Goal: Communication & Community: Answer question/provide support

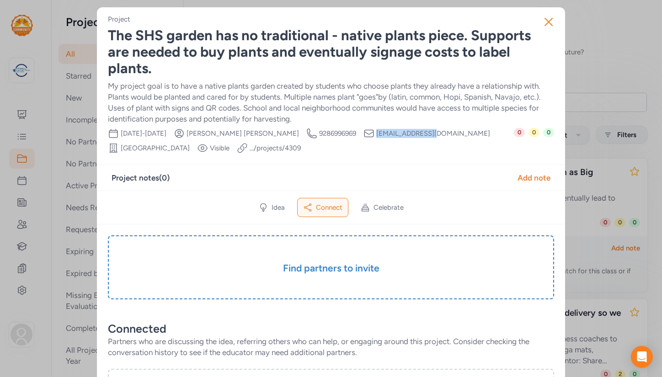
drag, startPoint x: 417, startPoint y: 132, endPoint x: 362, endPoint y: 131, distance: 55.3
click at [376, 131] on span "mcraig@fusd1.org" at bounding box center [433, 133] width 114 height 9
copy span "mcraig@fusd1.org"
click at [538, 179] on div "Add note" at bounding box center [533, 177] width 33 height 11
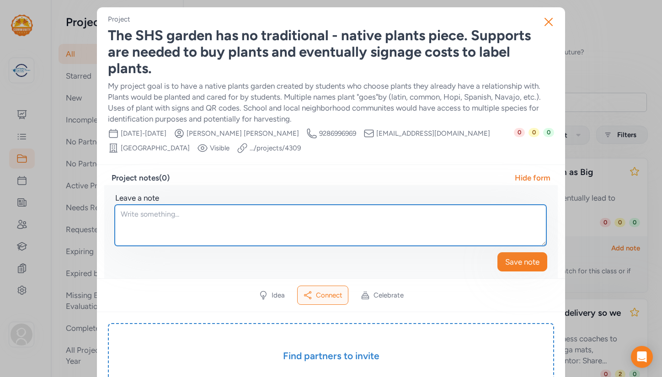
click at [173, 217] on textarea at bounding box center [330, 225] width 431 height 41
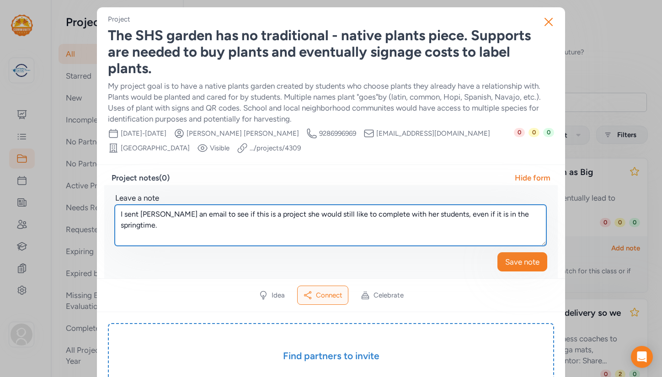
type textarea "I sent Michele an email to see if this is a project she would still like to com…"
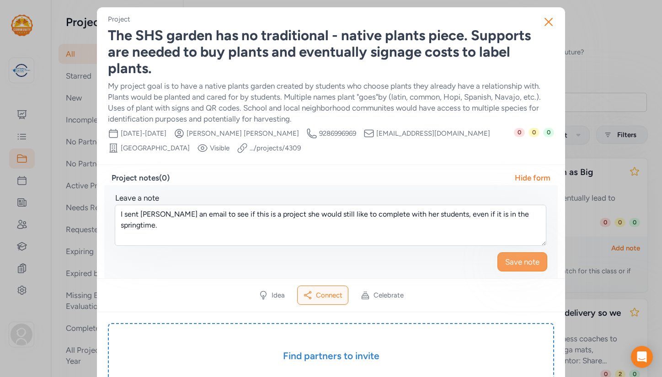
click at [515, 264] on span "Save note" at bounding box center [522, 261] width 34 height 11
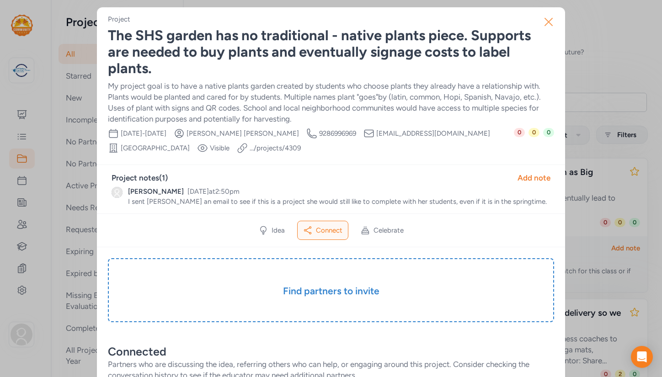
click at [548, 21] on icon "button" at bounding box center [548, 22] width 15 height 15
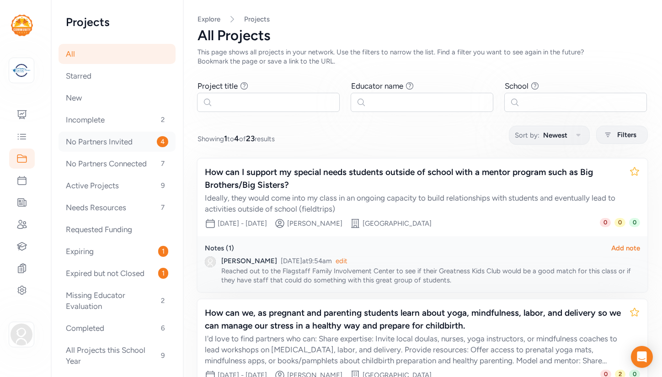
click at [113, 143] on div "No Partners Invited 4" at bounding box center [116, 142] width 117 height 20
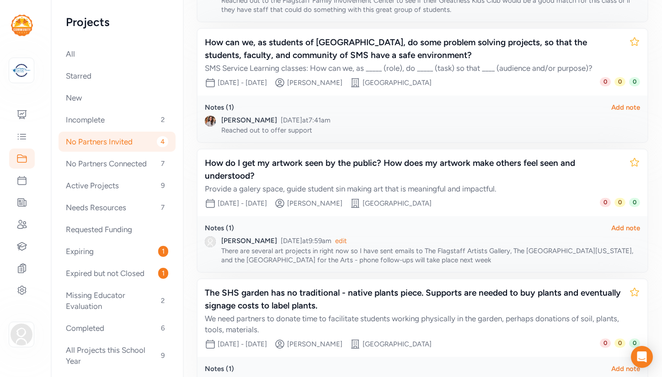
scroll to position [228, 0]
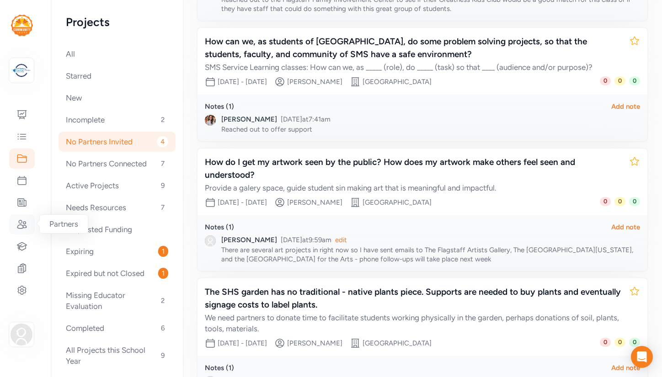
click at [23, 224] on icon at bounding box center [21, 224] width 11 height 11
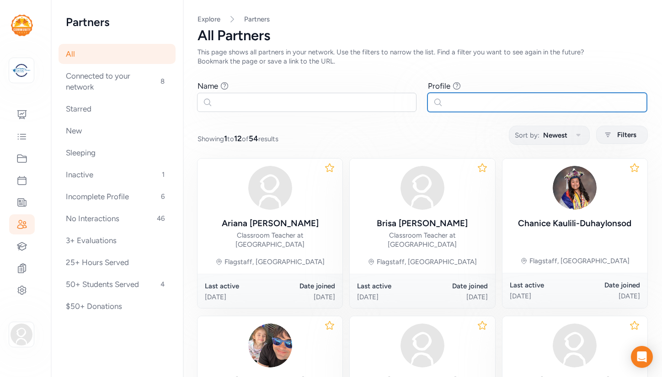
click at [497, 109] on input "text" at bounding box center [536, 102] width 219 height 19
type input "art"
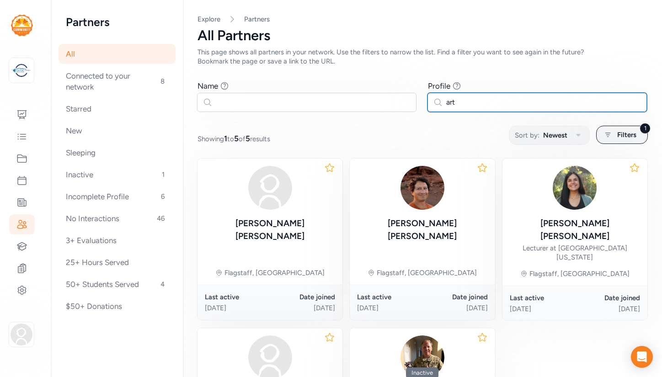
drag, startPoint x: 454, startPoint y: 103, endPoint x: 443, endPoint y: 103, distance: 11.0
click at [443, 103] on input "art" at bounding box center [536, 102] width 219 height 19
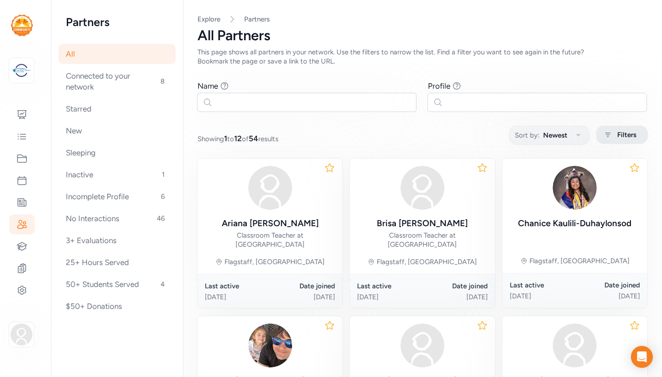
click at [623, 134] on span "Filters" at bounding box center [626, 134] width 19 height 11
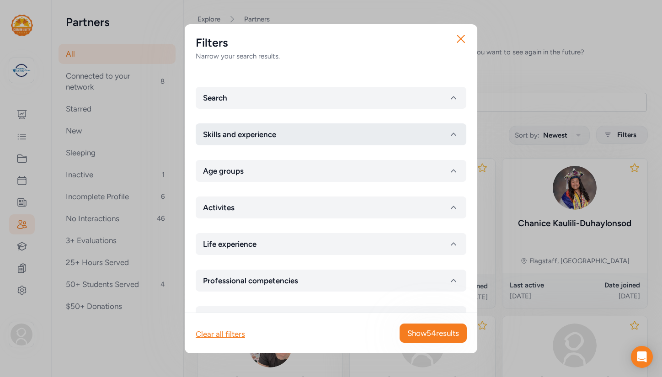
click at [452, 136] on icon "button" at bounding box center [453, 134] width 11 height 11
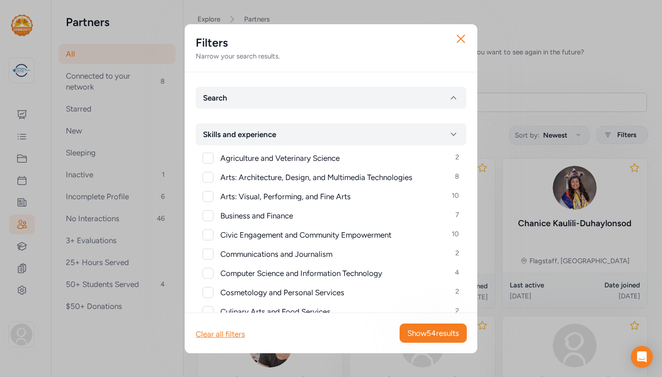
click at [209, 195] on div at bounding box center [207, 196] width 11 height 11
checkbox input "true"
click at [417, 333] on span "Show 10 results" at bounding box center [433, 333] width 50 height 11
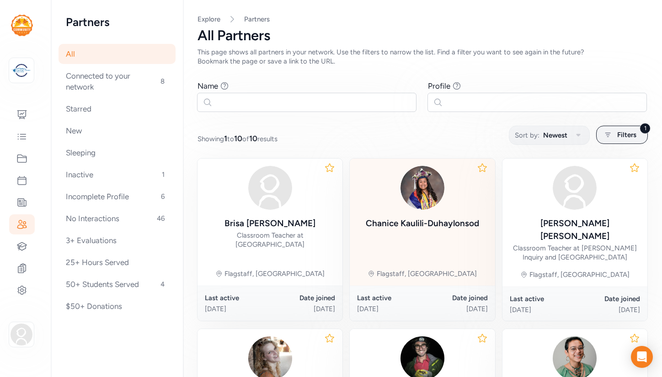
click at [374, 239] on div "Chanice Kaulili-Duhaylonsod Flagstaff, AZ" at bounding box center [422, 222] width 145 height 127
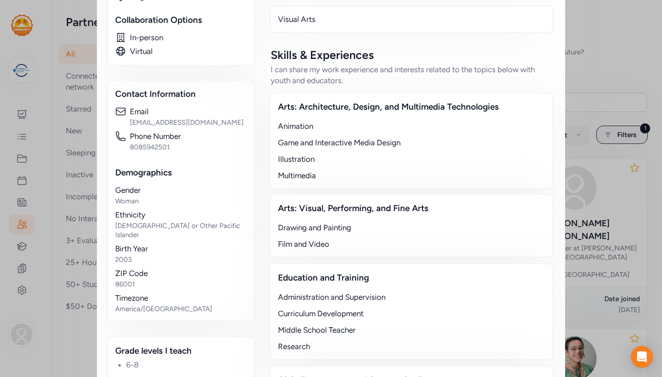
scroll to position [364, 0]
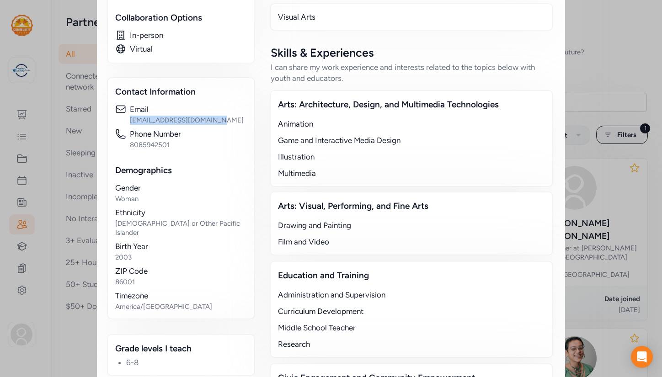
drag, startPoint x: 207, startPoint y: 110, endPoint x: 127, endPoint y: 109, distance: 80.4
click at [127, 109] on div "Email chanicekaulili@gmail.com" at bounding box center [181, 114] width 132 height 21
copy div "chanicekaulili@gmail.com"
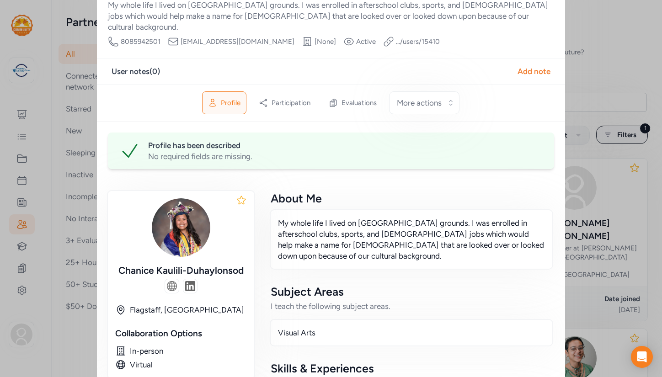
scroll to position [0, 0]
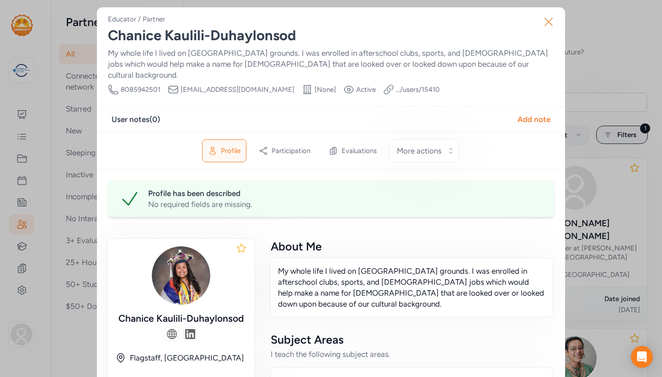
click at [546, 20] on icon "button" at bounding box center [548, 21] width 7 height 7
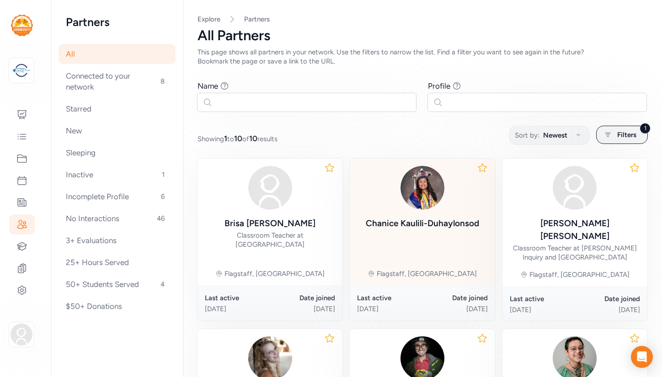
click at [451, 249] on div "Chanice Kaulili-Duhaylonsod Flagstaff, AZ" at bounding box center [422, 222] width 145 height 127
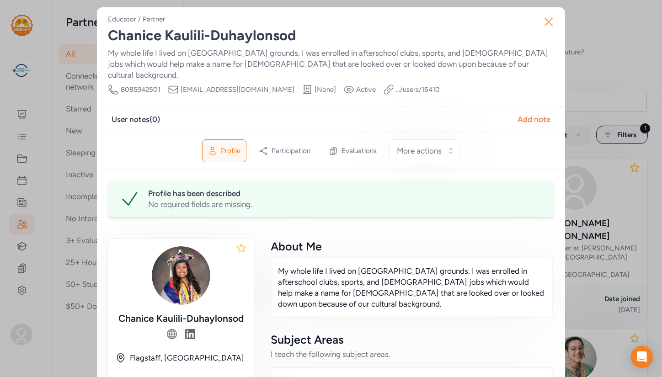
click at [546, 23] on icon "button" at bounding box center [548, 22] width 15 height 15
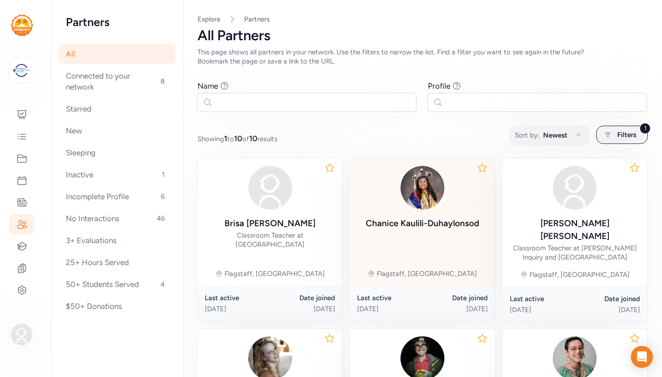
click at [425, 200] on img at bounding box center [422, 188] width 44 height 44
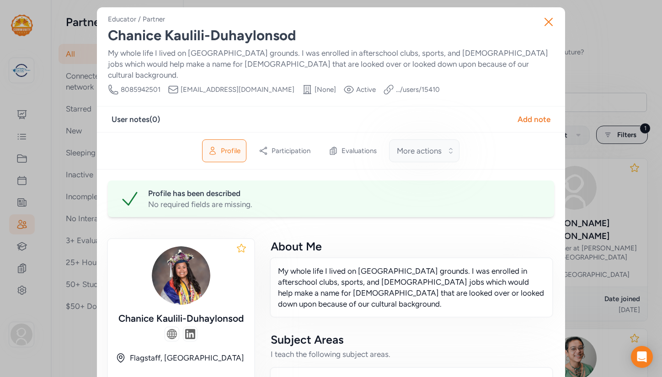
click at [451, 141] on button "More actions" at bounding box center [424, 150] width 70 height 23
click at [541, 114] on div "Add note" at bounding box center [533, 119] width 33 height 11
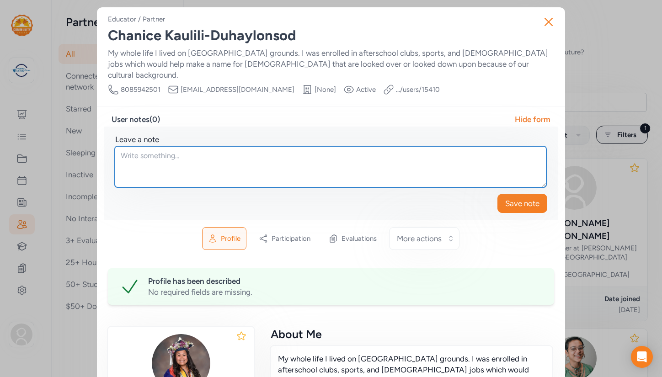
click at [393, 146] on textarea at bounding box center [330, 166] width 431 height 41
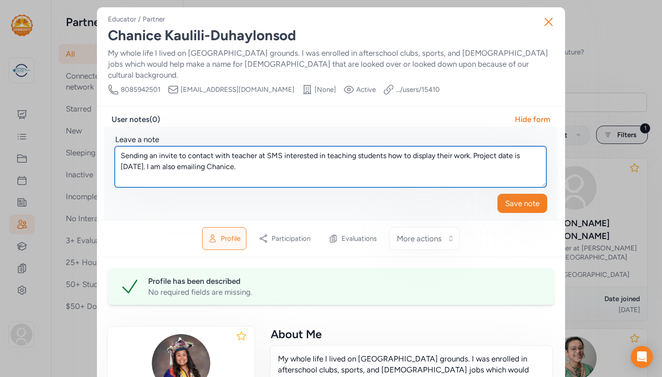
click at [185, 155] on textarea "Sending an invite to contact with teacher at SMS interested in teaching student…" at bounding box center [330, 166] width 431 height 41
click at [212, 156] on textarea "Sending an invite to contact with teacher at SMS interested in teaching student…" at bounding box center [330, 166] width 431 height 41
type textarea "Sending an invite to contact with teacher at SMS interested in teaching student…"
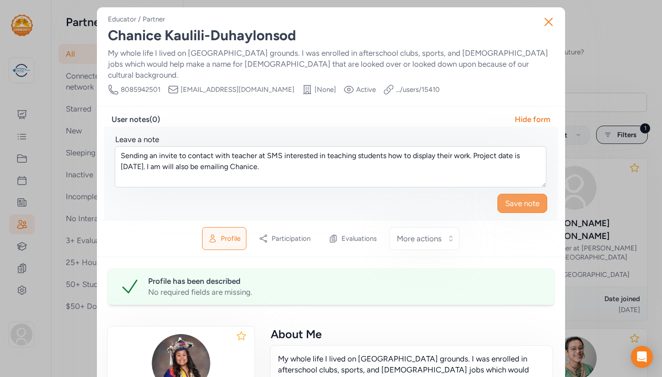
click at [520, 198] on span "Save note" at bounding box center [522, 203] width 34 height 11
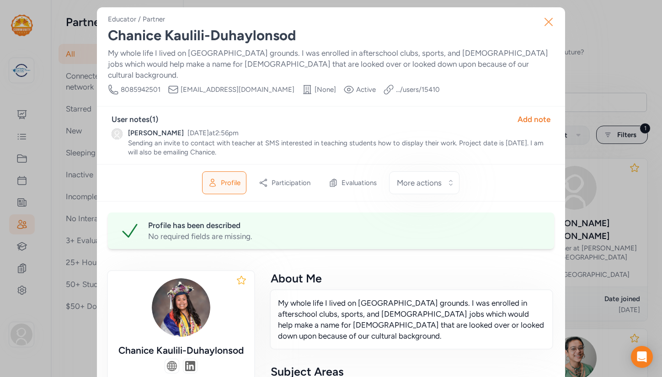
click at [546, 21] on icon "button" at bounding box center [548, 22] width 15 height 15
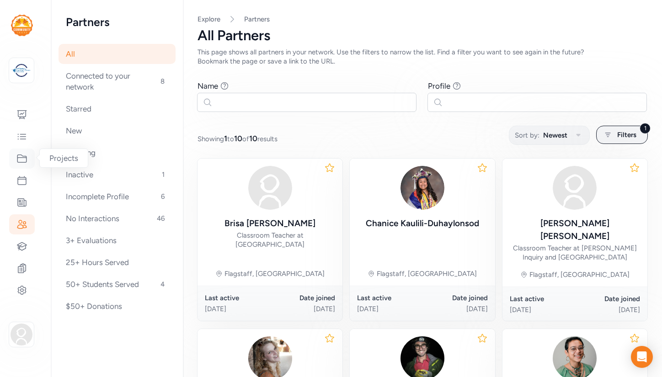
click at [21, 156] on icon at bounding box center [21, 158] width 11 height 11
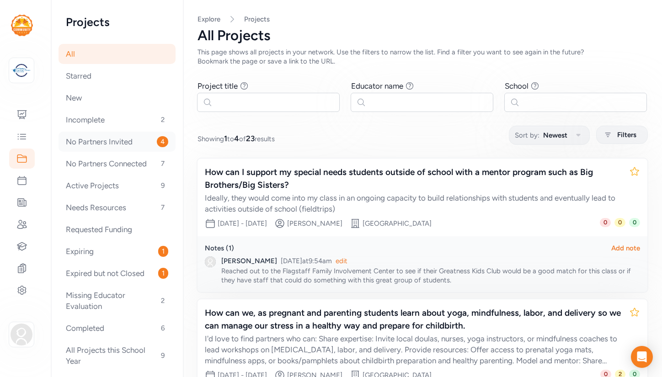
click at [115, 144] on div "No Partners Invited 4" at bounding box center [116, 142] width 117 height 20
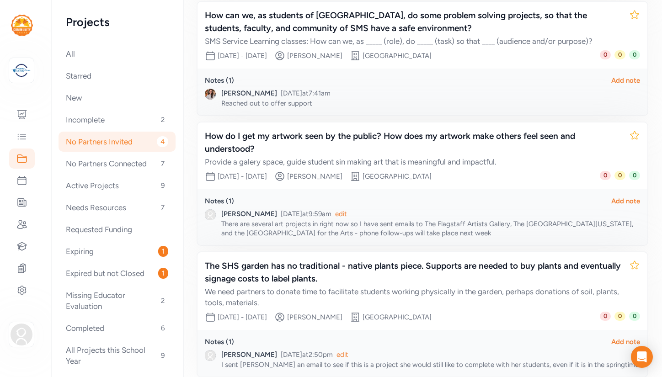
scroll to position [267, 0]
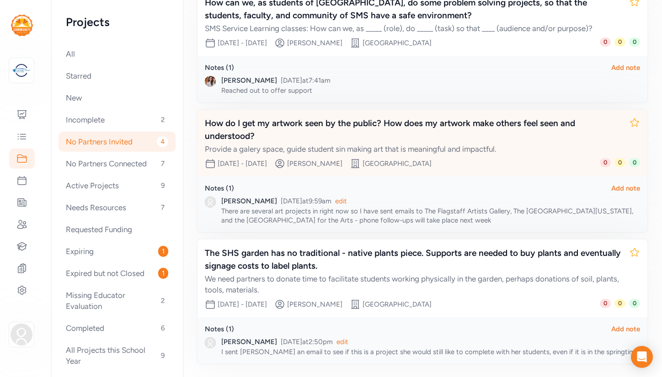
click at [507, 129] on div "How do I get my artwork seen by the public? How does my artwork make others fee…" at bounding box center [413, 130] width 417 height 26
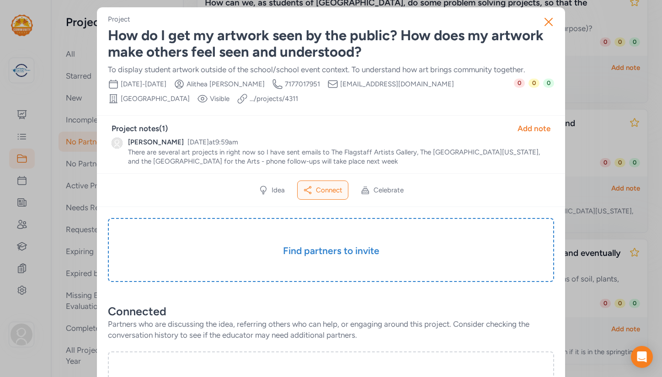
click at [322, 187] on span "Connect" at bounding box center [329, 190] width 27 height 9
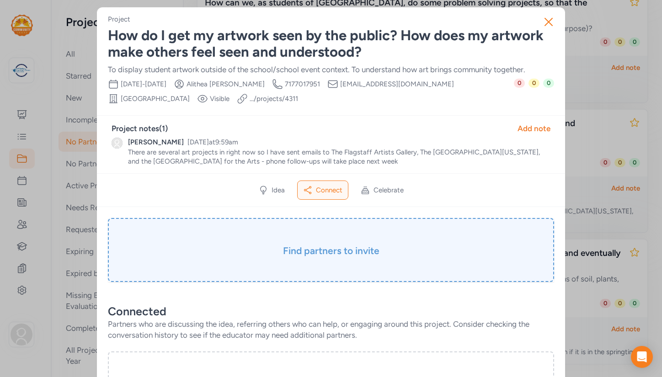
click at [332, 250] on h3 "Find partners to invite" at bounding box center [331, 250] width 400 height 13
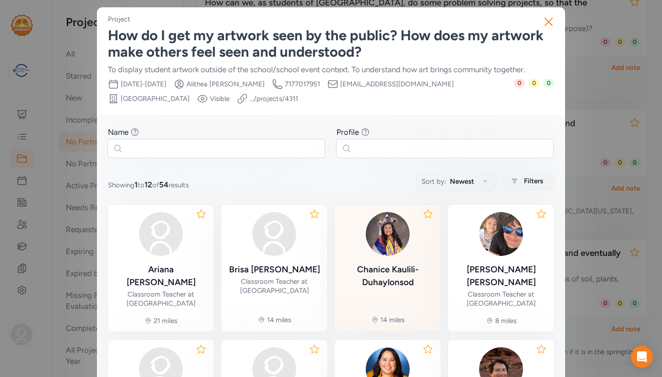
click at [384, 251] on img at bounding box center [388, 234] width 44 height 44
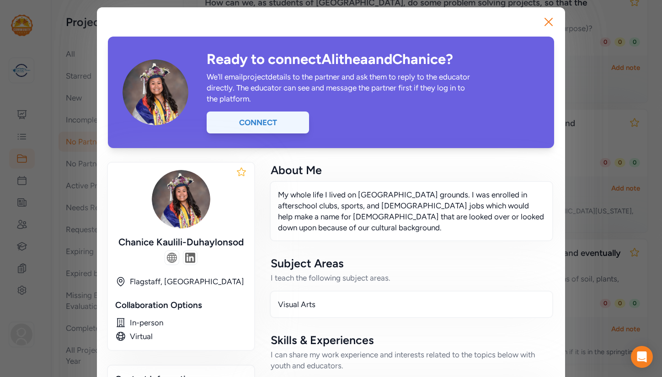
click at [276, 122] on div "Connect" at bounding box center [258, 122] width 102 height 22
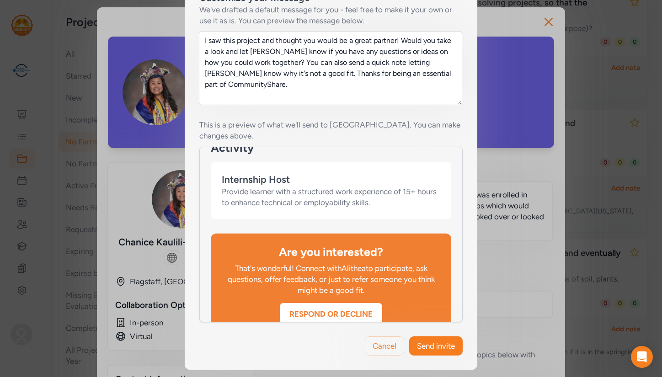
scroll to position [643, 0]
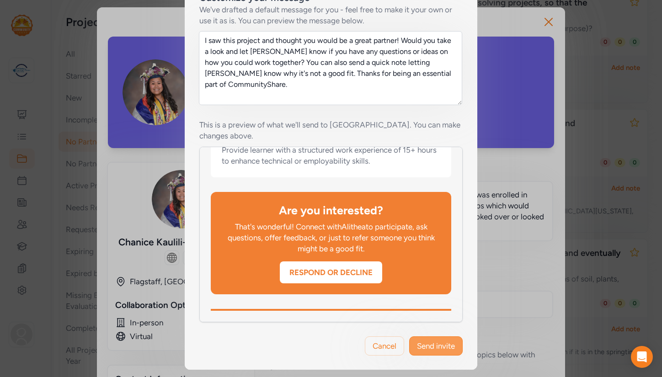
click at [439, 344] on span "Send invite" at bounding box center [436, 345] width 38 height 11
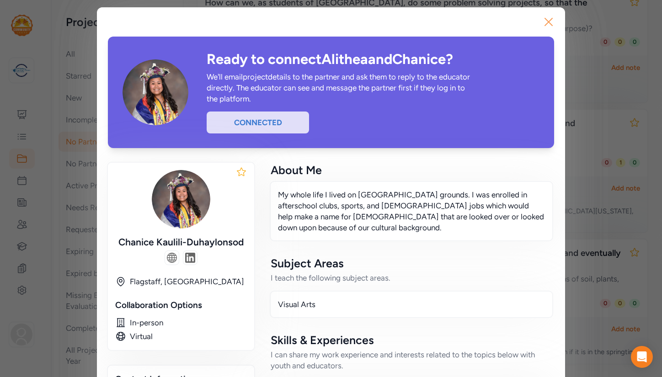
click at [549, 19] on icon "button" at bounding box center [548, 22] width 15 height 15
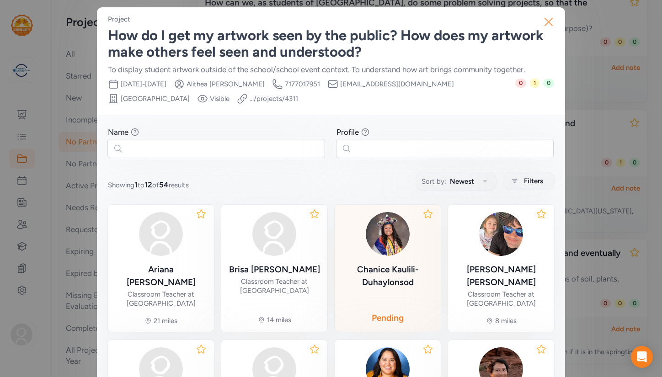
click at [552, 20] on icon "button" at bounding box center [548, 22] width 15 height 15
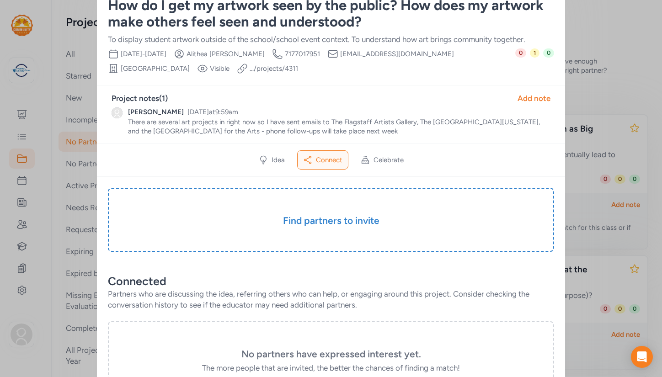
scroll to position [32, 0]
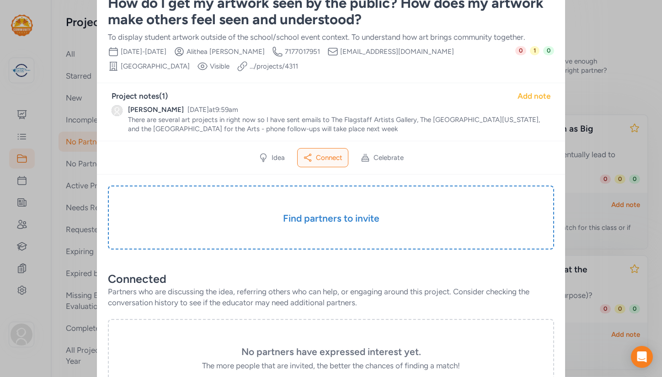
click at [529, 95] on div "Add note" at bounding box center [533, 95] width 33 height 11
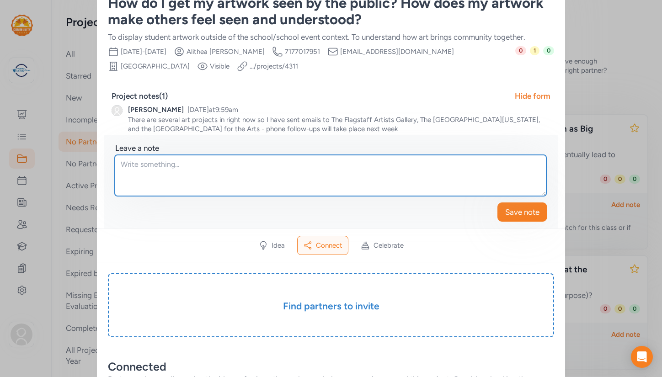
click at [176, 165] on textarea at bounding box center [330, 175] width 431 height 41
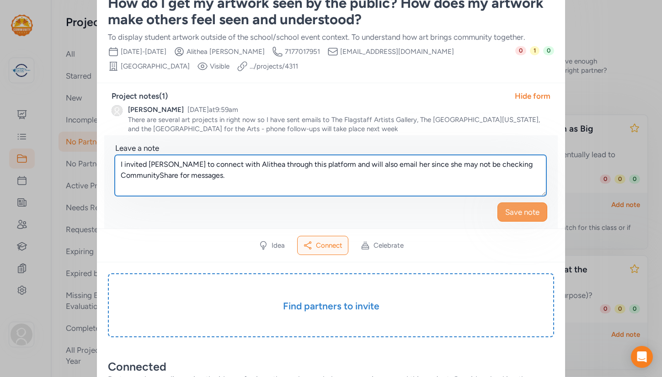
type textarea "I invited Chanice Kaulili-Duhaylonsod to connect with Alithea through this plat…"
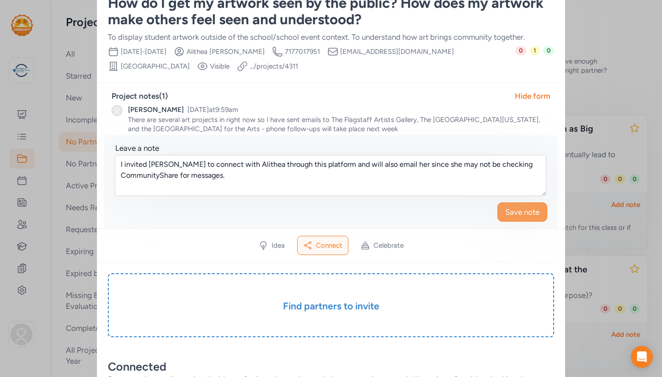
click at [510, 213] on span "Save note" at bounding box center [522, 212] width 34 height 11
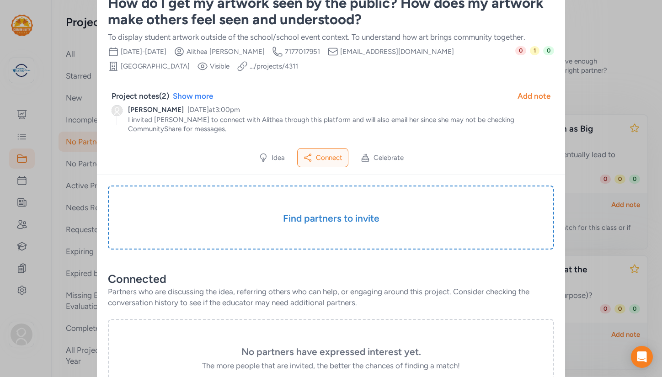
scroll to position [0, 0]
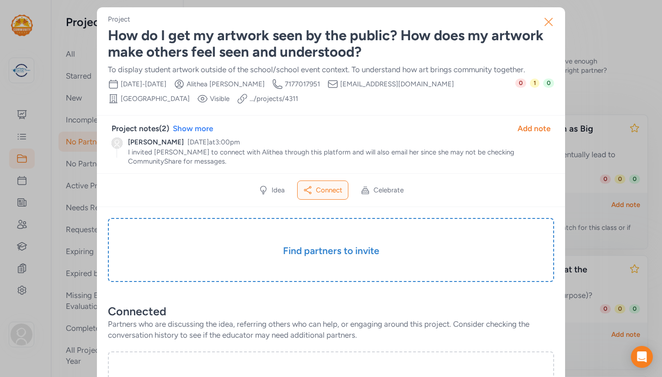
click at [547, 19] on icon "button" at bounding box center [548, 22] width 15 height 15
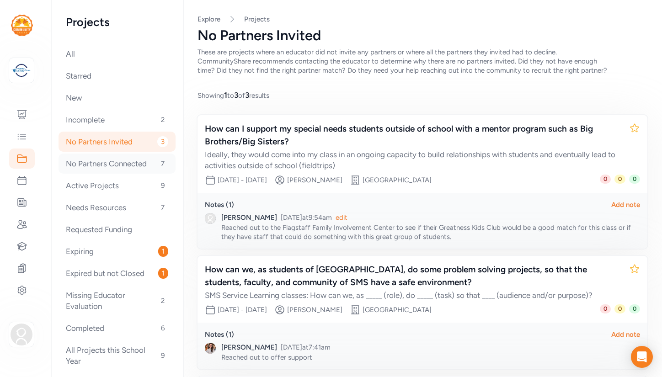
click at [129, 162] on div "No Partners Connected 7" at bounding box center [116, 164] width 117 height 20
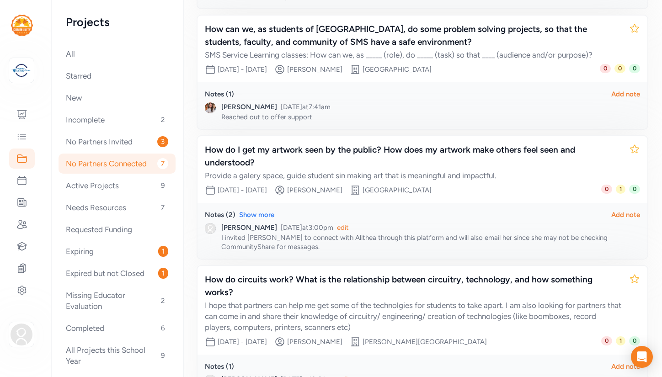
scroll to position [417, 0]
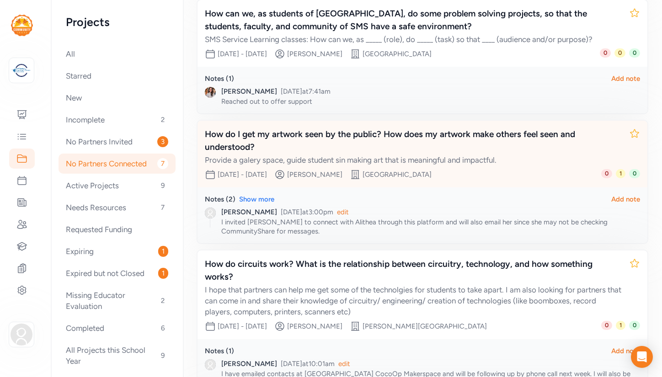
click at [293, 134] on div "How do I get my artwork seen by the public? How does my artwork make others fee…" at bounding box center [413, 141] width 417 height 26
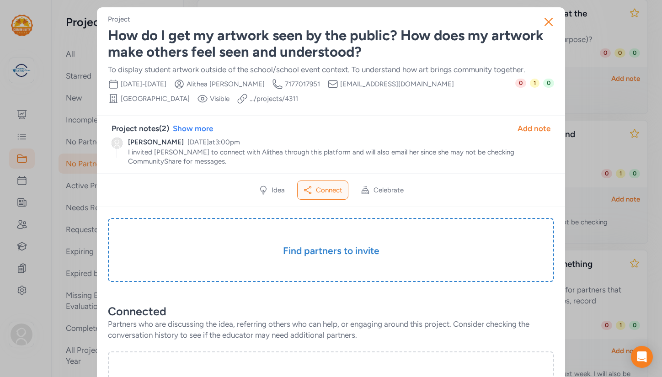
click at [249, 100] on link ".../projects/ 4311" at bounding box center [273, 98] width 48 height 9
click at [550, 22] on icon "button" at bounding box center [548, 22] width 15 height 15
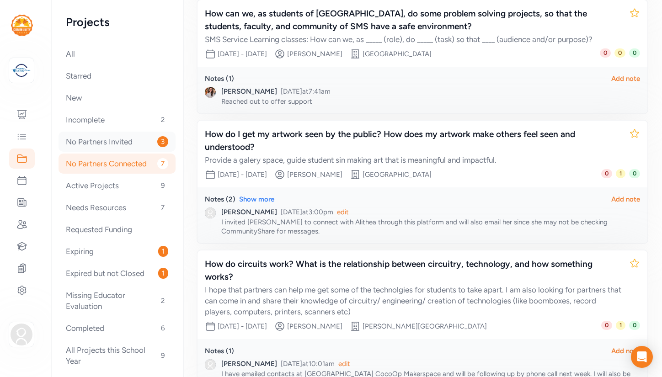
click at [91, 141] on div "No Partners Invited 3" at bounding box center [116, 142] width 117 height 20
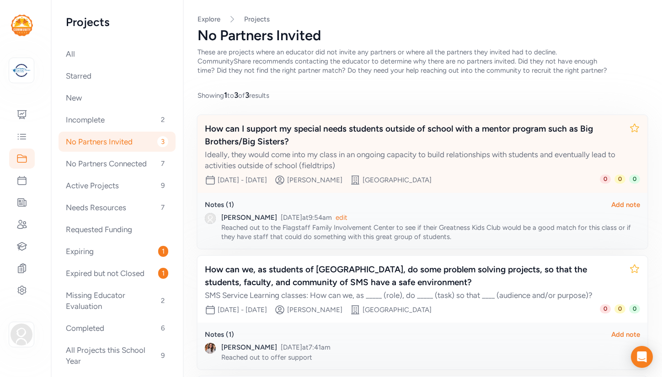
click at [350, 129] on div "How can I support my special needs students outside of school with a mentor pro…" at bounding box center [413, 135] width 417 height 26
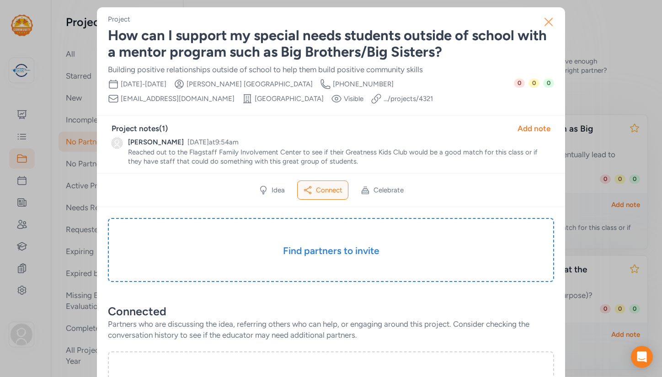
click at [548, 20] on icon "button" at bounding box center [548, 22] width 15 height 15
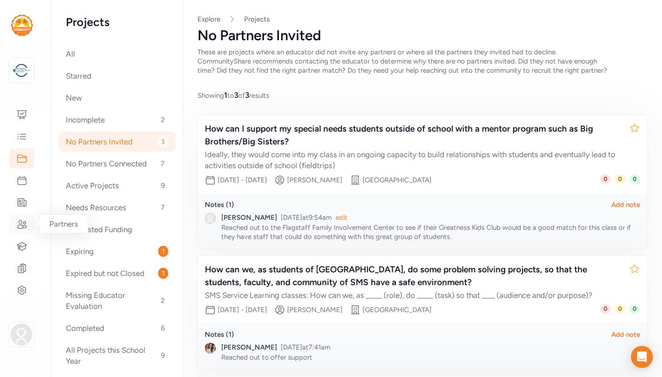
click at [21, 223] on icon at bounding box center [21, 224] width 11 height 11
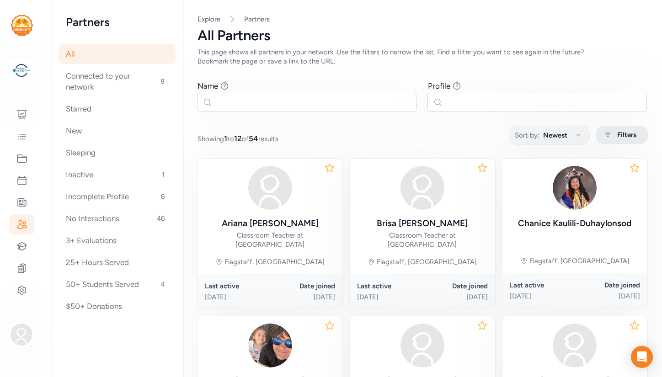
click at [607, 136] on icon at bounding box center [607, 135] width 5 height 5
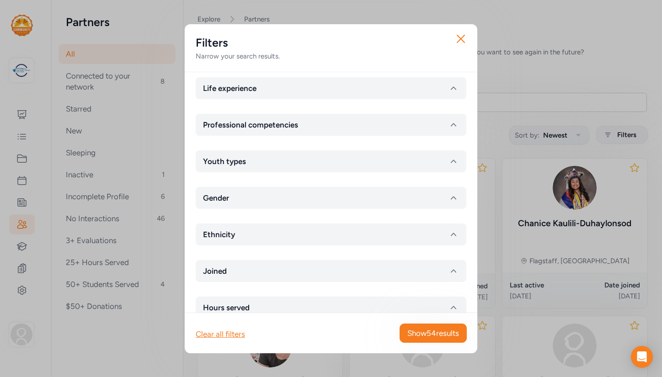
scroll to position [159, 0]
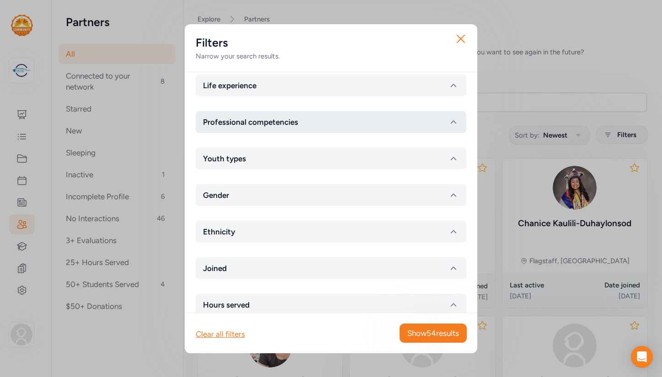
click at [451, 124] on icon "button" at bounding box center [453, 122] width 11 height 11
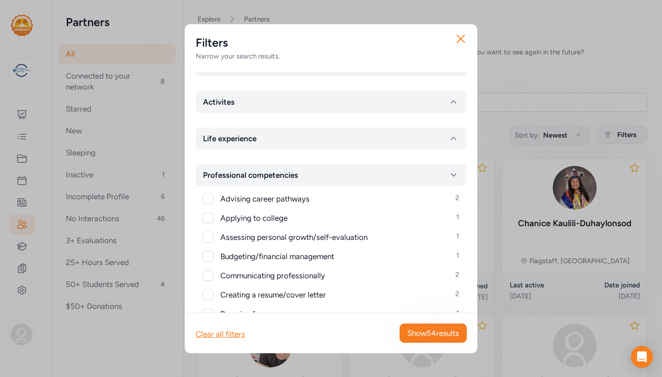
scroll to position [110, 0]
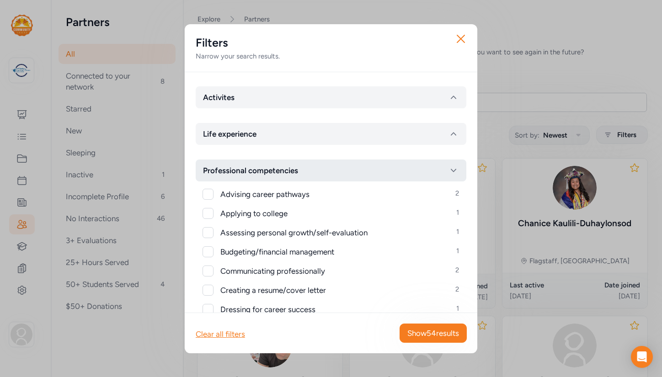
click at [453, 168] on icon "button" at bounding box center [453, 170] width 11 height 11
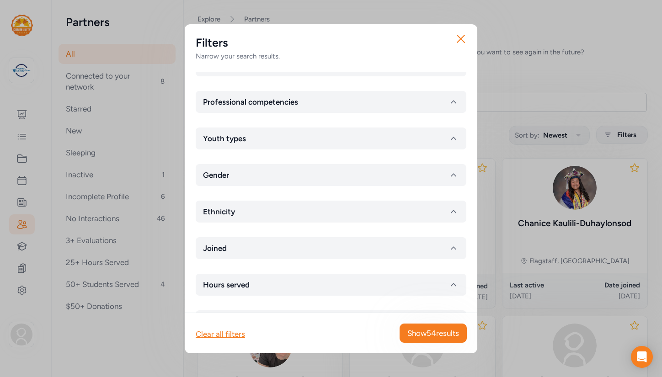
scroll to position [180, 0]
click at [453, 142] on icon "button" at bounding box center [453, 137] width 11 height 11
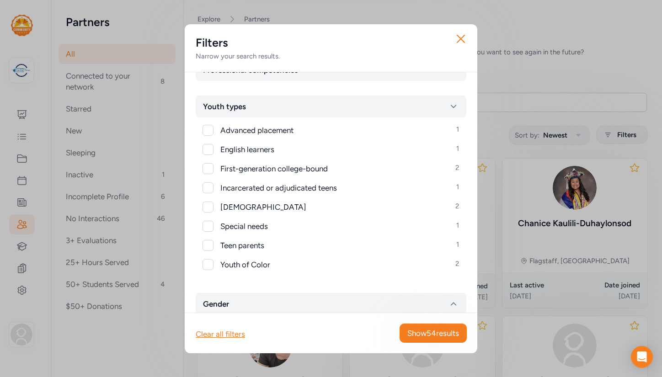
scroll to position [208, 0]
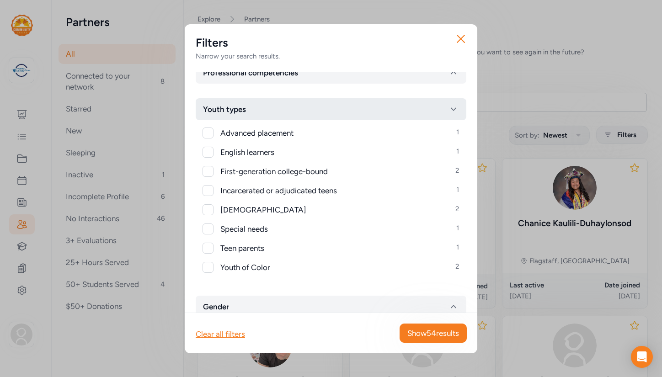
click at [450, 111] on icon "button" at bounding box center [453, 109] width 11 height 11
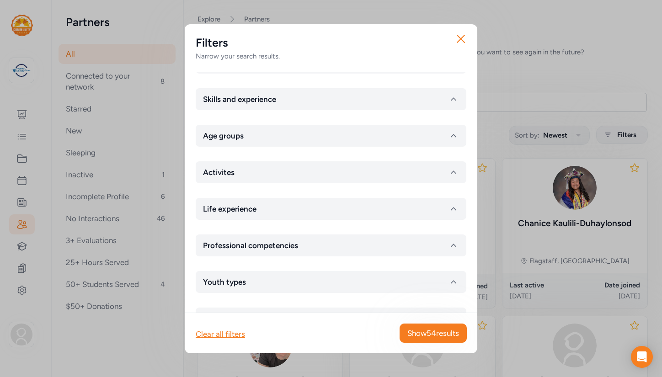
scroll to position [0, 0]
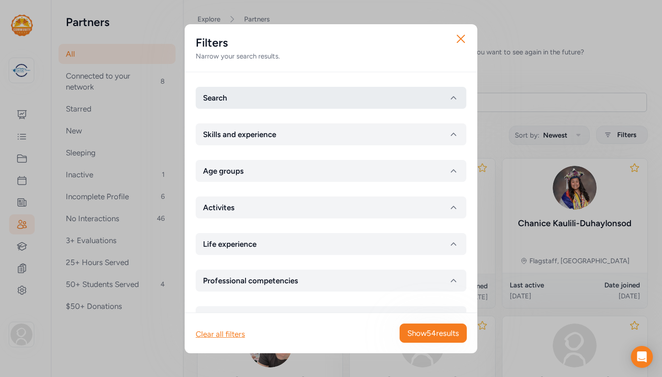
click at [454, 101] on icon "button" at bounding box center [453, 97] width 11 height 11
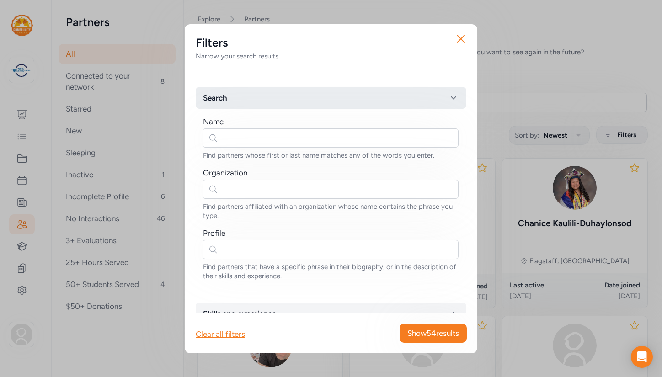
click at [454, 101] on icon "button" at bounding box center [453, 97] width 11 height 11
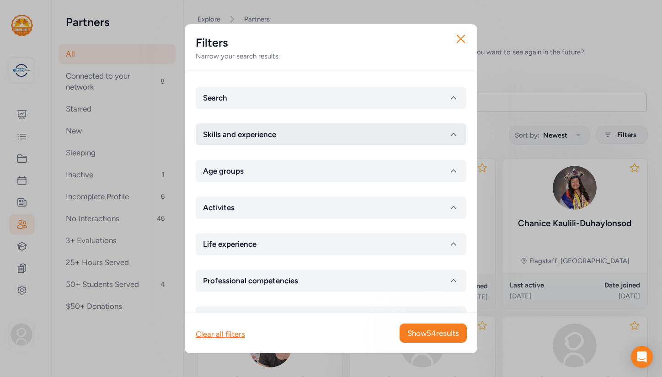
click at [452, 133] on icon "button" at bounding box center [453, 134] width 5 height 3
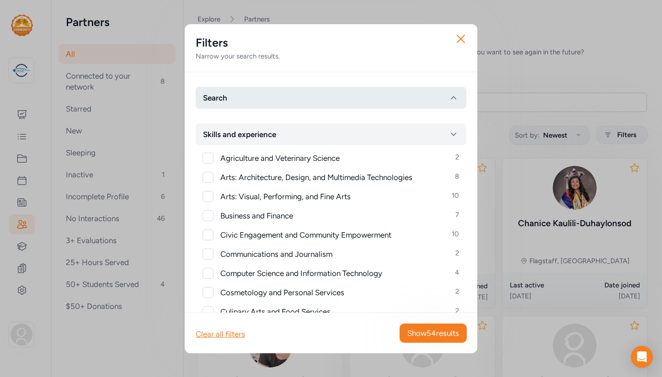
click at [452, 97] on icon "button" at bounding box center [453, 97] width 5 height 3
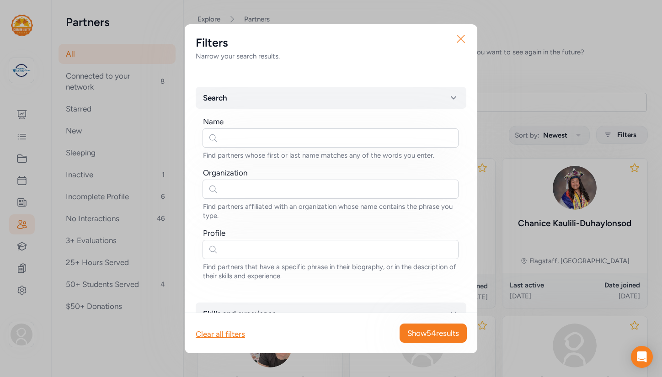
click at [461, 36] on icon "button" at bounding box center [460, 39] width 15 height 15
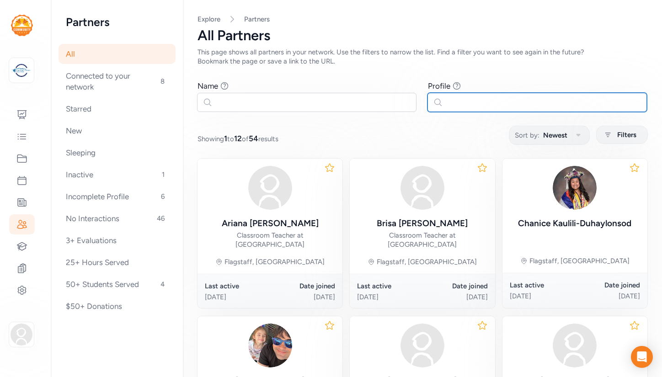
click at [460, 105] on input "text" at bounding box center [536, 102] width 219 height 19
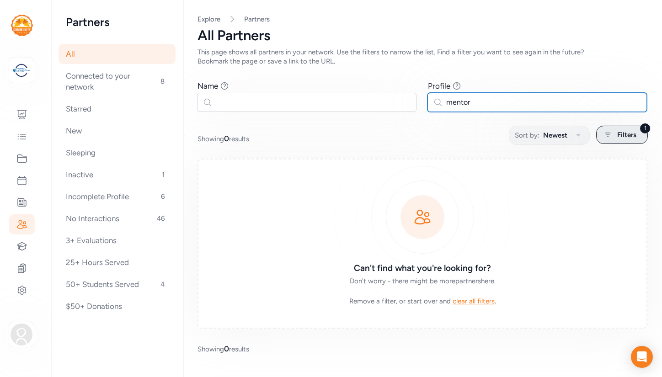
type input "mentor"
click at [622, 138] on span "Filters" at bounding box center [626, 134] width 19 height 11
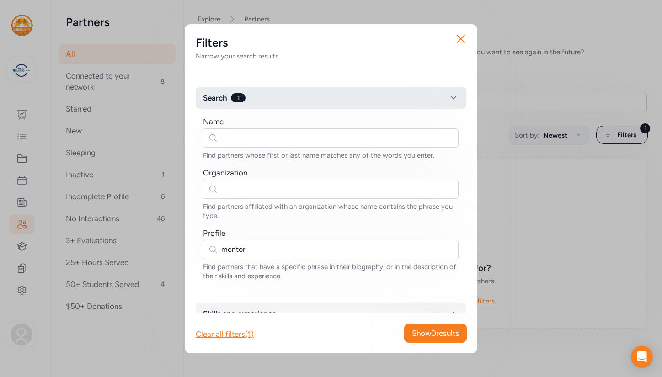
click at [455, 97] on icon "button" at bounding box center [453, 97] width 11 height 11
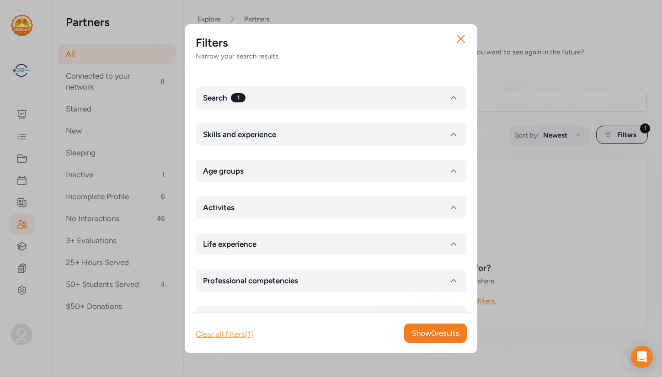
click at [238, 335] on div "Clear all filters (1)" at bounding box center [225, 334] width 58 height 11
click at [461, 39] on icon "button" at bounding box center [460, 38] width 7 height 7
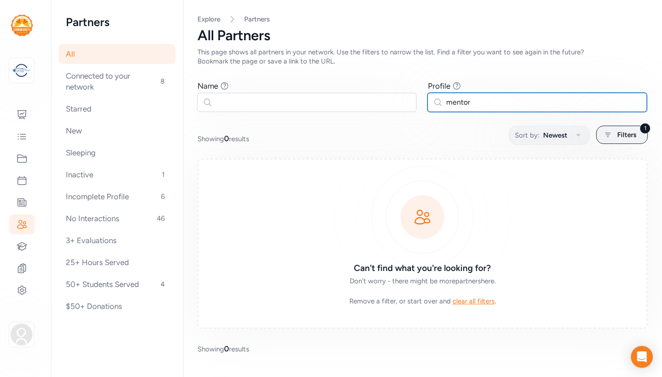
click at [472, 104] on input "mentor" at bounding box center [536, 102] width 219 height 19
drag, startPoint x: 472, startPoint y: 104, endPoint x: 442, endPoint y: 101, distance: 30.7
click at [442, 101] on input "mentor" at bounding box center [536, 102] width 219 height 19
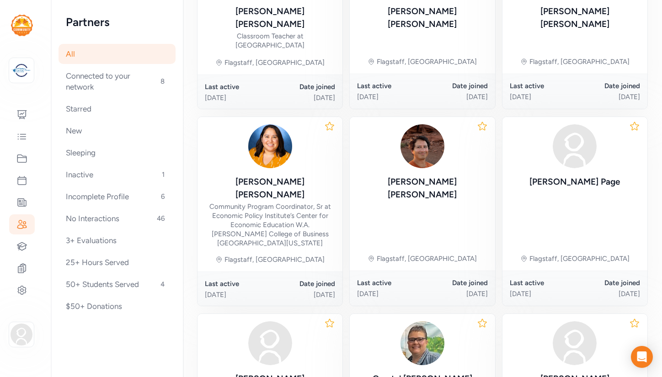
scroll to position [372, 0]
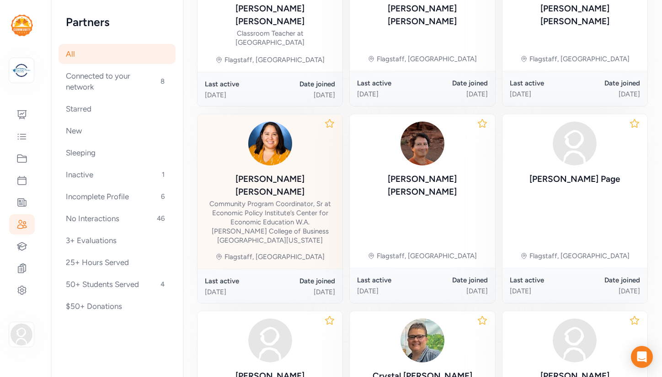
click at [291, 199] on div "Community Program Coordinator, Sr at Economic Policy Institute’s Center for Eco…" at bounding box center [270, 222] width 130 height 46
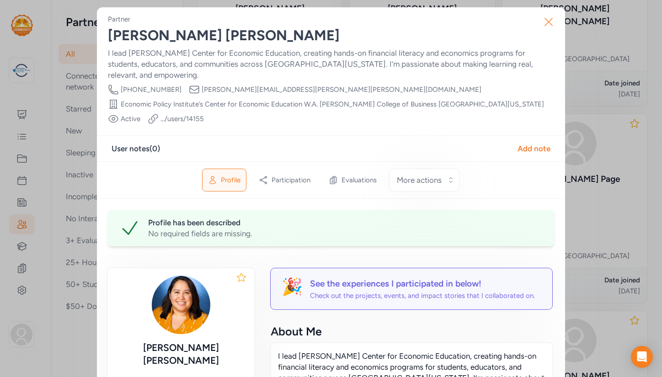
click at [546, 19] on icon "button" at bounding box center [548, 21] width 7 height 7
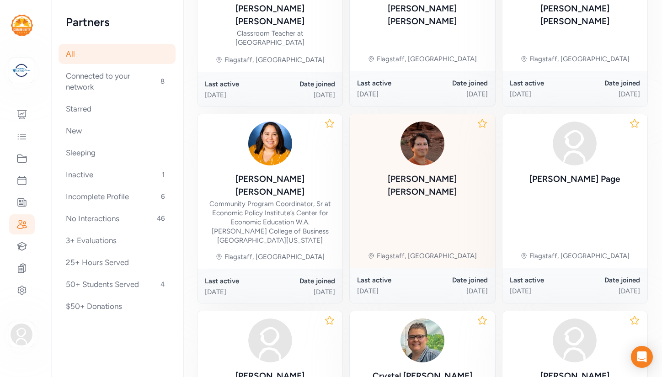
click at [438, 182] on div "Franklyn Telles Flagstaff, AZ" at bounding box center [422, 191] width 145 height 154
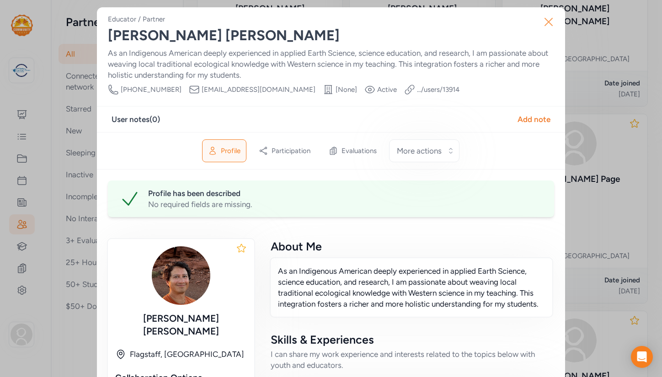
click at [548, 20] on icon "button" at bounding box center [548, 22] width 15 height 15
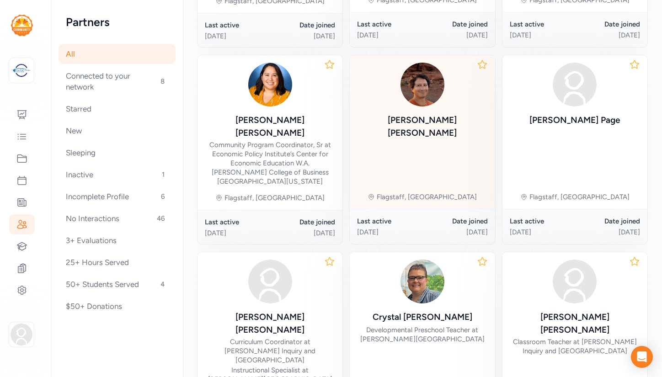
scroll to position [438, 0]
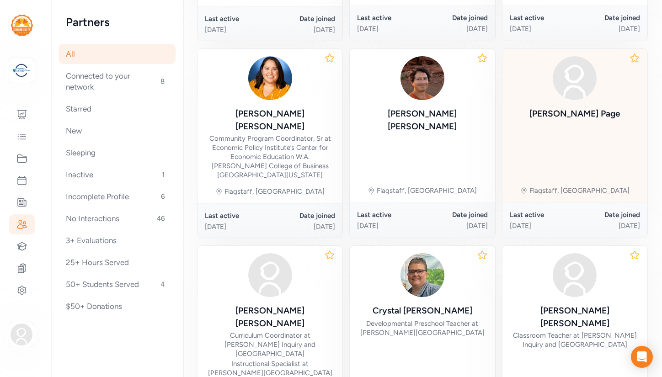
click at [579, 119] on div "Kristin Page Flagstaff, AZ" at bounding box center [574, 126] width 145 height 154
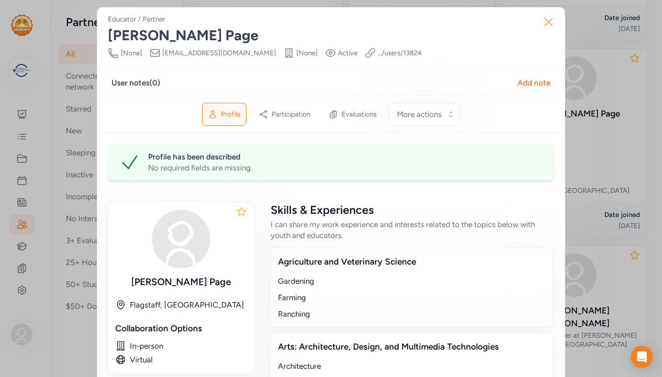
click at [548, 22] on icon "button" at bounding box center [548, 22] width 15 height 15
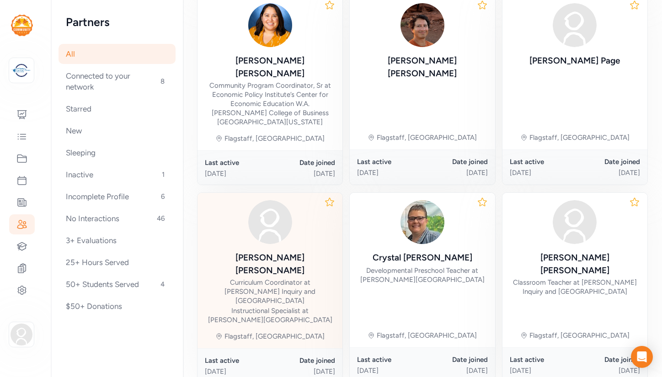
scroll to position [512, 0]
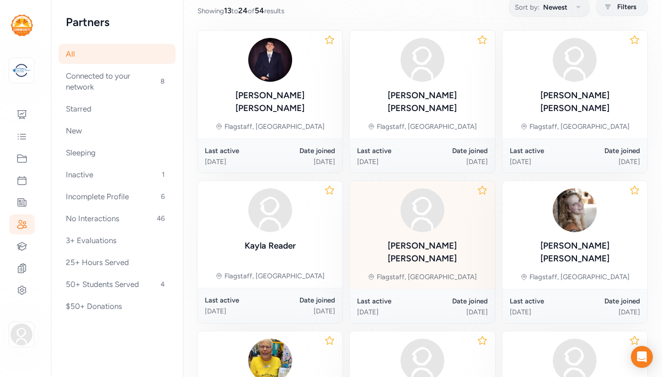
scroll to position [126, 0]
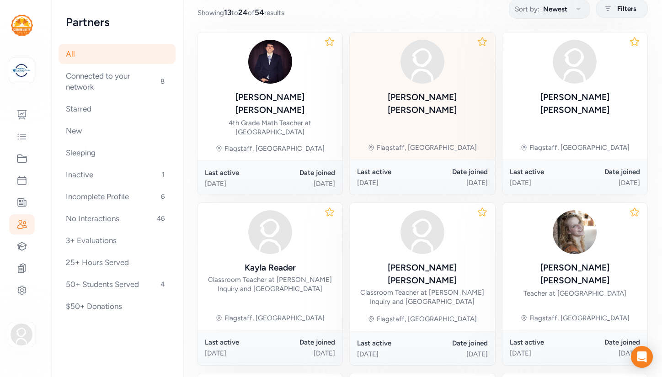
click at [440, 103] on div "Cortney Peavy" at bounding box center [422, 104] width 130 height 26
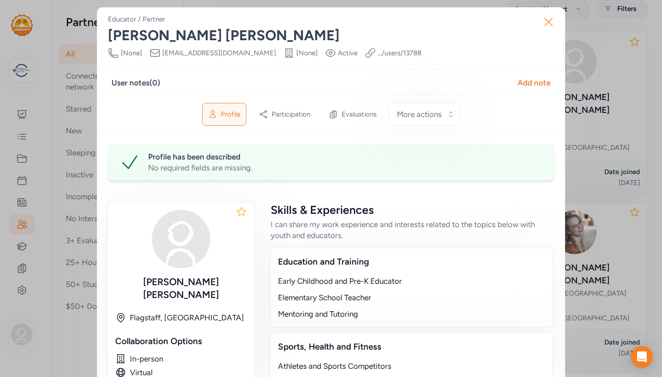
click at [551, 21] on icon "button" at bounding box center [548, 22] width 15 height 15
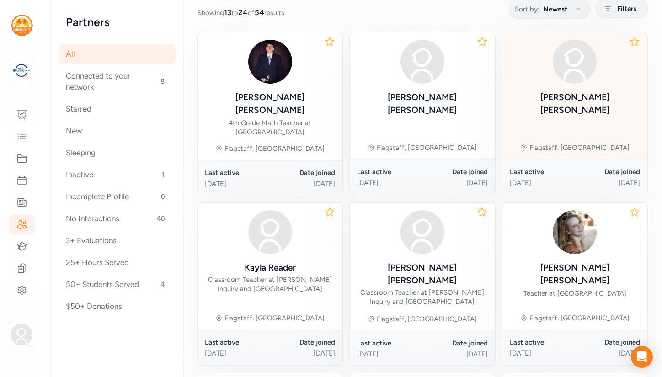
click at [546, 104] on div "Madelyn Russell" at bounding box center [574, 104] width 130 height 27
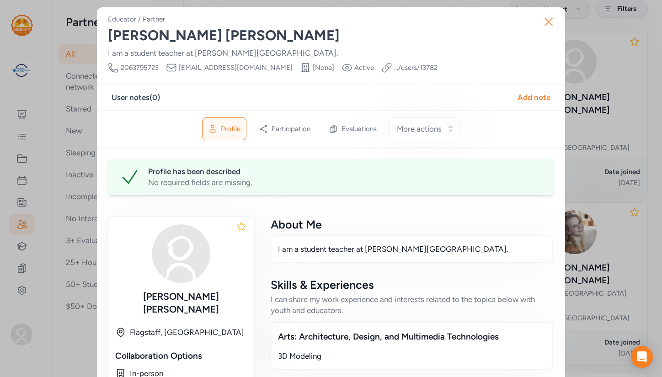
click at [546, 22] on icon "button" at bounding box center [548, 22] width 15 height 15
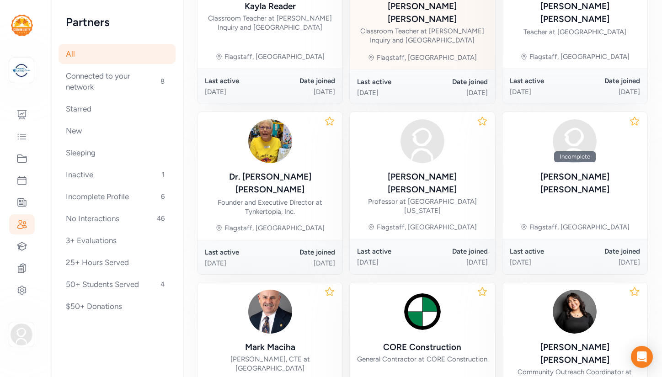
scroll to position [398, 0]
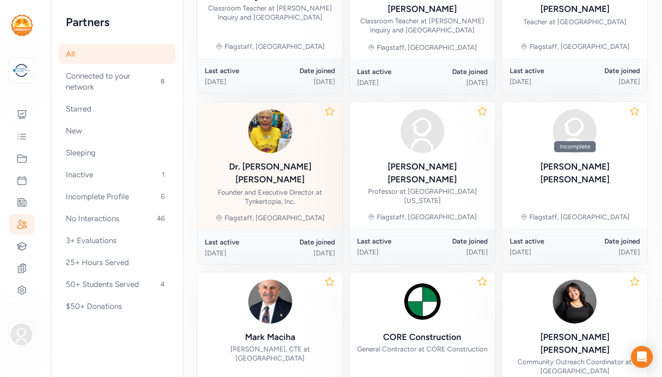
click at [309, 168] on div "Dr. Alice Christie Founder and Executive Director at Tynkertopia, Inc. Flagstaf…" at bounding box center [269, 166] width 145 height 128
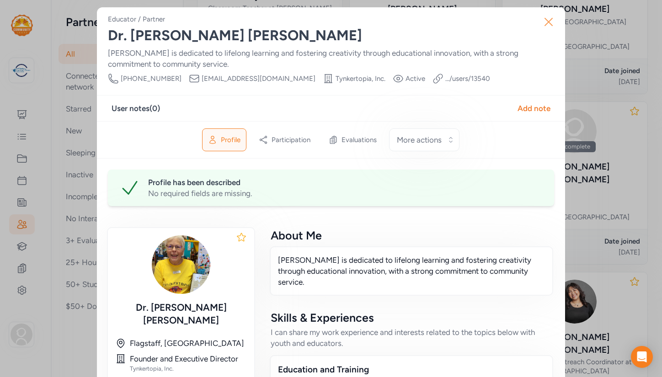
click at [548, 22] on icon "button" at bounding box center [548, 21] width 7 height 7
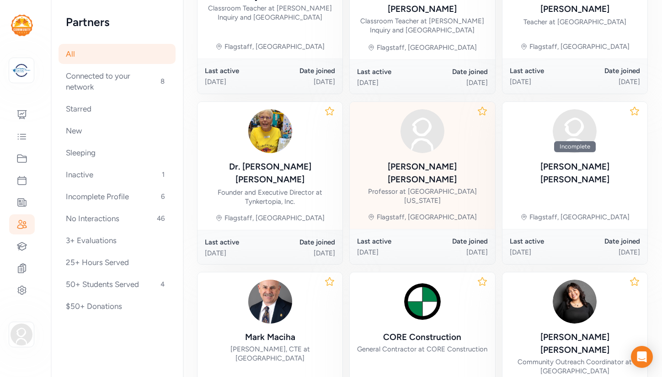
click at [460, 160] on div "Darrell Kaufman Professor at Northern Arizona University" at bounding box center [422, 182] width 130 height 45
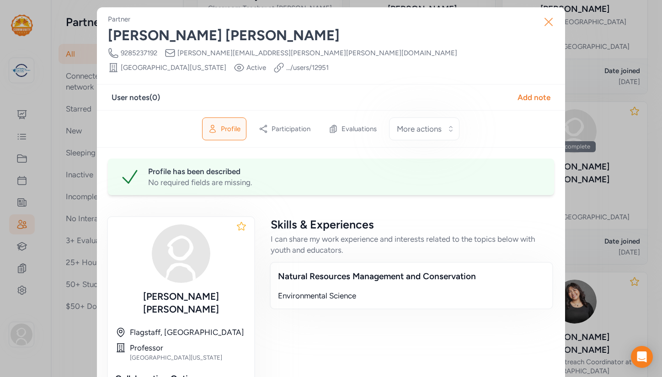
click at [546, 18] on icon "button" at bounding box center [548, 22] width 15 height 15
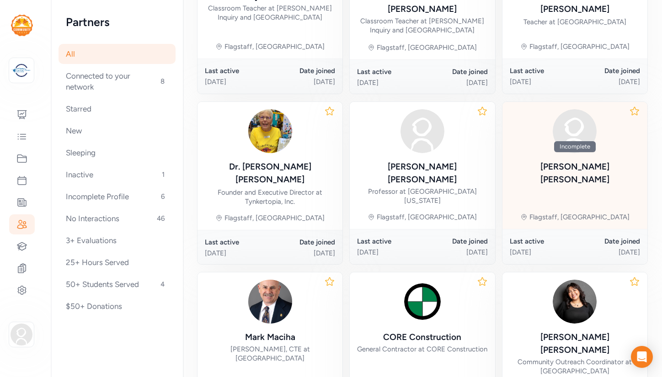
click at [525, 134] on div "Incomplete Stephanie Hammond Flagstaff, AZ" at bounding box center [574, 165] width 145 height 127
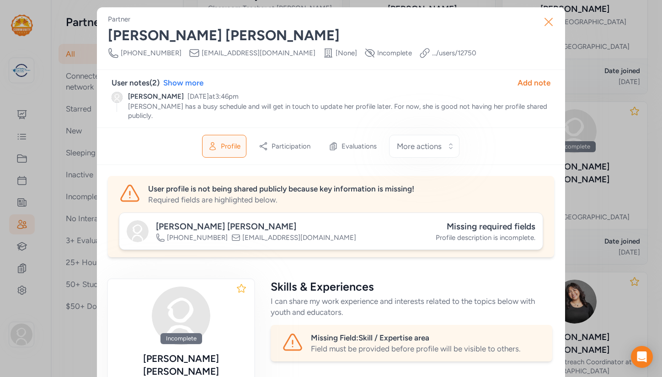
click at [548, 18] on icon "button" at bounding box center [548, 22] width 15 height 15
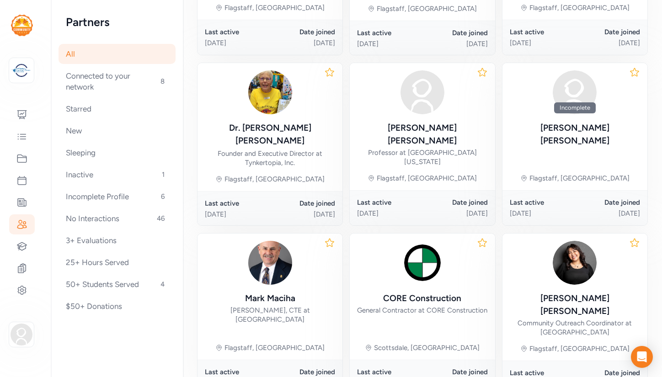
scroll to position [475, 0]
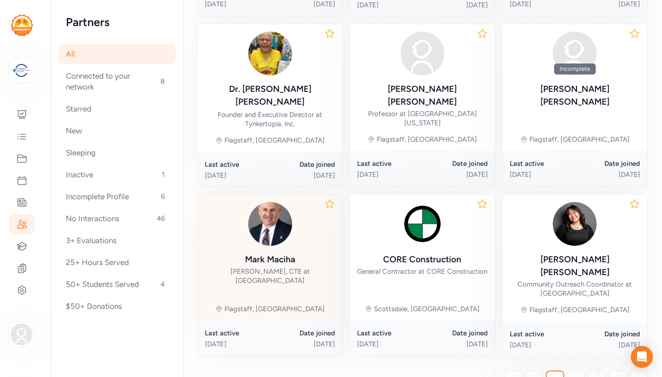
click at [313, 202] on div at bounding box center [270, 224] width 130 height 44
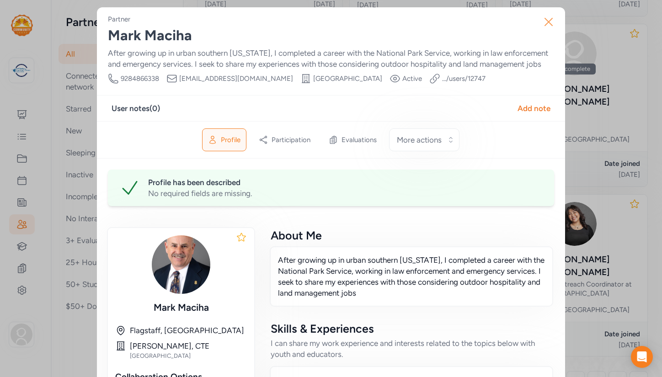
click at [545, 21] on icon "button" at bounding box center [548, 22] width 15 height 15
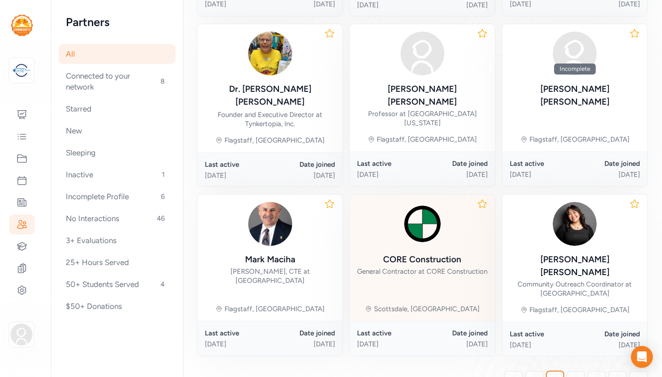
click at [463, 209] on div "CORE Construction General Contractor at CORE Construction" at bounding box center [422, 239] width 130 height 74
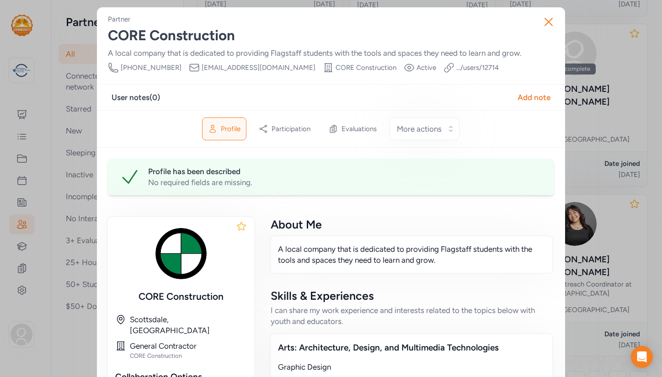
drag, startPoint x: 303, startPoint y: 67, endPoint x: 191, endPoint y: 67, distance: 111.9
click at [191, 67] on div "Phone Number (602) 494-0800 Email taylormaerz@coreconstruction.com Organization…" at bounding box center [303, 67] width 391 height 11
copy span "taylormaerz@coreconstruction.com"
click at [533, 95] on div "Add note" at bounding box center [533, 97] width 33 height 11
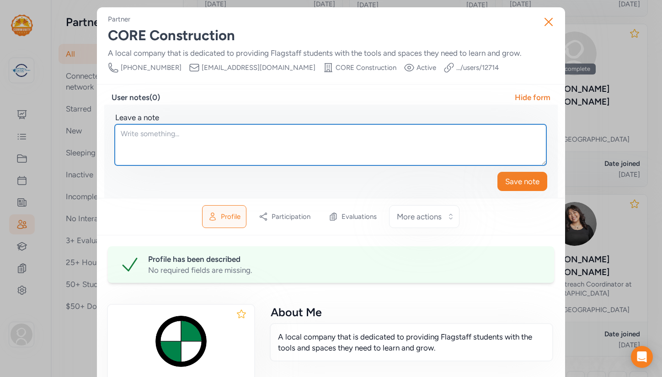
click at [184, 133] on textarea at bounding box center [330, 144] width 431 height 41
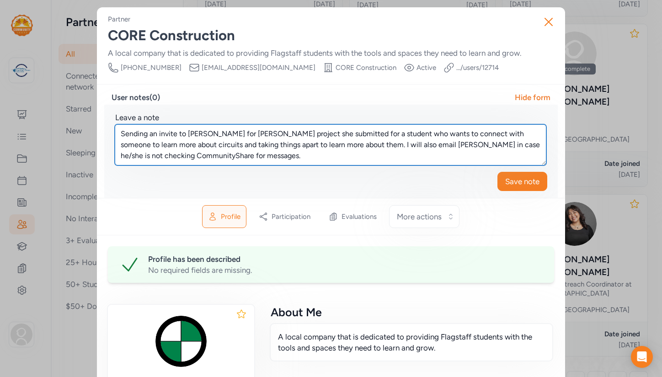
scroll to position [6, 0]
type textarea "Sending an invite to Taylor Maerz for Jillian Hernandez's project she submitted…"
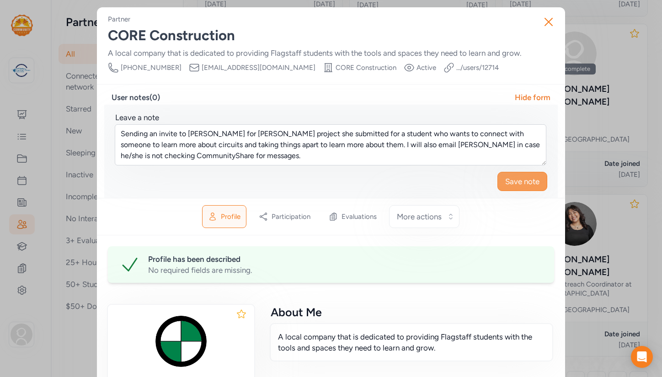
click at [514, 185] on span "Save note" at bounding box center [522, 181] width 34 height 11
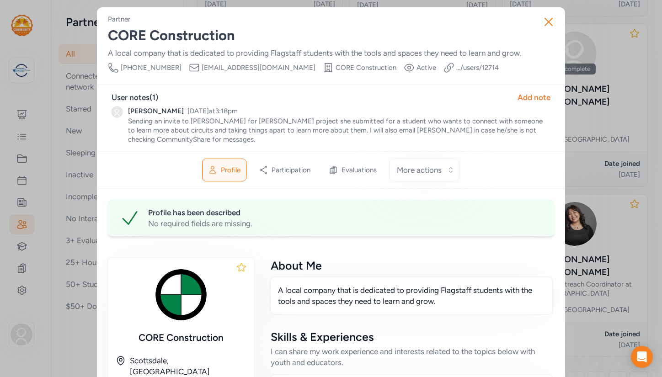
drag, startPoint x: 302, startPoint y: 67, endPoint x: 195, endPoint y: 62, distance: 107.5
click at [195, 62] on div "Email taylormaerz@coreconstruction.com" at bounding box center [252, 67] width 127 height 11
copy span "taylormaerz@coreconstruction.com"
click at [547, 21] on icon "button" at bounding box center [548, 21] width 7 height 7
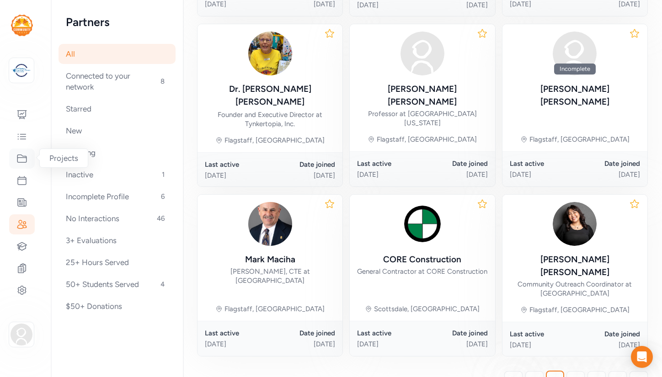
click at [21, 159] on icon at bounding box center [21, 158] width 11 height 11
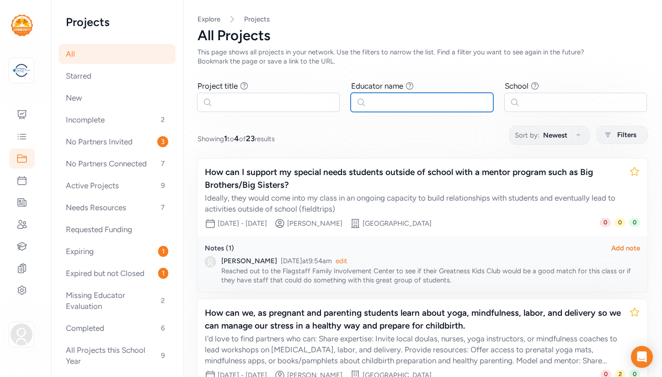
click at [391, 101] on input "text" at bounding box center [421, 102] width 143 height 19
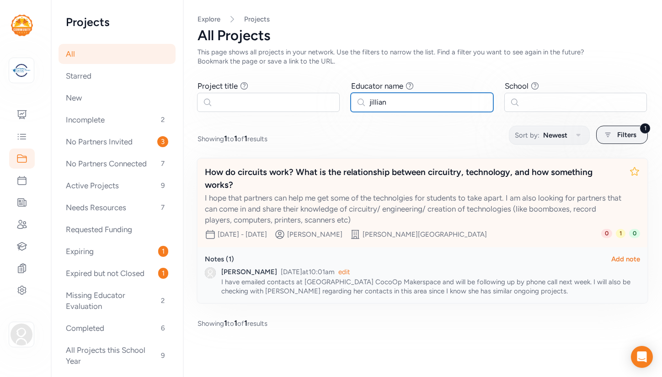
type input "jillian"
click at [395, 174] on div "How do circuits work? What is the relationship between circuitry, technology, a…" at bounding box center [413, 179] width 417 height 26
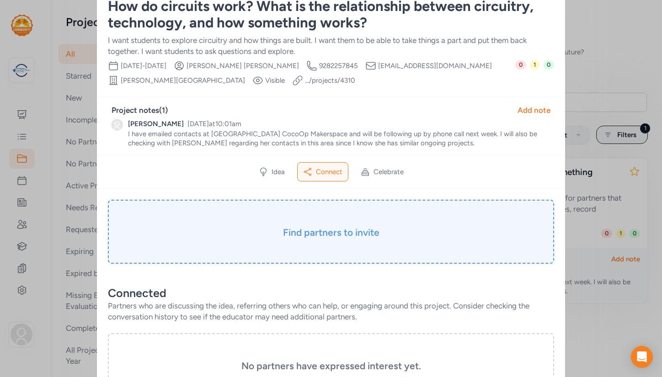
scroll to position [46, 0]
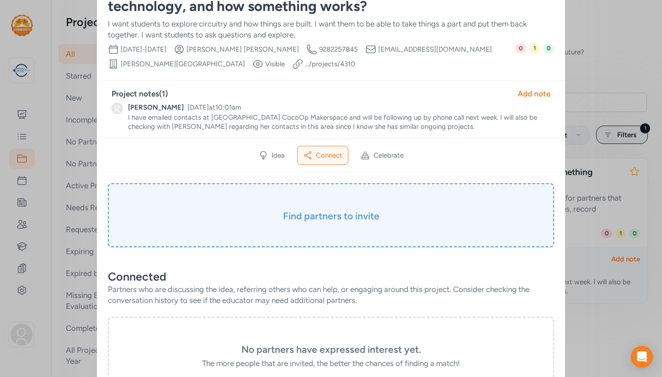
click at [363, 214] on h3 "Find partners to invite" at bounding box center [331, 216] width 400 height 13
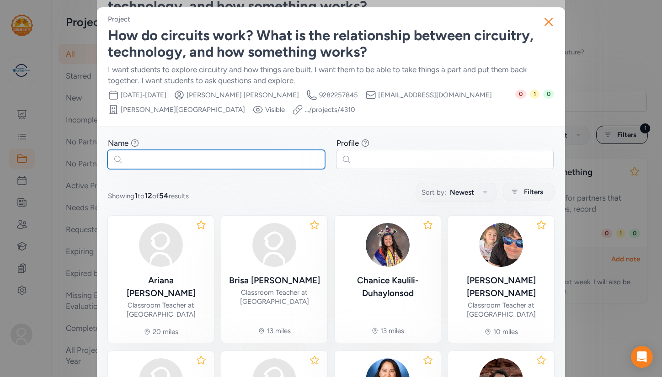
click at [272, 160] on input "text" at bounding box center [215, 159] width 217 height 19
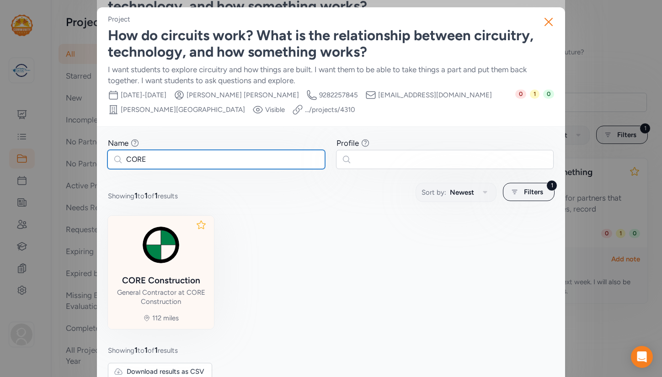
type input "CORE"
click at [174, 256] on img at bounding box center [161, 245] width 44 height 44
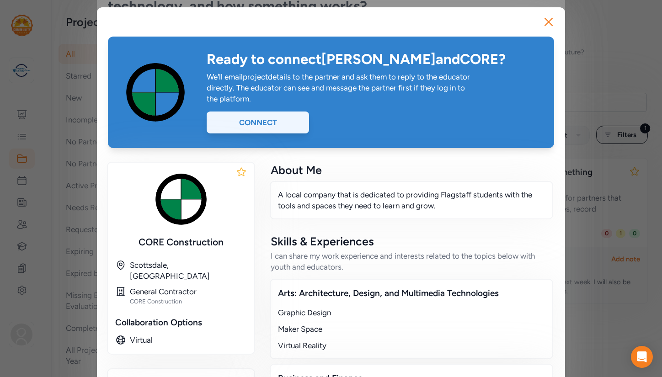
click at [271, 124] on div "Connect" at bounding box center [258, 122] width 102 height 22
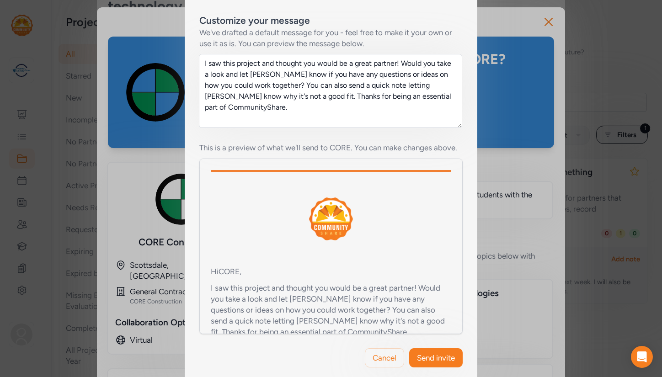
scroll to position [184, 0]
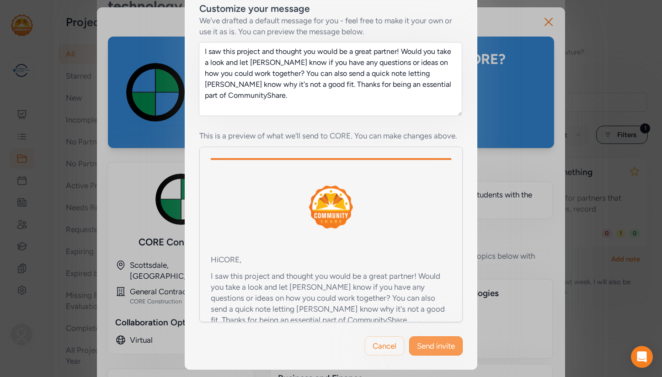
click at [436, 347] on span "Send invite" at bounding box center [436, 345] width 38 height 11
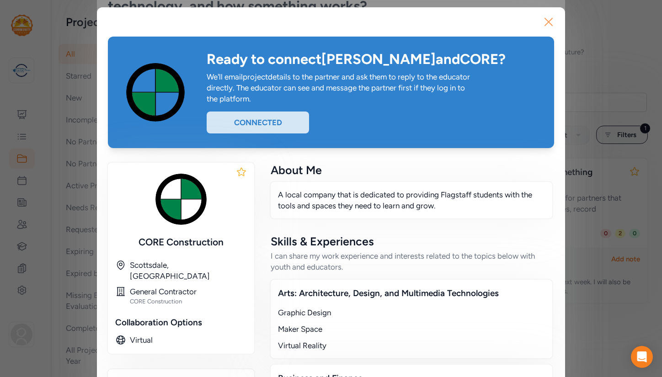
click at [548, 21] on icon "button" at bounding box center [548, 21] width 7 height 7
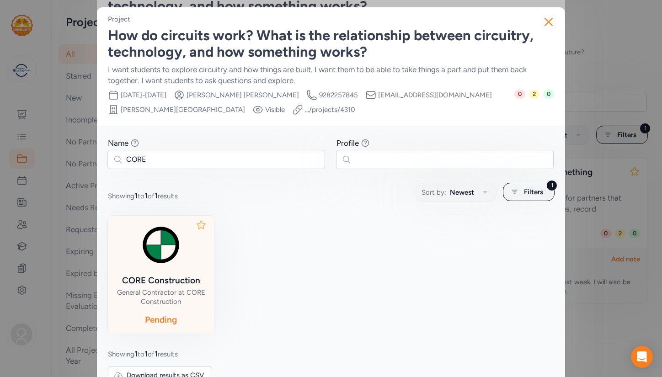
click at [395, 36] on div "How do circuits work? What is the relationship between circuitry, technology, a…" at bounding box center [331, 43] width 446 height 33
click at [548, 21] on icon "button" at bounding box center [548, 22] width 15 height 15
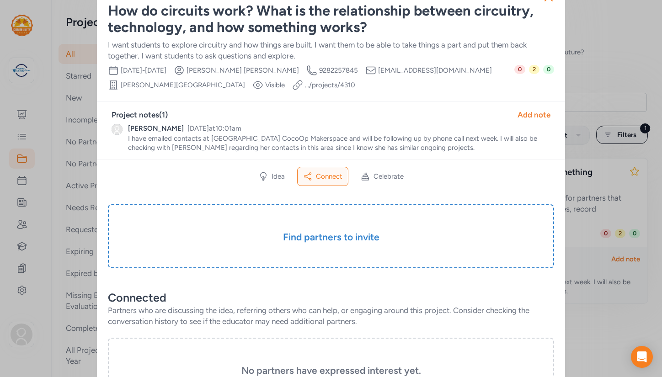
scroll to position [10, 0]
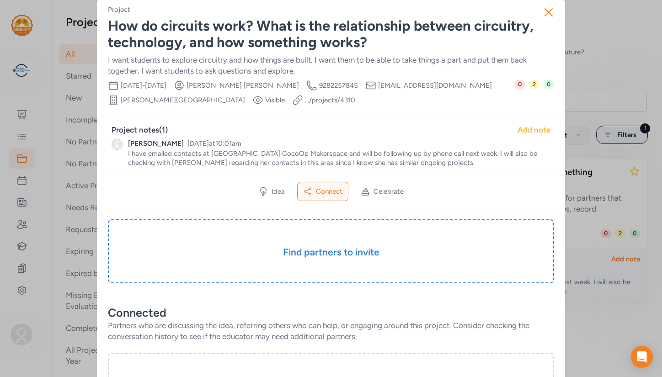
click at [528, 131] on div "Add note" at bounding box center [533, 129] width 33 height 11
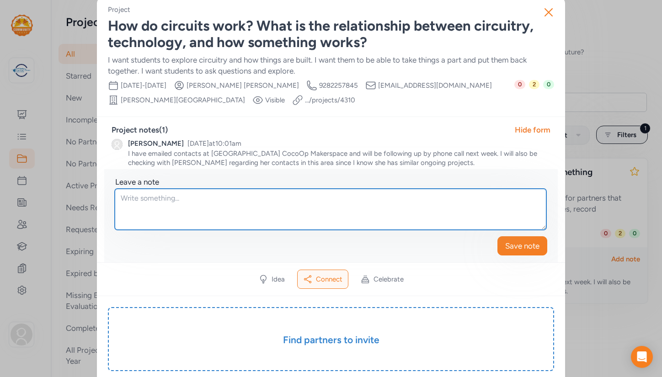
click at [179, 196] on textarea at bounding box center [330, 209] width 431 height 41
paste textarea "taylormaerz@coreconstruction.com"
click at [199, 199] on textarea "Sent an invite to CORE, taylormaerz@coreconstruction.com" at bounding box center [330, 209] width 431 height 41
drag, startPoint x: 238, startPoint y: 199, endPoint x: 329, endPoint y: 206, distance: 91.2
click at [329, 206] on textarea "Sent an invite to CORE, taylormaerz@coreconstruction.com" at bounding box center [330, 209] width 431 height 41
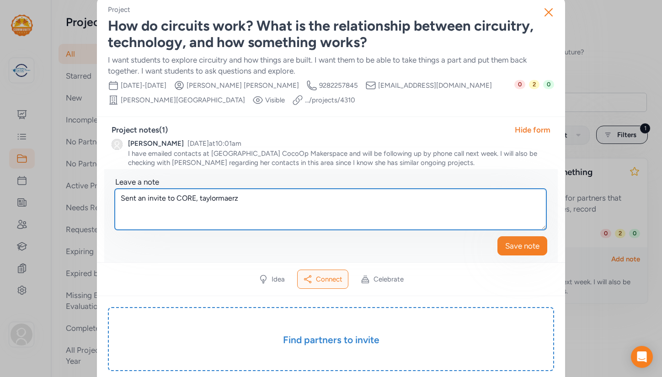
click at [202, 198] on textarea "Sent an invite to CORE, taylormaerz" at bounding box center [330, 209] width 431 height 41
click at [219, 199] on textarea "Sent an invite to CORE, Taylormaerz" at bounding box center [330, 209] width 431 height 41
click at [198, 199] on textarea "Sent an invite to CORE, Taylor maerz" at bounding box center [330, 209] width 431 height 41
click at [229, 198] on textarea "Sent an invite to CORE's Taylor maerz" at bounding box center [330, 209] width 431 height 41
click at [257, 200] on textarea "Sent an invite to CORE's Taylor Maerz" at bounding box center [330, 209] width 431 height 41
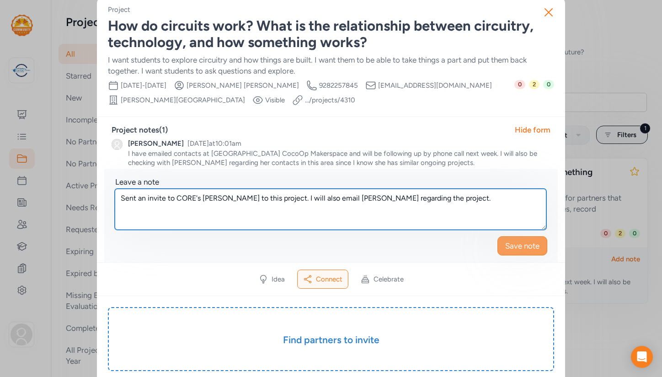
type textarea "Sent an invite to CORE's Taylor Maerz to this project. I will also email Taylor…"
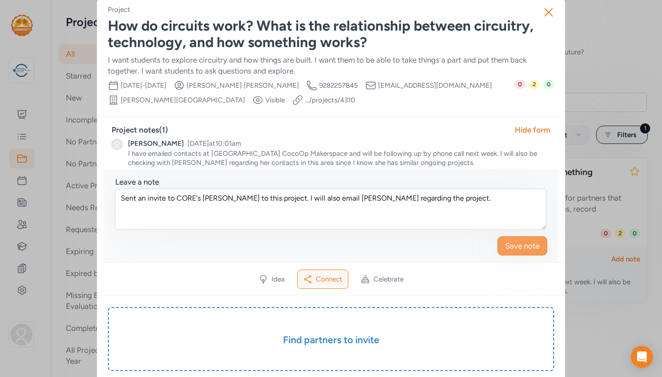
click at [529, 244] on span "Save note" at bounding box center [522, 245] width 34 height 11
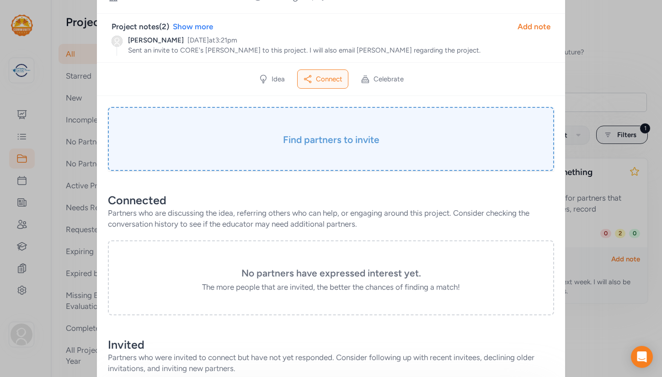
scroll to position [0, 0]
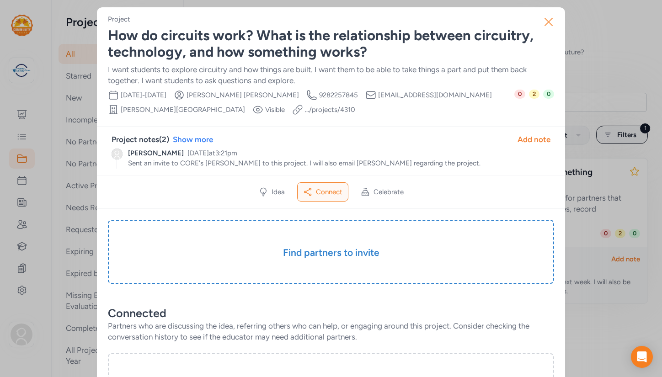
click at [550, 18] on icon "button" at bounding box center [548, 22] width 15 height 15
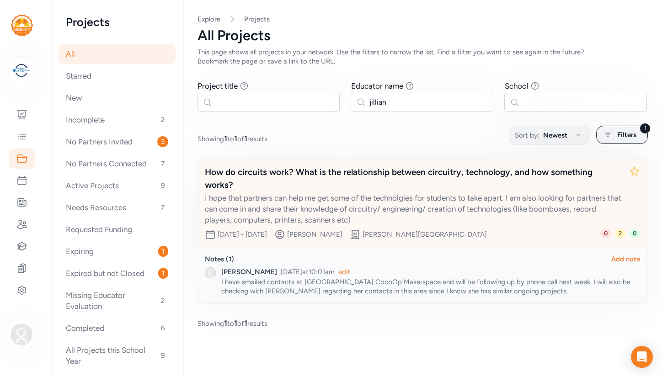
click at [334, 171] on div "How do circuits work? What is the relationship between circuitry, technology, a…" at bounding box center [413, 179] width 417 height 26
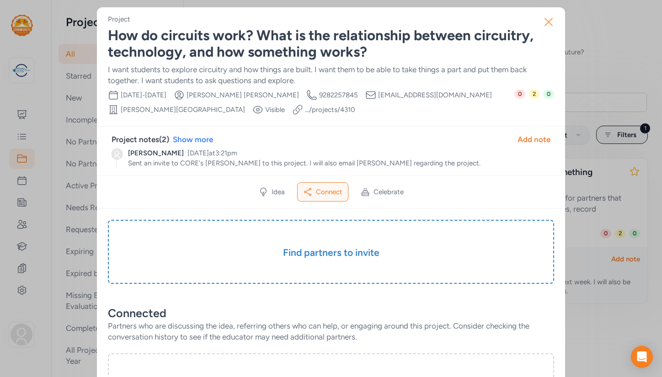
click at [546, 23] on icon "button" at bounding box center [548, 21] width 7 height 7
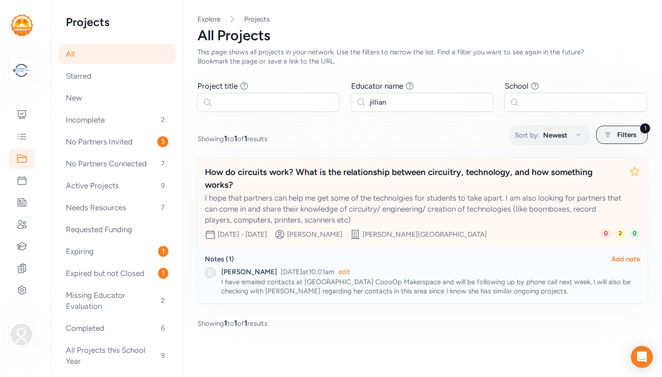
click at [278, 170] on div "How do circuits work? What is the relationship between circuitry, technology, a…" at bounding box center [413, 179] width 417 height 26
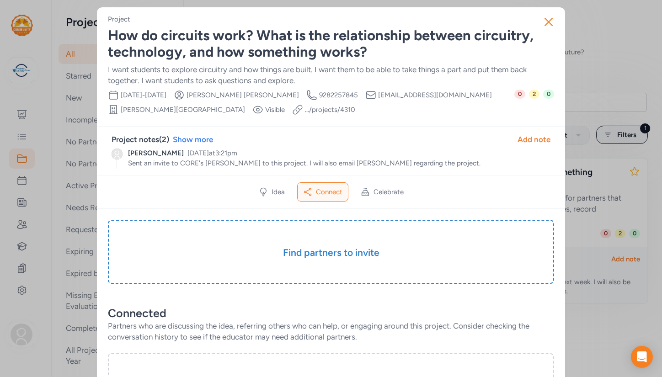
click at [318, 110] on link ".../projects/ 4310" at bounding box center [330, 109] width 50 height 9
click at [549, 21] on icon "button" at bounding box center [548, 21] width 7 height 7
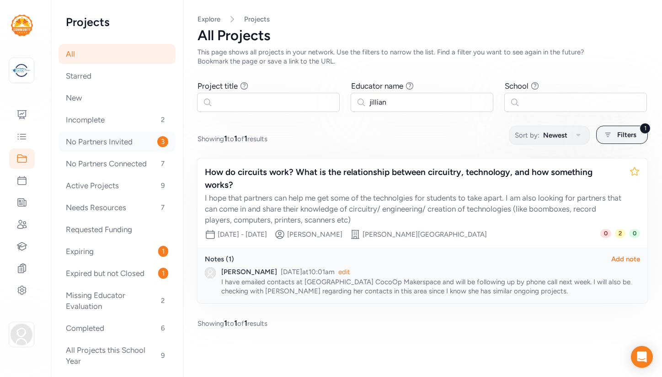
click at [107, 143] on div "No Partners Invited 3" at bounding box center [116, 142] width 117 height 20
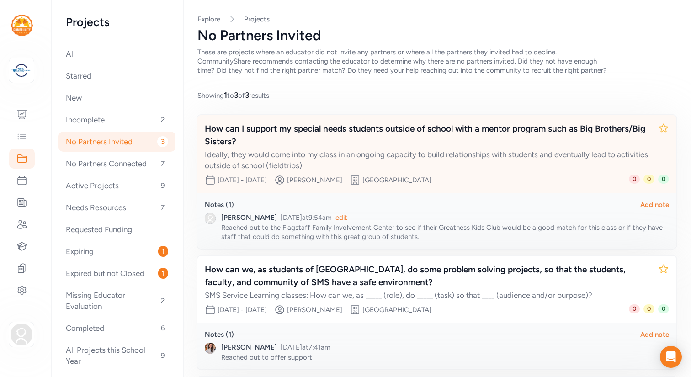
click at [330, 139] on div "How can I support my special needs students outside of school with a mentor pro…" at bounding box center [428, 135] width 446 height 26
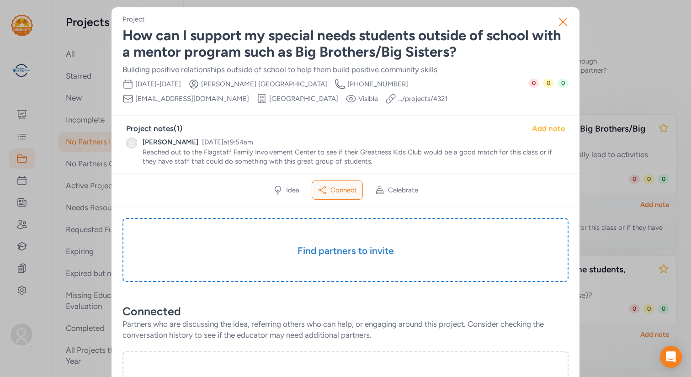
click at [544, 127] on div "Add note" at bounding box center [548, 128] width 33 height 11
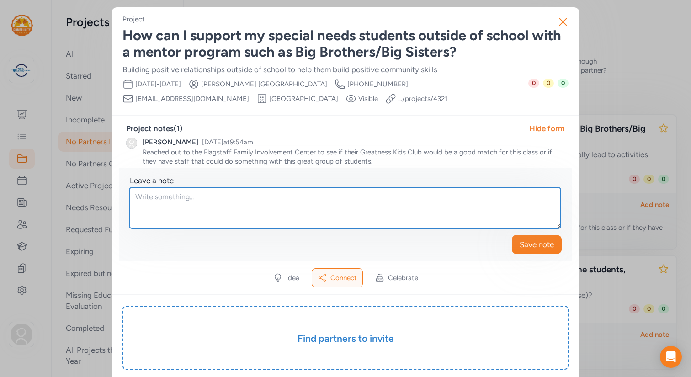
click at [439, 200] on textarea at bounding box center [344, 207] width 431 height 41
type textarea "S"
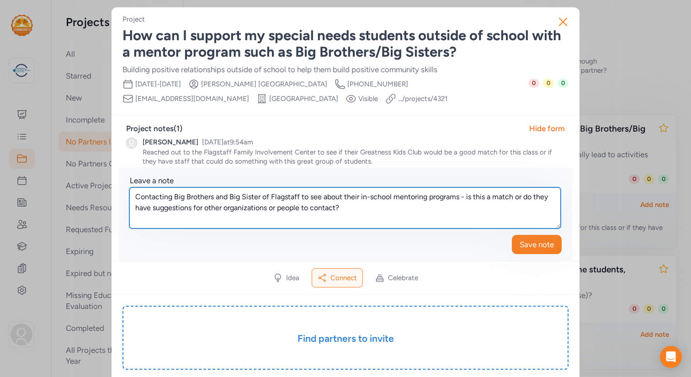
click at [469, 198] on textarea "Contacting Big Brothers and Big Sister of Flagstaff to see about their in-schoo…" at bounding box center [344, 207] width 431 height 41
click at [476, 215] on textarea "Contacting Big Brothers and Big Sister of Flagstaff to see about their in-schoo…" at bounding box center [344, 207] width 431 height 41
type textarea "Contacting Big Brothers and Big Sister of Flagstaff to see about their in-schoo…"
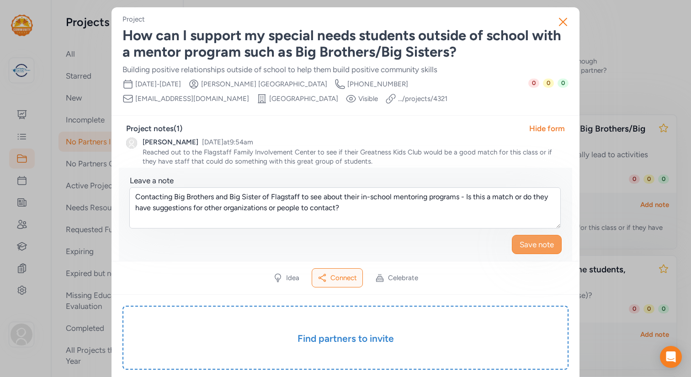
click at [531, 244] on span "Save note" at bounding box center [537, 244] width 34 height 11
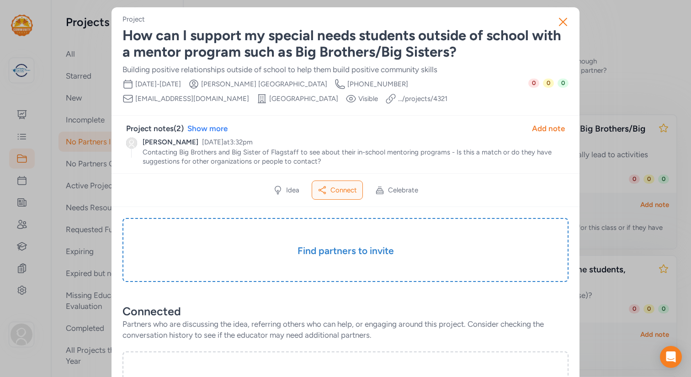
click at [398, 98] on link ".../projects/ 4321" at bounding box center [422, 98] width 49 height 9
click at [564, 23] on icon "button" at bounding box center [562, 21] width 7 height 7
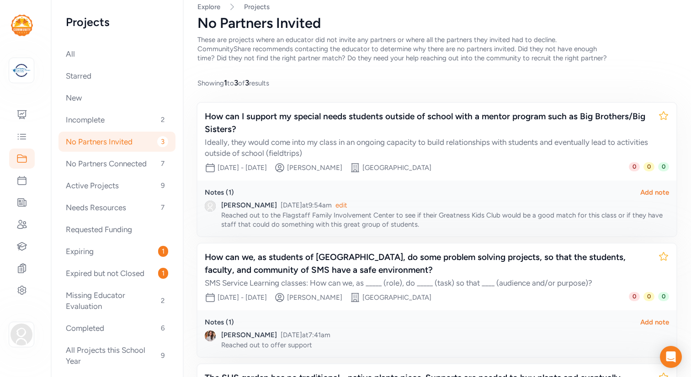
scroll to position [11, 0]
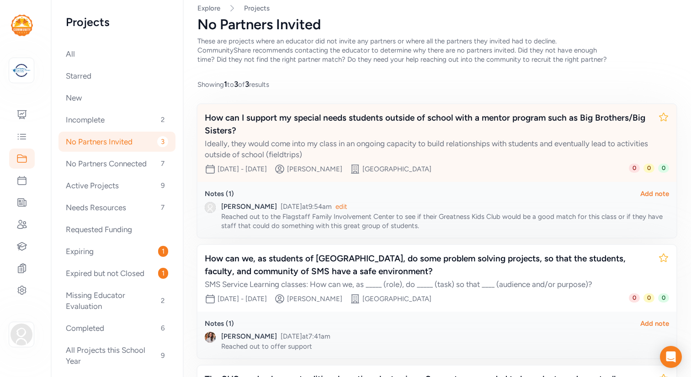
click at [477, 120] on div "How can I support my special needs students outside of school with a mentor pro…" at bounding box center [428, 124] width 446 height 26
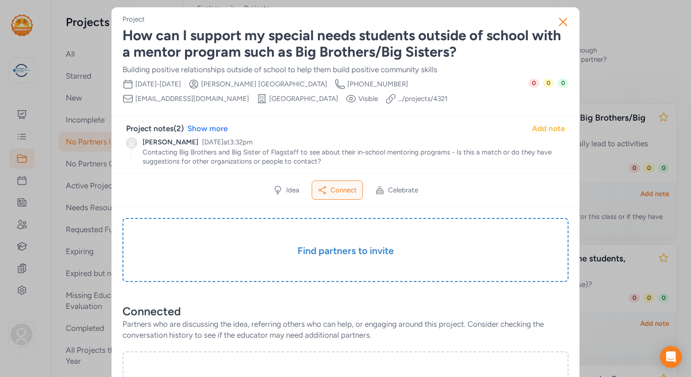
click at [546, 129] on div "Add note" at bounding box center [548, 128] width 33 height 11
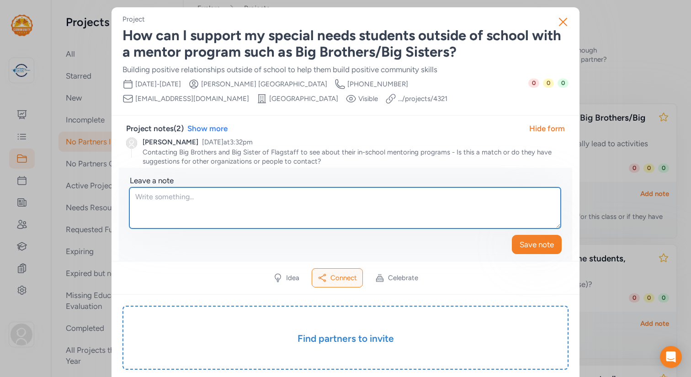
click at [242, 201] on textarea at bounding box center [344, 207] width 431 height 41
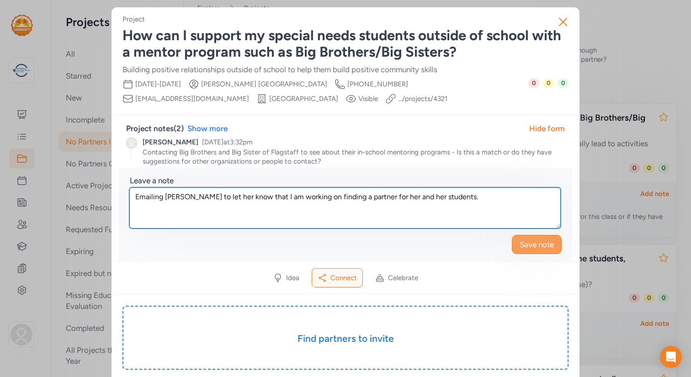
type textarea "Emailing Sonja to let her know that I am working on finding a partner for her a…"
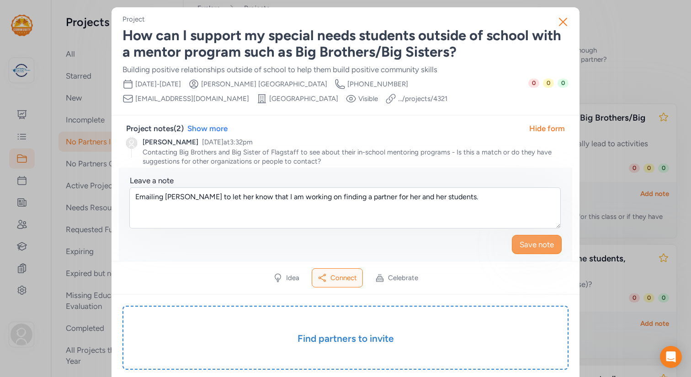
click at [530, 242] on span "Save note" at bounding box center [537, 244] width 34 height 11
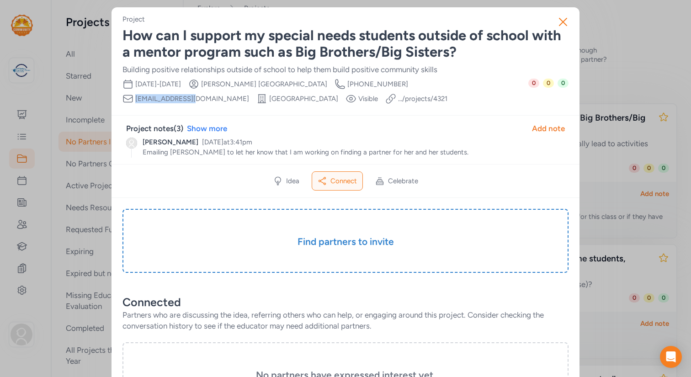
drag, startPoint x: 374, startPoint y: 85, endPoint x: 427, endPoint y: 86, distance: 53.5
click at [427, 86] on div "Date Range Oct 1st, 2025 - May 15th, 2026 Creator Sonja Leeds Creator Phone Num…" at bounding box center [325, 92] width 406 height 26
copy span "sleeds@fusd1.org"
click at [562, 23] on icon "button" at bounding box center [562, 21] width 7 height 7
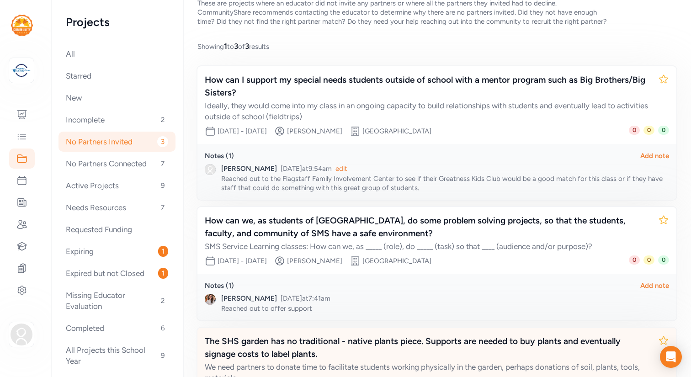
scroll to position [164, 0]
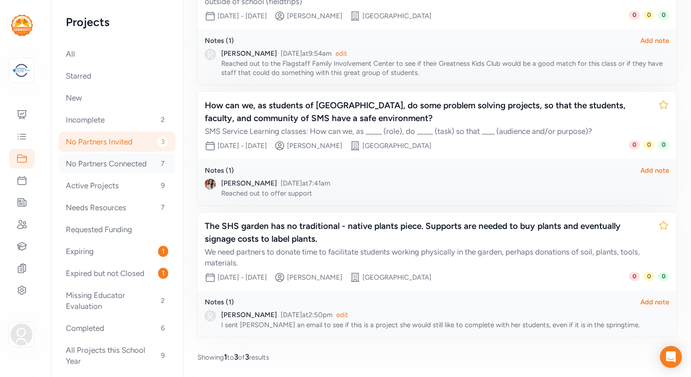
click at [126, 165] on div "No Partners Connected 7" at bounding box center [116, 164] width 117 height 20
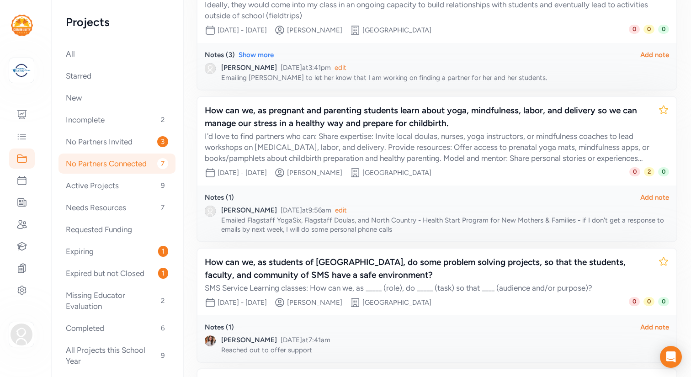
scroll to position [169, 0]
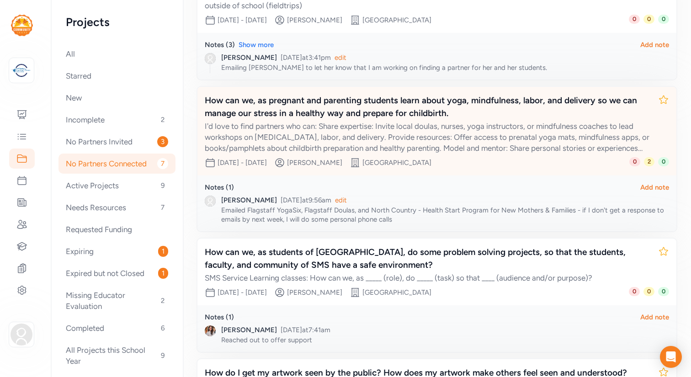
click at [440, 116] on div "How can we, as pregnant and parenting students learn about yoga, mindfulness, l…" at bounding box center [428, 107] width 446 height 26
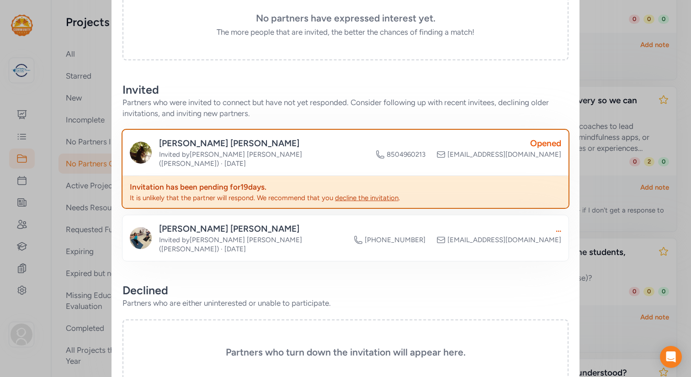
scroll to position [400, 0]
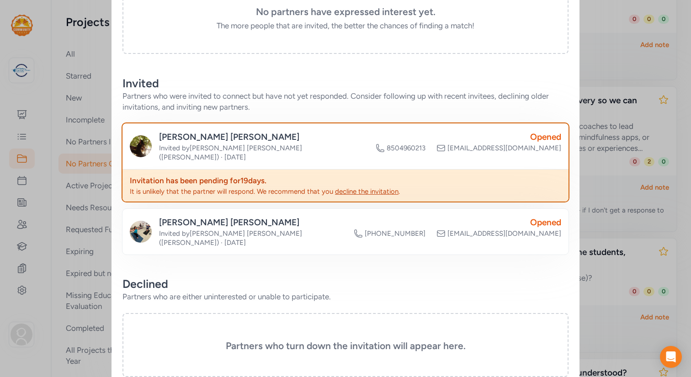
click at [213, 216] on div "DeAnn Mendoza" at bounding box center [252, 222] width 187 height 13
click at [216, 217] on div "DeAnn Mendoza" at bounding box center [252, 222] width 187 height 13
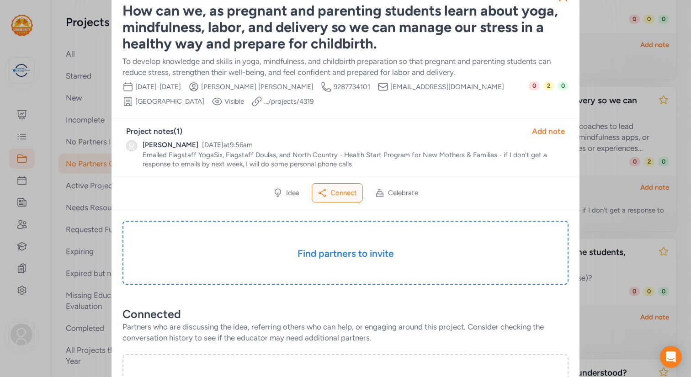
scroll to position [0, 0]
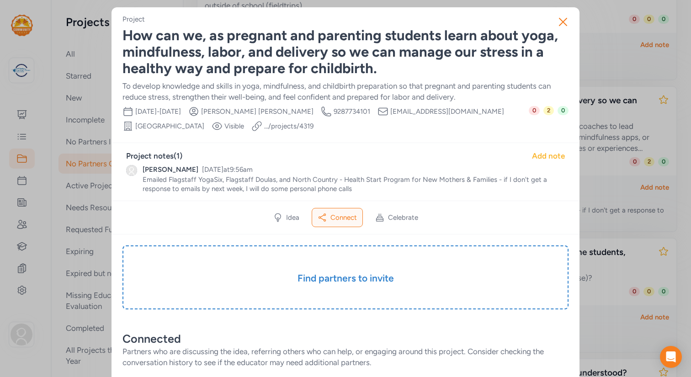
click at [541, 157] on div "Add note" at bounding box center [548, 155] width 33 height 11
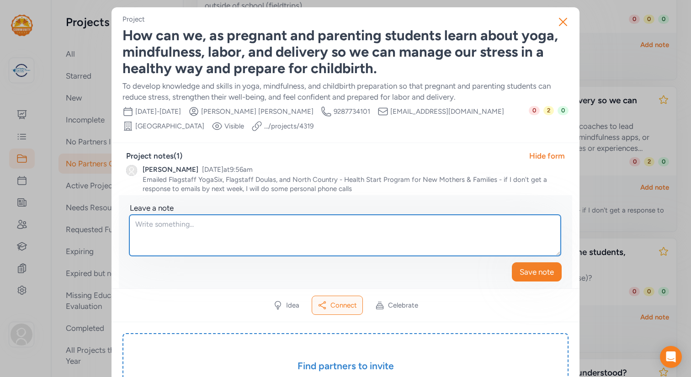
click at [250, 229] on textarea at bounding box center [344, 235] width 431 height 41
type textarea "e"
drag, startPoint x: 225, startPoint y: 226, endPoint x: 134, endPoint y: 224, distance: 91.4
click at [134, 224] on textarea "Emailing DeeAnn Mendoza" at bounding box center [344, 235] width 431 height 41
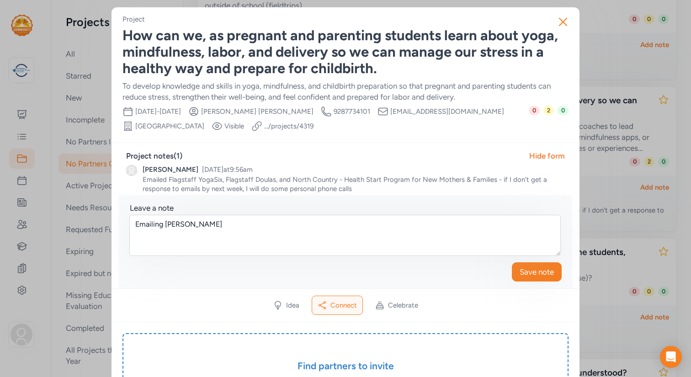
click at [231, 286] on div "Leave a note Emailing DeeAnn Mendoza Save note" at bounding box center [345, 241] width 453 height 93
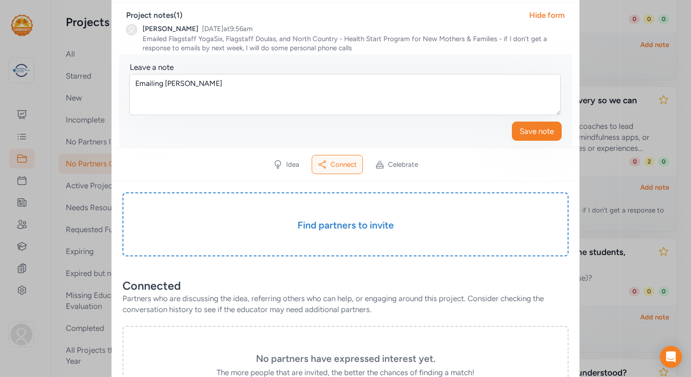
scroll to position [98, 0]
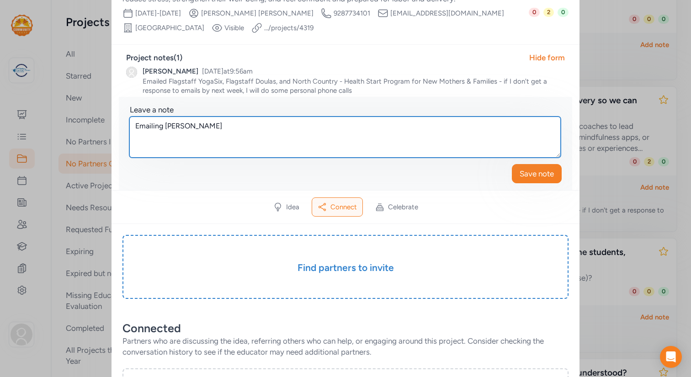
click at [241, 123] on textarea "Emailing DeeAnn Mendoza" at bounding box center [344, 137] width 431 height 41
type textarea "Emailing DeeAnn Mendoza about the invitation to this project."
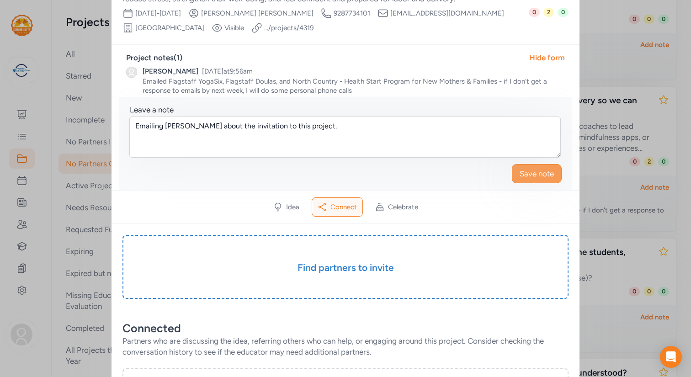
click at [532, 174] on span "Save note" at bounding box center [537, 173] width 34 height 11
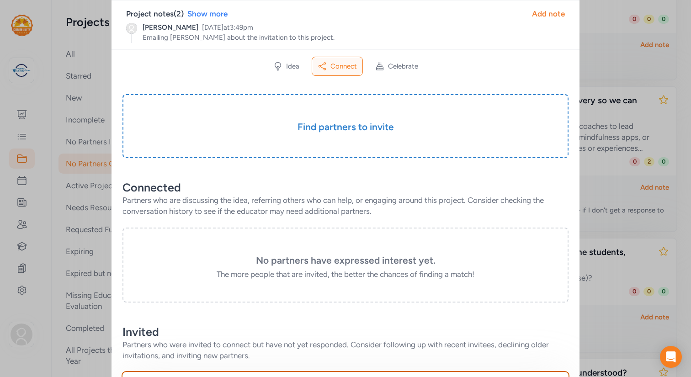
scroll to position [0, 0]
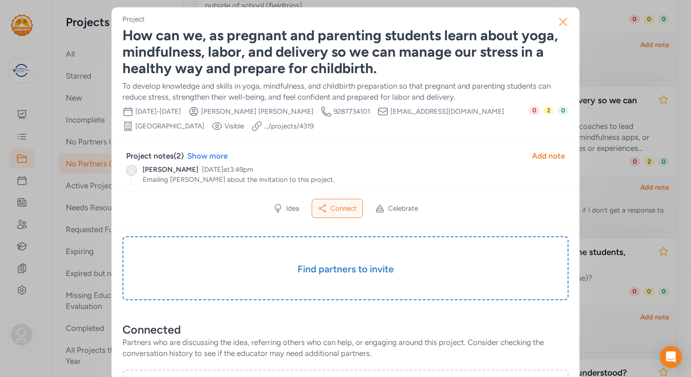
click at [562, 20] on icon "button" at bounding box center [563, 22] width 15 height 15
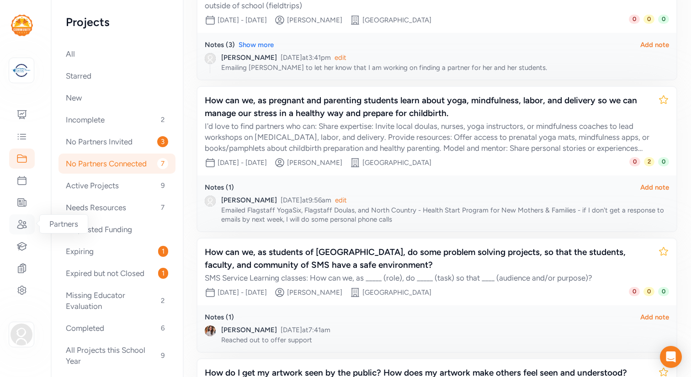
click at [21, 227] on icon at bounding box center [21, 224] width 11 height 11
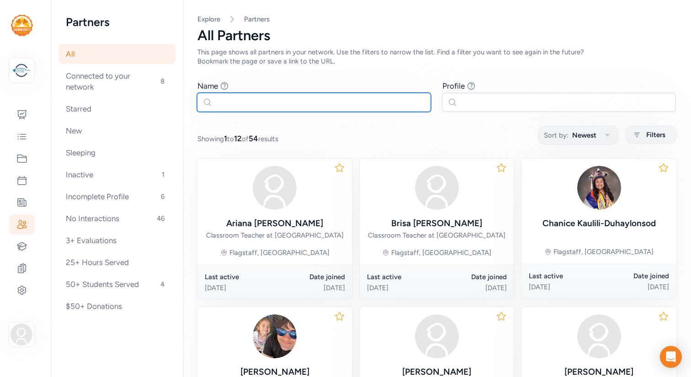
click at [270, 106] on input "text" at bounding box center [314, 102] width 234 height 19
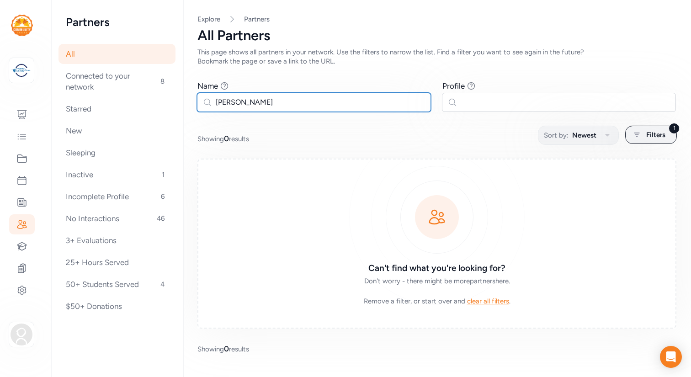
click at [240, 104] on input "DeeAnn" at bounding box center [314, 102] width 234 height 19
type input "DeeAnn"
drag, startPoint x: 243, startPoint y: 104, endPoint x: 198, endPoint y: 101, distance: 44.8
click at [198, 101] on input "DeeAnn" at bounding box center [314, 102] width 234 height 19
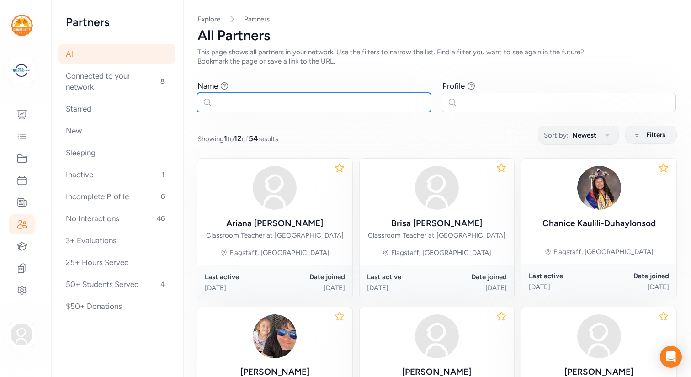
click at [244, 104] on input "text" at bounding box center [314, 102] width 234 height 19
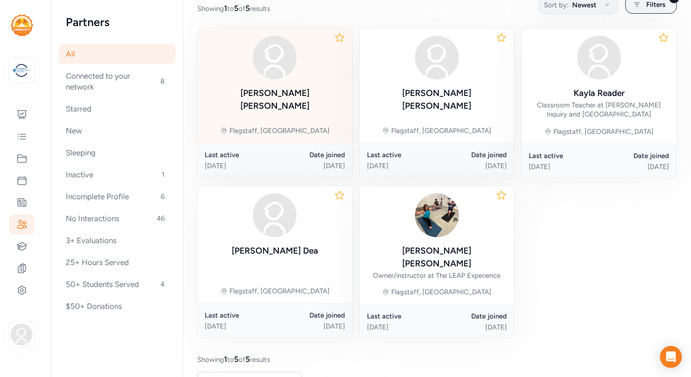
scroll to position [135, 0]
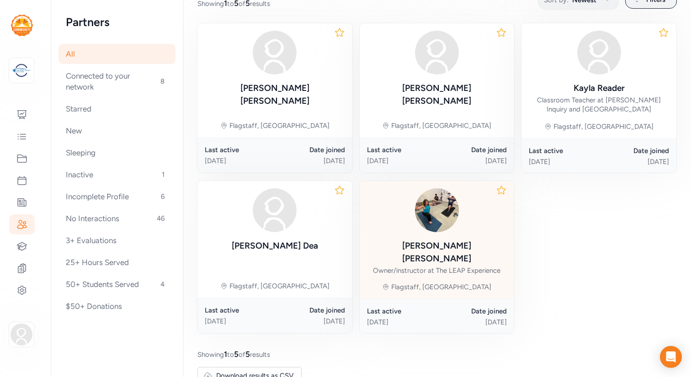
type input "De"
click at [418, 242] on div "DeAnn Mendoza" at bounding box center [437, 252] width 140 height 26
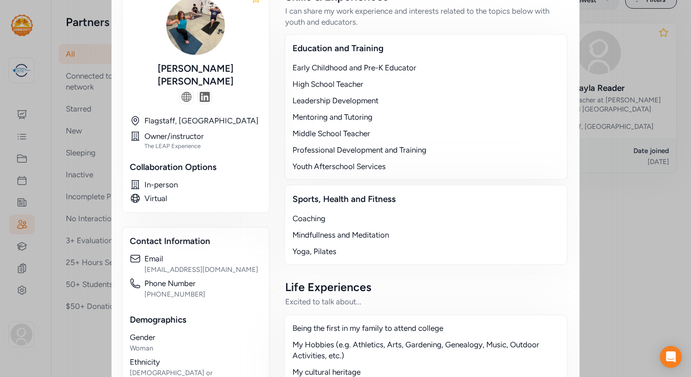
scroll to position [220, 0]
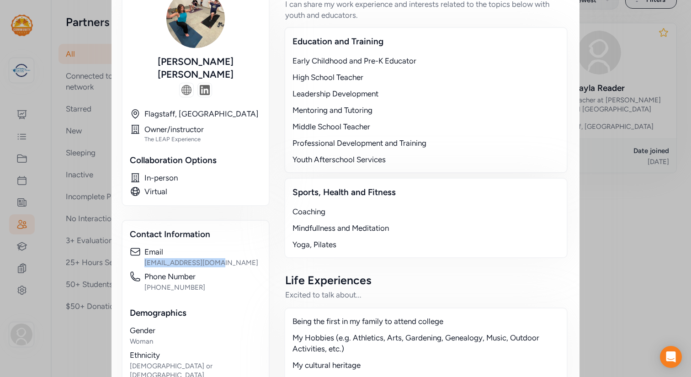
drag, startPoint x: 217, startPoint y: 251, endPoint x: 143, endPoint y: 251, distance: 74.0
click at [143, 251] on div "Email hello@theleapexp.com" at bounding box center [196, 256] width 132 height 21
copy div "hello@theleapexp.com"
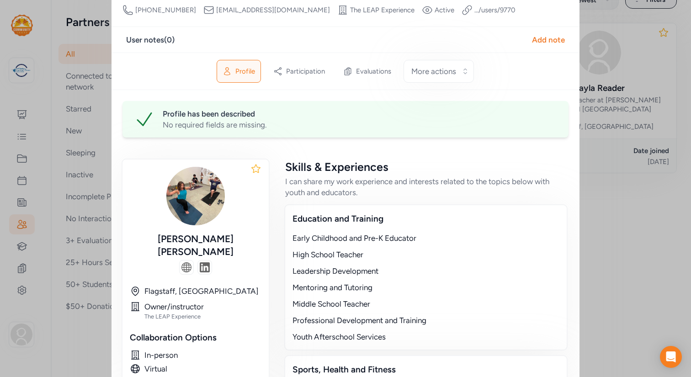
scroll to position [0, 0]
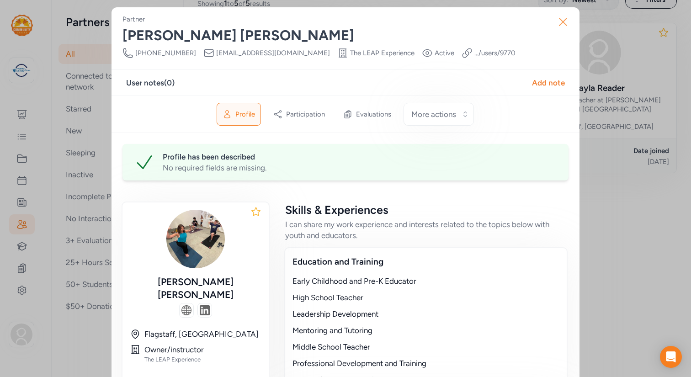
click at [562, 23] on icon "button" at bounding box center [563, 22] width 15 height 15
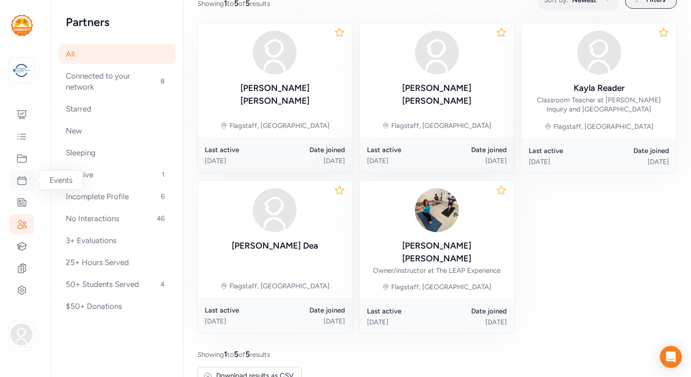
click at [24, 180] on icon at bounding box center [21, 180] width 11 height 11
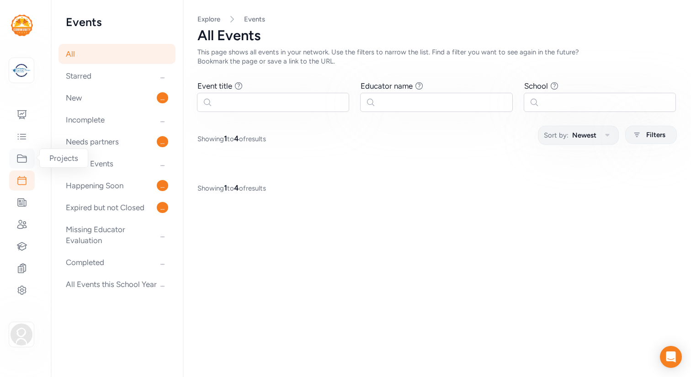
click at [23, 158] on icon at bounding box center [21, 158] width 11 height 11
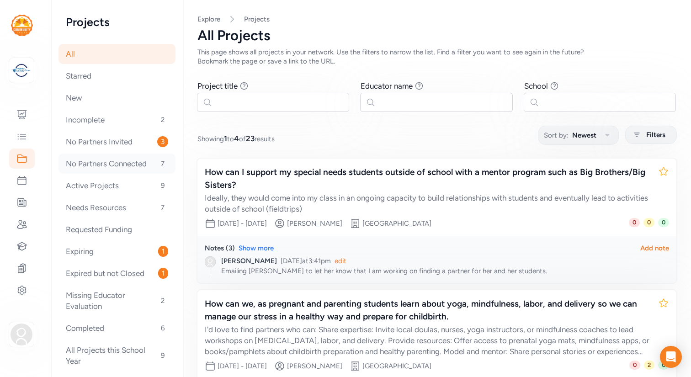
click at [117, 162] on div "No Partners Connected 7" at bounding box center [116, 164] width 117 height 20
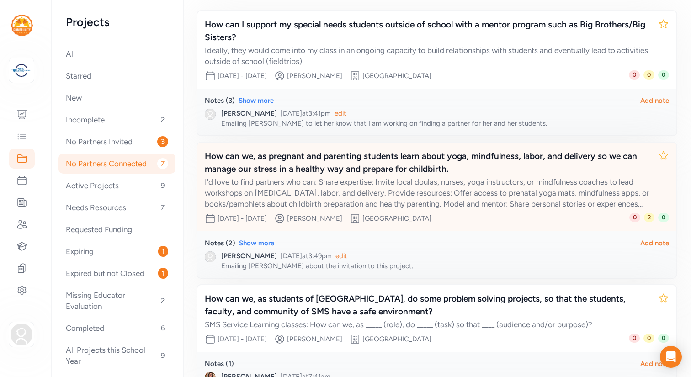
scroll to position [114, 0]
click at [302, 165] on div "How can we, as pregnant and parenting students learn about yoga, mindfulness, l…" at bounding box center [428, 162] width 446 height 26
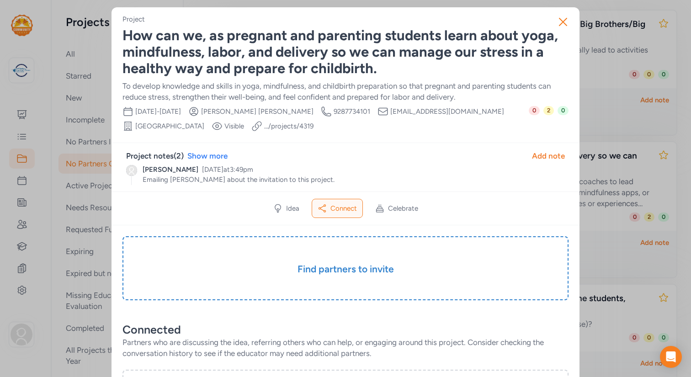
click at [264, 127] on link ".../projects/ 4319" at bounding box center [288, 126] width 49 height 9
click at [562, 20] on icon "button" at bounding box center [563, 22] width 15 height 15
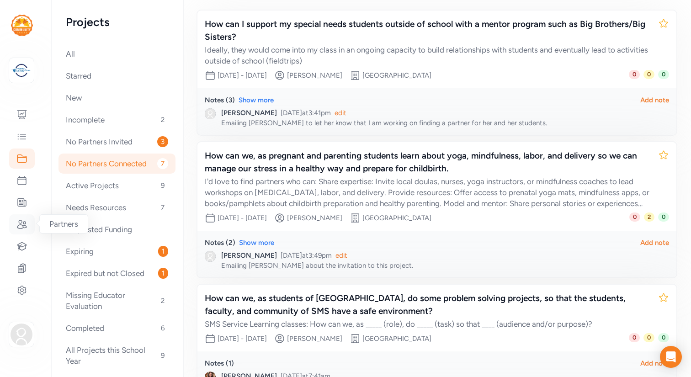
click at [23, 222] on icon at bounding box center [21, 224] width 9 height 8
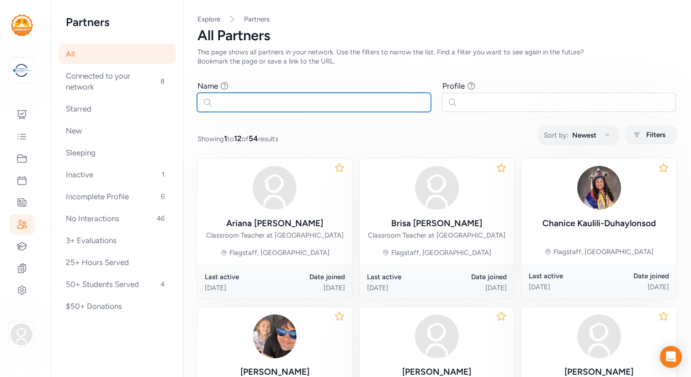
click at [339, 101] on input "text" at bounding box center [314, 102] width 234 height 19
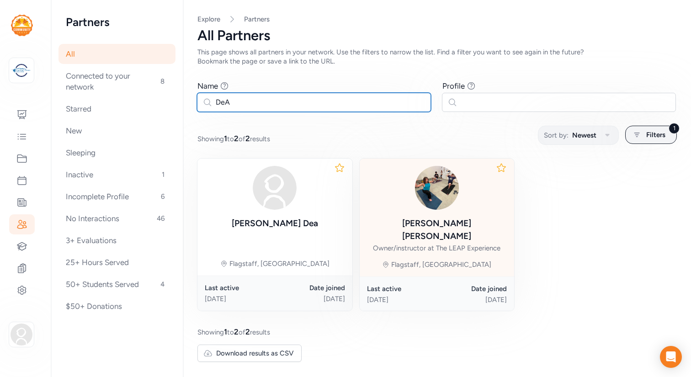
type input "DeA"
click at [441, 188] on img at bounding box center [437, 188] width 44 height 44
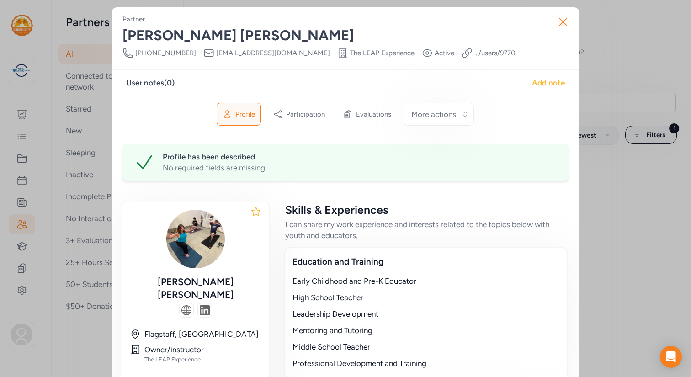
click at [555, 85] on div "Add note" at bounding box center [548, 82] width 33 height 11
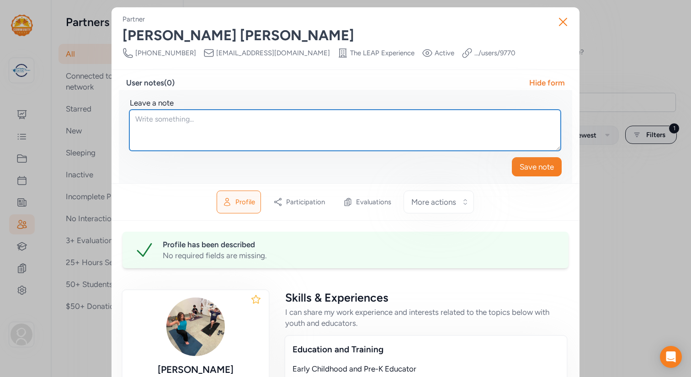
click at [233, 123] on textarea at bounding box center [344, 130] width 431 height 41
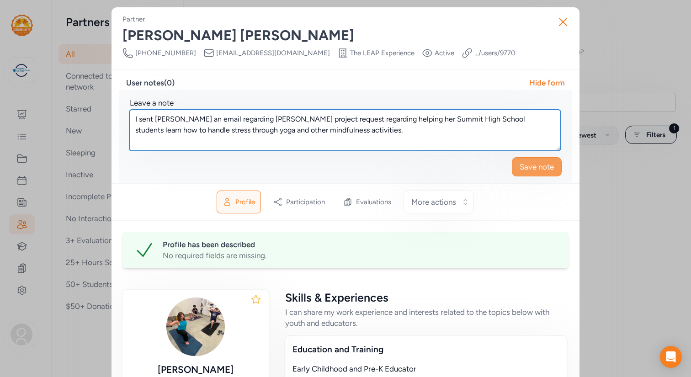
type textarea "I sent DeAnn an email regarding Erin Celona's project request regarding helping…"
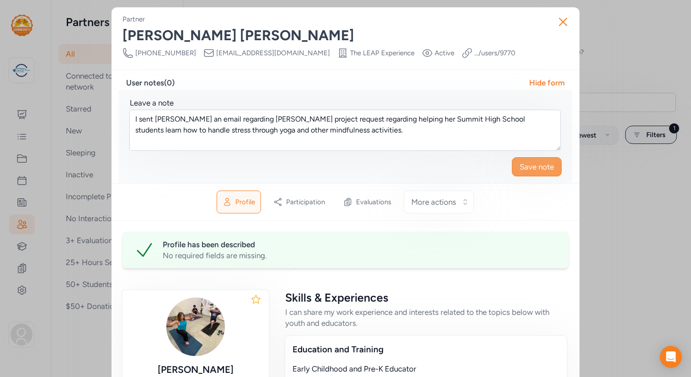
click at [541, 168] on span "Save note" at bounding box center [537, 166] width 34 height 11
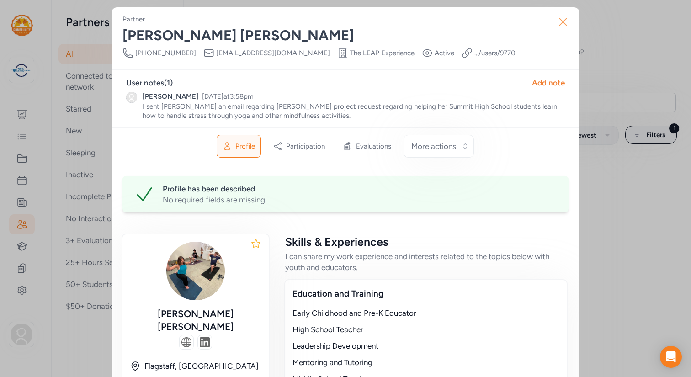
click at [563, 20] on icon "button" at bounding box center [563, 22] width 15 height 15
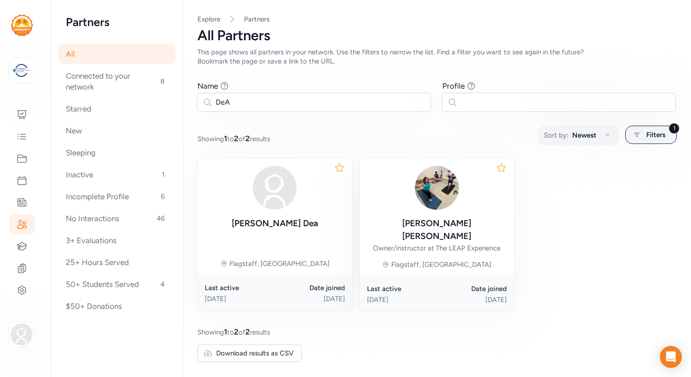
click at [387, 24] on div "Explore Partners All Partners This page shows all partners in your network. Use…" at bounding box center [436, 40] width 479 height 51
click at [21, 159] on icon at bounding box center [21, 158] width 11 height 11
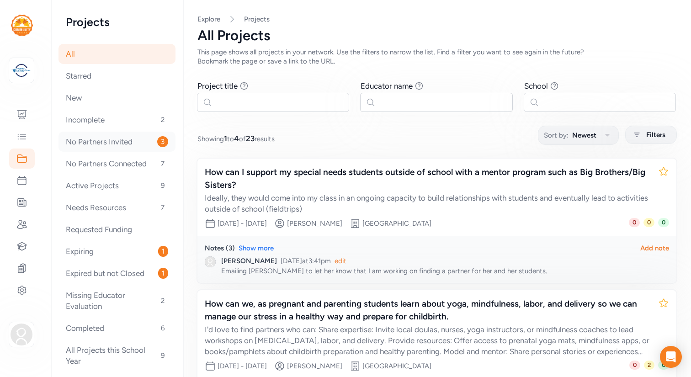
click at [113, 143] on div "No Partners Invited 3" at bounding box center [116, 142] width 117 height 20
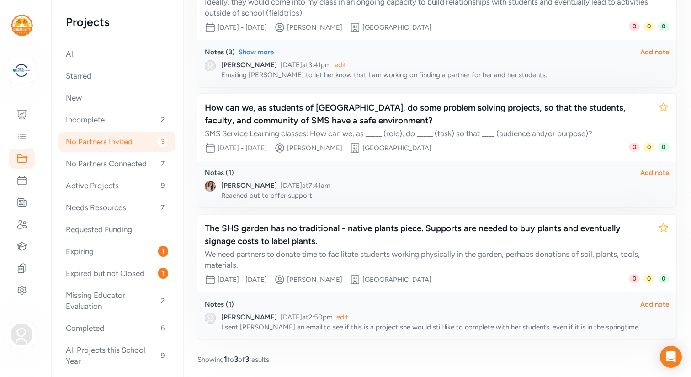
scroll to position [155, 0]
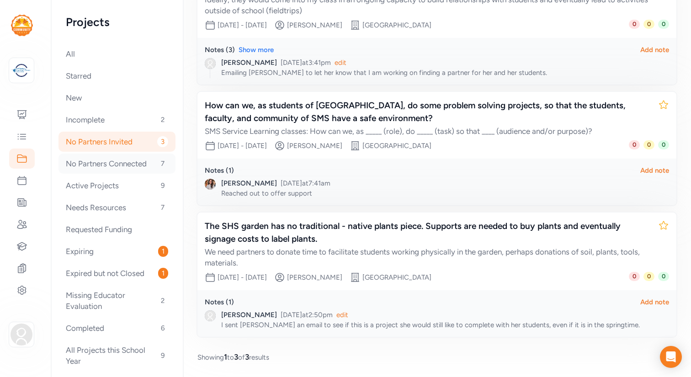
click at [118, 167] on div "No Partners Connected 7" at bounding box center [116, 164] width 117 height 20
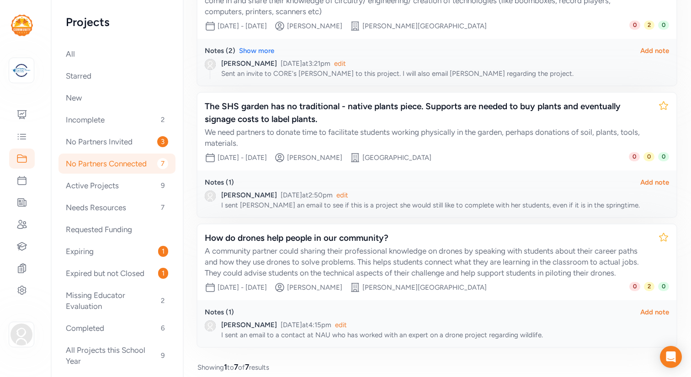
scroll to position [683, 0]
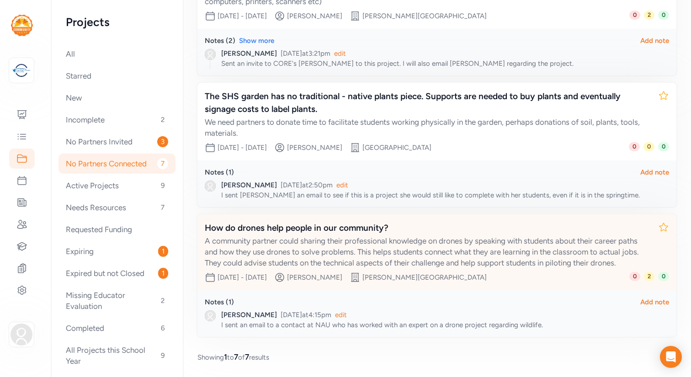
click at [409, 253] on div "A community partner could sharing their professional knowledge on drones by spe…" at bounding box center [428, 251] width 446 height 33
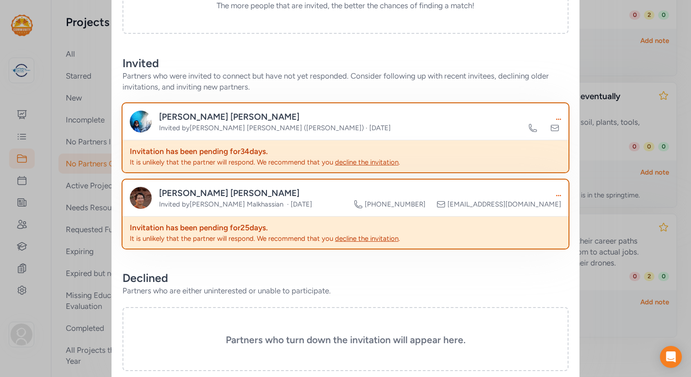
scroll to position [392, 0]
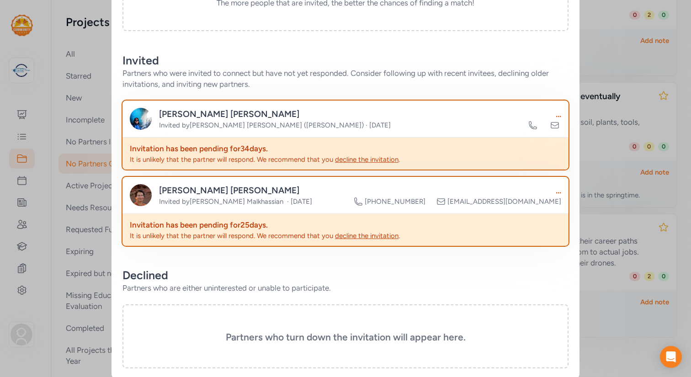
click at [558, 116] on div "..." at bounding box center [544, 114] width 33 height 13
drag, startPoint x: 261, startPoint y: 114, endPoint x: 160, endPoint y: 114, distance: 101.4
click at [160, 114] on div "Roberto Aguilar-Martinez" at bounding box center [275, 114] width 232 height 13
copy div "Roberto Aguilar-Martinez"
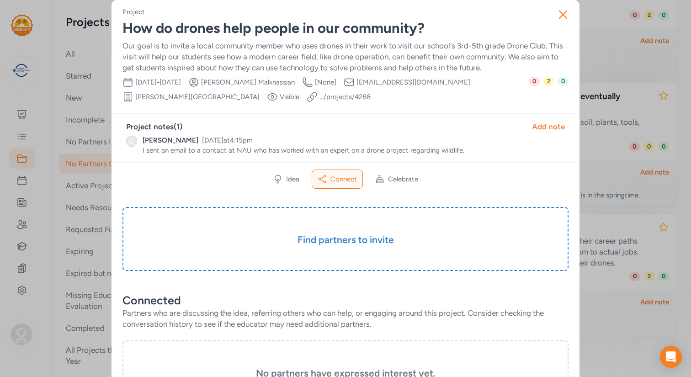
scroll to position [0, 0]
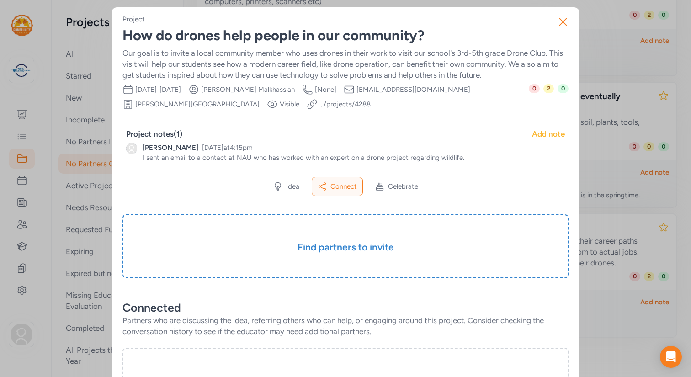
click at [542, 133] on div "Add note" at bounding box center [548, 133] width 33 height 11
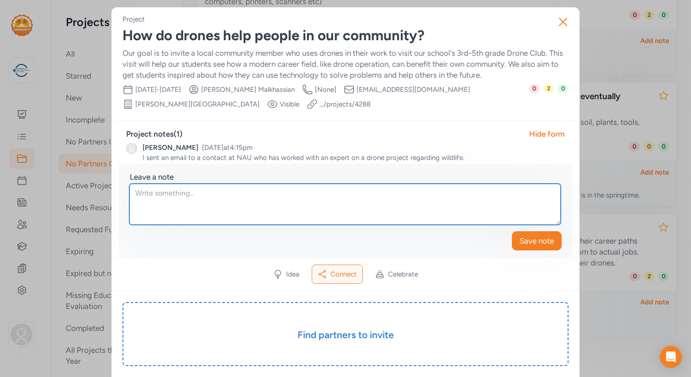
click at [217, 191] on textarea at bounding box center [344, 204] width 431 height 41
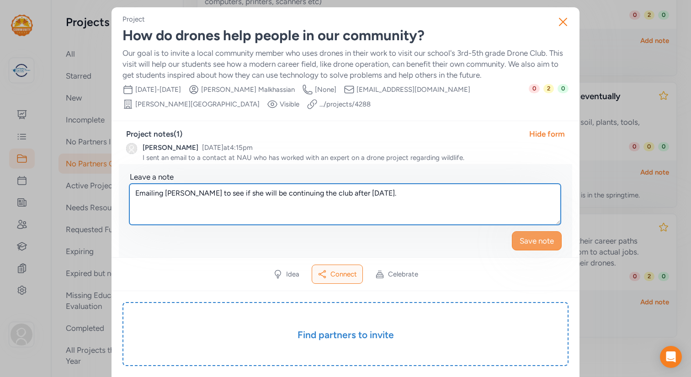
type textarea "Emailing Kathleen to see if she will be continuing the club after October 10th."
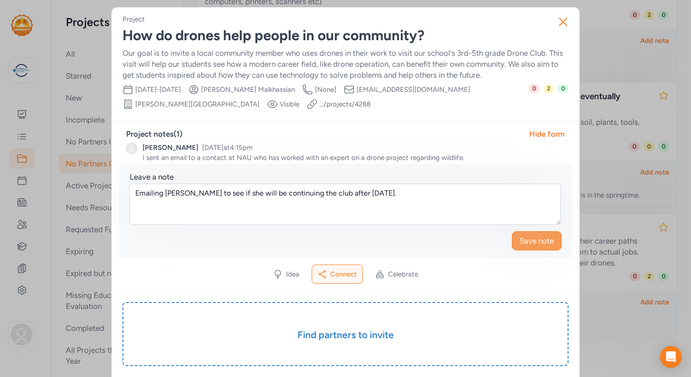
click at [544, 241] on span "Save note" at bounding box center [537, 240] width 34 height 11
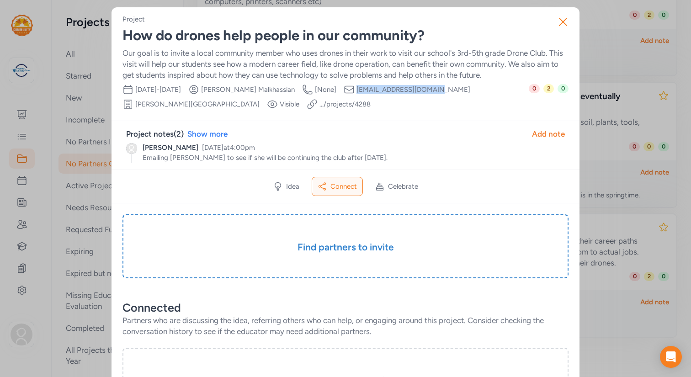
drag, startPoint x: 461, startPoint y: 89, endPoint x: 382, endPoint y: 89, distance: 79.5
click at [382, 89] on div "Date Range Sep 19th, 2025 - Oct 10th, 2025 Creator Kathleen Malkhassian Creator…" at bounding box center [325, 97] width 406 height 26
copy span "kmalkhassian@fusd1.org"
click at [518, 25] on div "Project How do drones help people in our community? Our goal is to invite a loc…" at bounding box center [345, 62] width 446 height 95
click at [563, 21] on icon "button" at bounding box center [562, 21] width 7 height 7
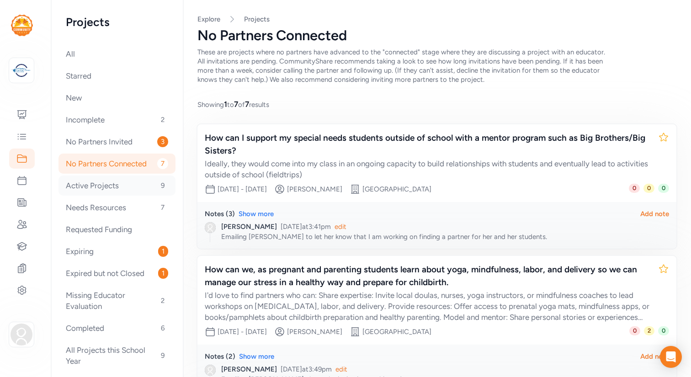
click at [102, 185] on div "Active Projects 9" at bounding box center [116, 185] width 117 height 20
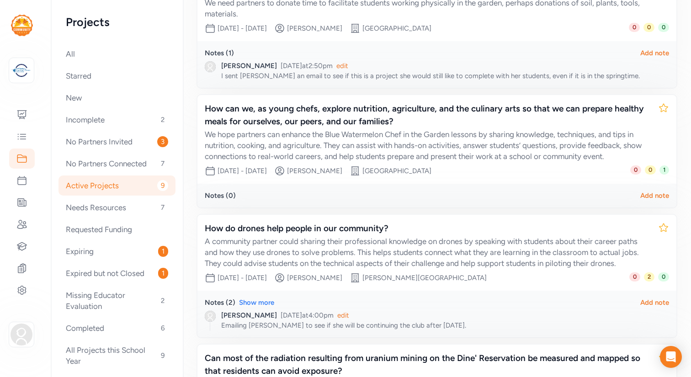
scroll to position [797, 0]
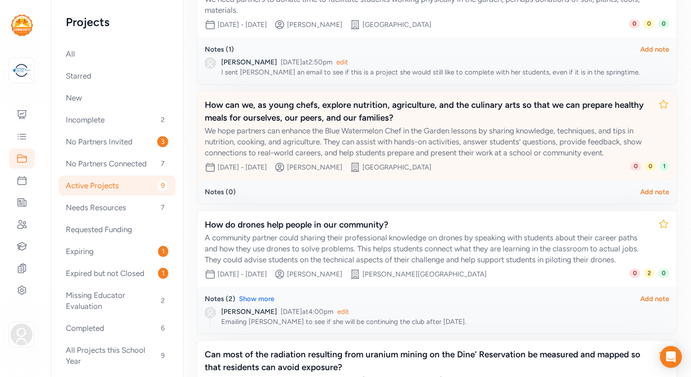
click at [357, 117] on div "How can we, as young chefs, explore nutrition, agriculture, and the culinary ar…" at bounding box center [428, 112] width 446 height 26
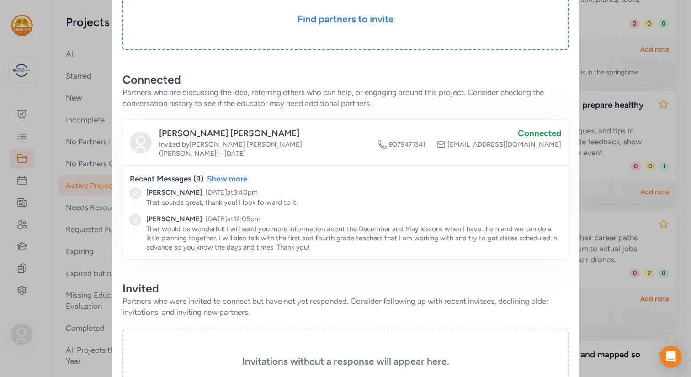
scroll to position [253, 0]
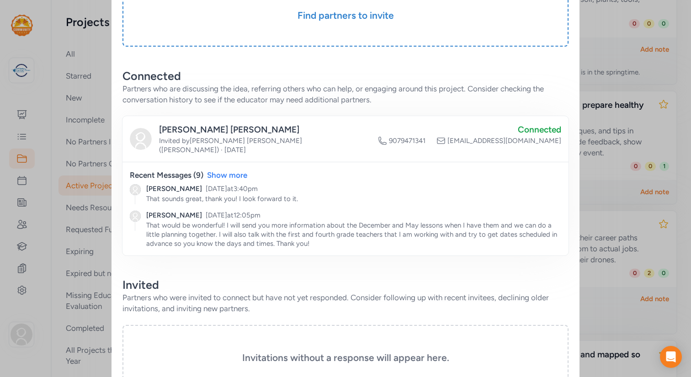
click at [203, 131] on div "Patrice Timmons" at bounding box center [265, 129] width 212 height 13
click at [238, 170] on div "Show more" at bounding box center [227, 175] width 40 height 11
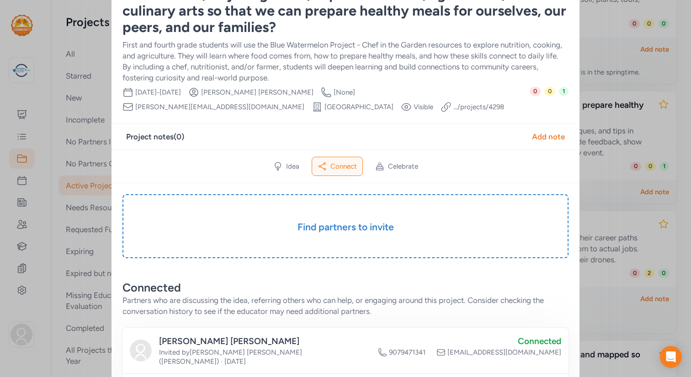
scroll to position [0, 0]
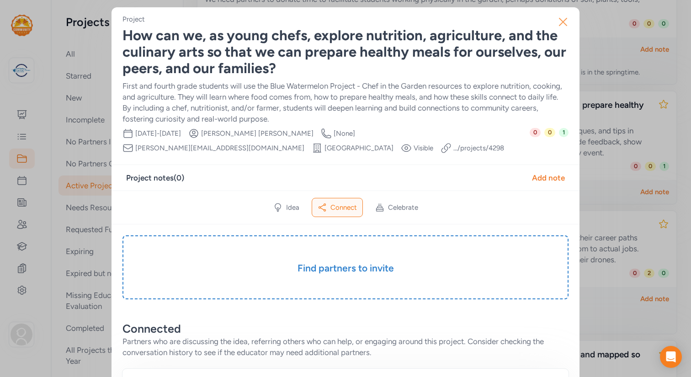
click at [560, 21] on icon "button" at bounding box center [563, 22] width 15 height 15
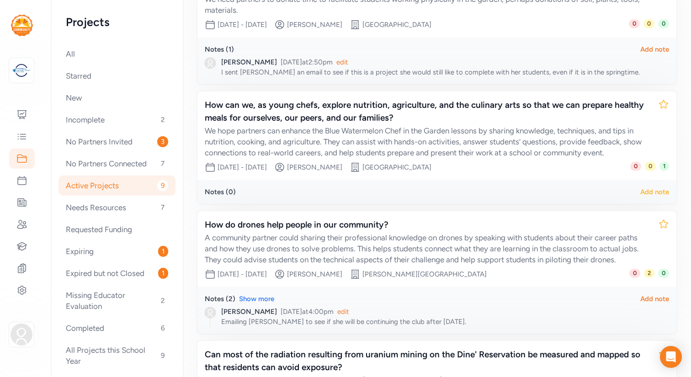
click at [647, 191] on div "Add note" at bounding box center [654, 191] width 29 height 9
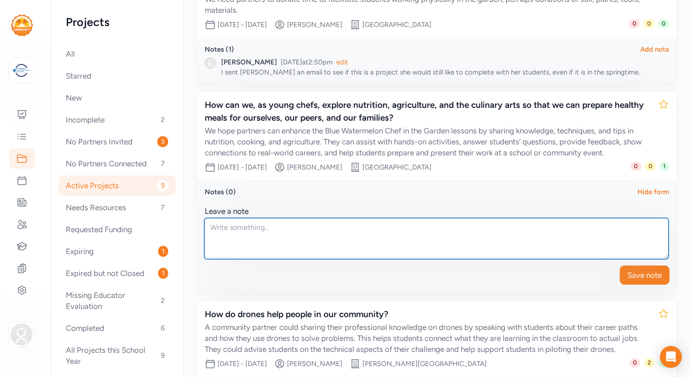
click at [265, 229] on textarea at bounding box center [436, 238] width 464 height 41
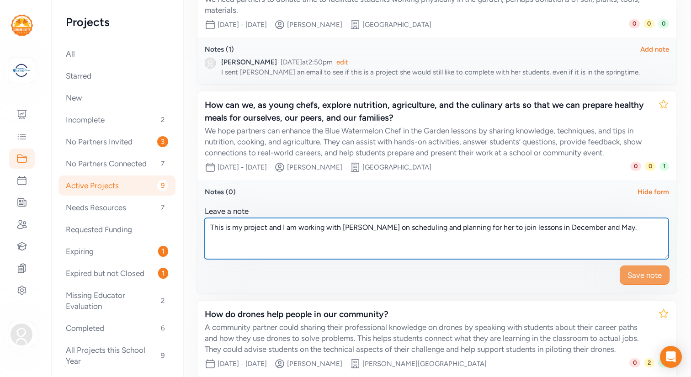
type textarea "This is my project and I am working with Patrice on scheduling and planning for…"
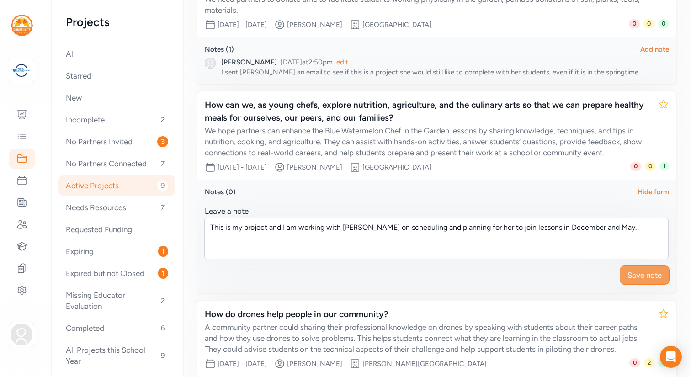
click at [636, 274] on span "Save note" at bounding box center [644, 275] width 34 height 11
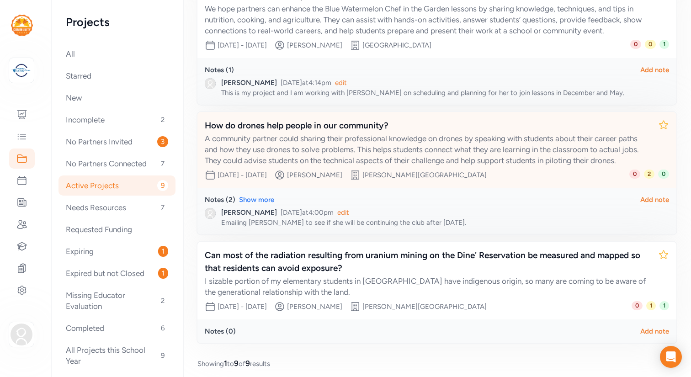
scroll to position [925, 0]
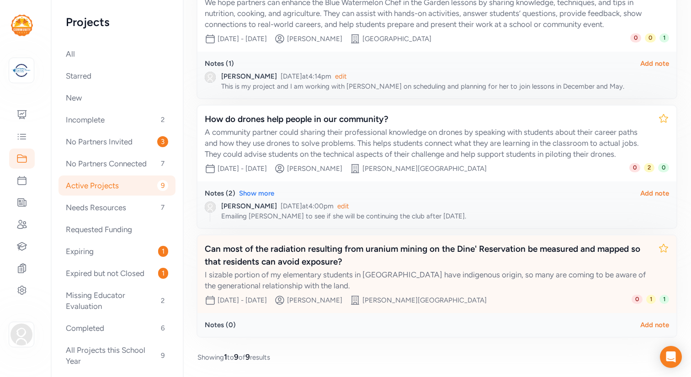
click at [413, 252] on div "Can most of the radiation resulting from uranium mining on the Dine' Reservatio…" at bounding box center [428, 256] width 446 height 26
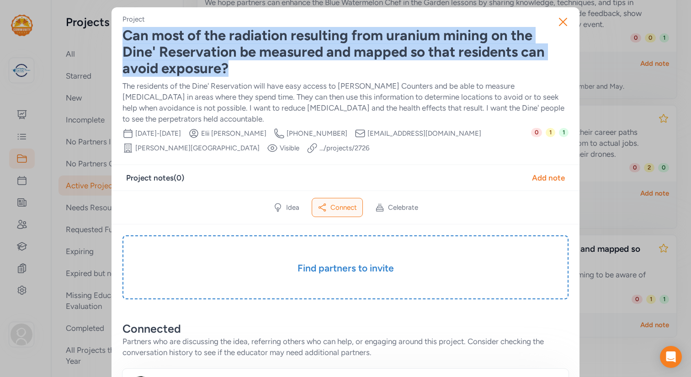
drag, startPoint x: 124, startPoint y: 36, endPoint x: 228, endPoint y: 65, distance: 108.1
click at [228, 65] on div "Can most of the radiation resulting from uranium mining on the Dine' Reservatio…" at bounding box center [345, 51] width 446 height 49
copy div "Can most of the radiation resulting from uranium mining on the Dine' Reservatio…"
click at [562, 21] on icon "button" at bounding box center [562, 21] width 7 height 7
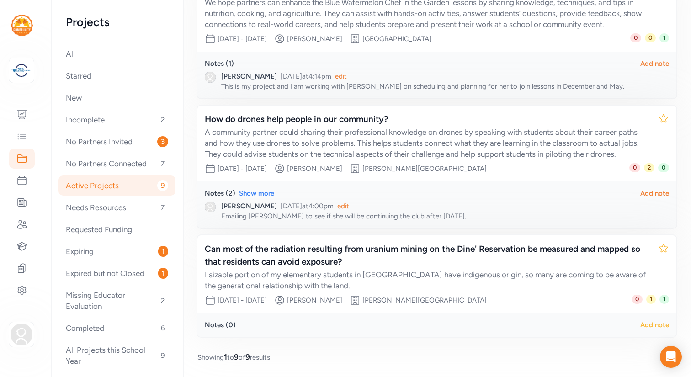
click at [645, 323] on div "Add note" at bounding box center [654, 324] width 29 height 9
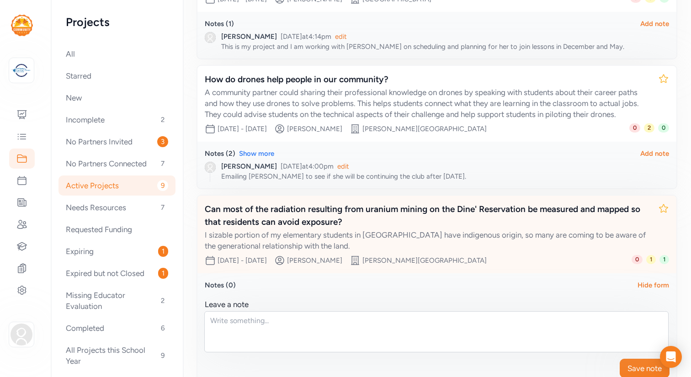
scroll to position [1015, 0]
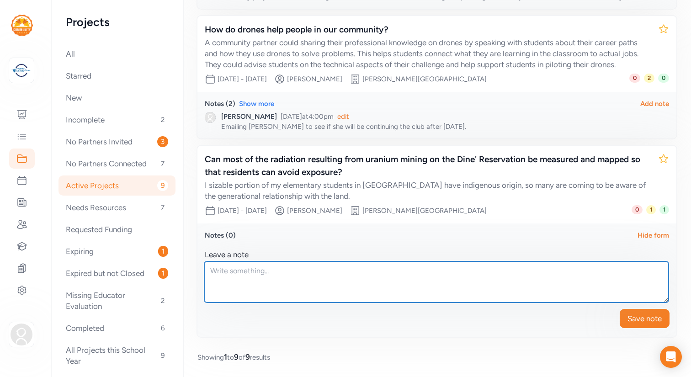
click at [274, 267] on textarea at bounding box center [436, 281] width 464 height 41
type textarea "Emailing Elii to see if the connections continue for this project since the end…"
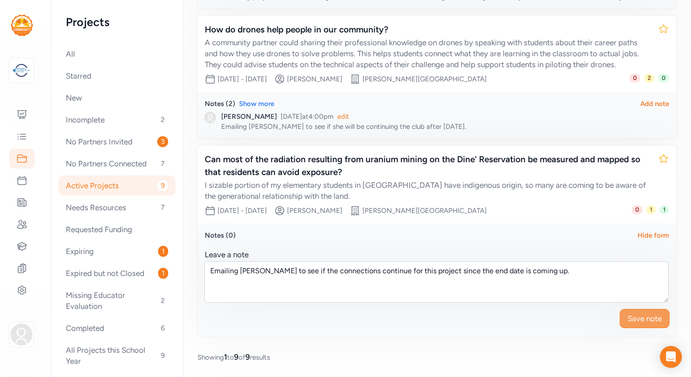
click at [635, 321] on span "Save note" at bounding box center [644, 318] width 34 height 11
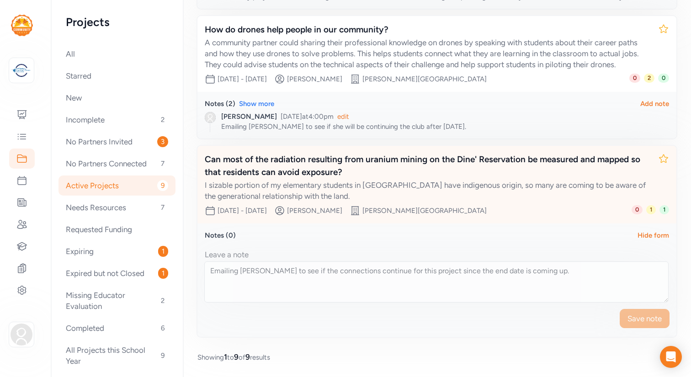
scroll to position [948, 0]
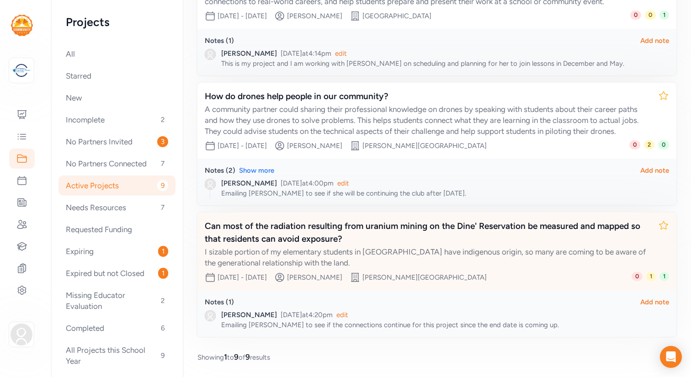
click at [355, 226] on div "Can most of the radiation resulting from uranium mining on the Dine' Reservatio…" at bounding box center [428, 233] width 446 height 26
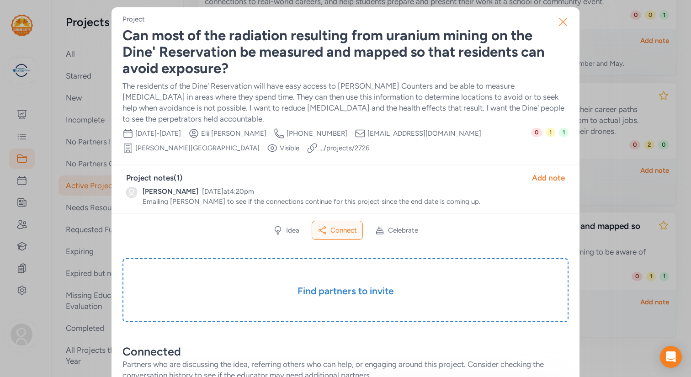
click at [562, 20] on icon "button" at bounding box center [563, 22] width 15 height 15
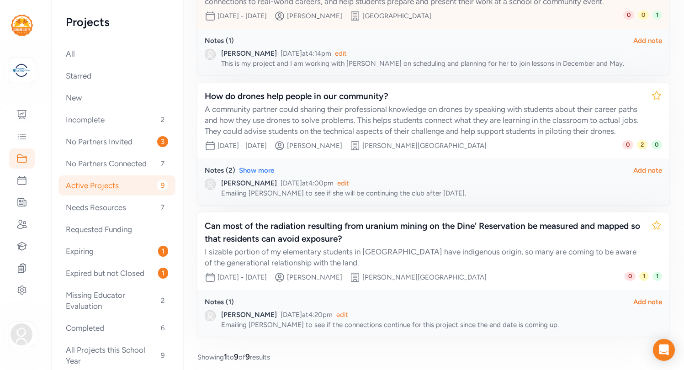
scroll to position [955, 0]
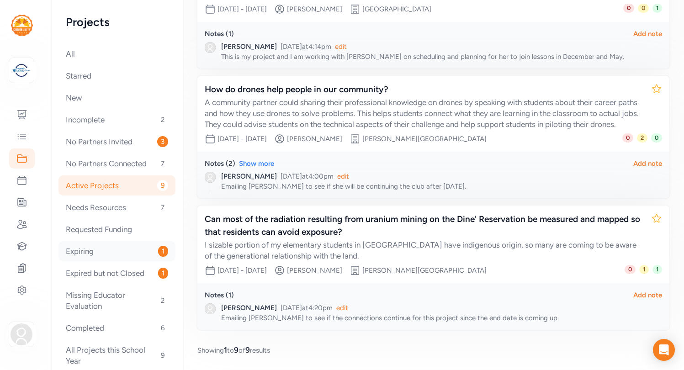
click at [87, 253] on div "Expiring 1" at bounding box center [116, 251] width 117 height 20
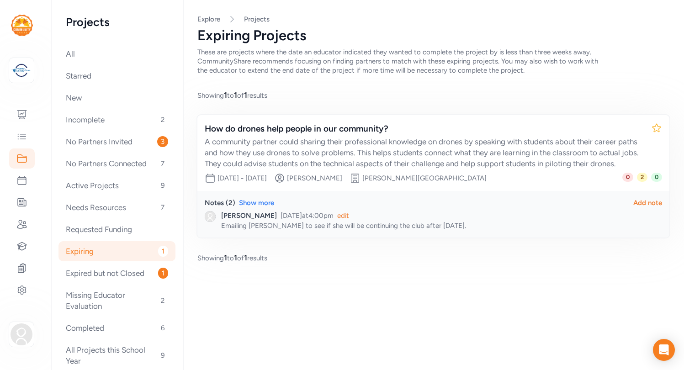
scroll to position [16, 0]
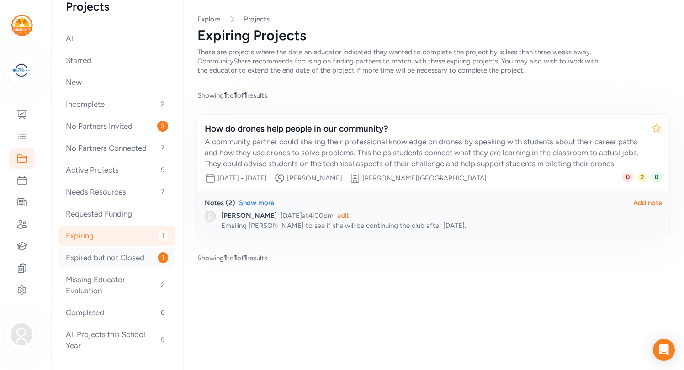
click at [94, 258] on div "Expired but not Closed 1" at bounding box center [116, 258] width 117 height 20
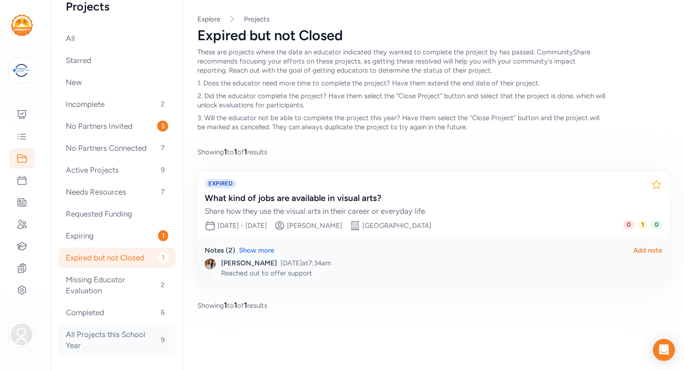
click at [100, 329] on div "All Projects this School Year 9" at bounding box center [116, 339] width 117 height 31
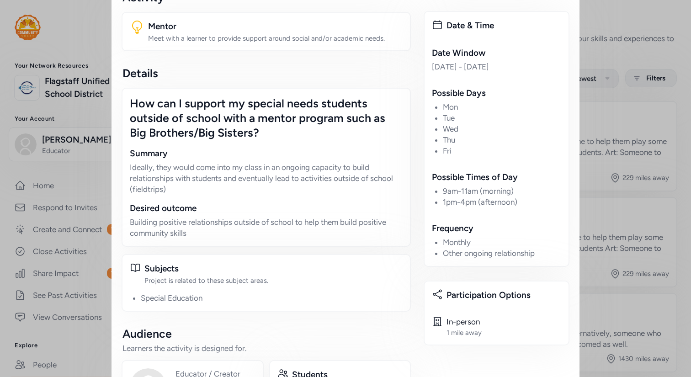
scroll to position [166, 0]
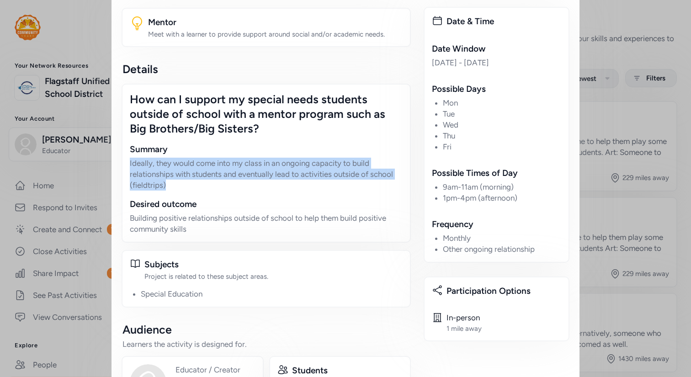
drag, startPoint x: 130, startPoint y: 163, endPoint x: 170, endPoint y: 185, distance: 45.8
click at [170, 185] on p "Ideally, they would come into my class in an ongoing capacity to build relation…" at bounding box center [266, 174] width 273 height 33
click at [171, 186] on p "Ideally, they would come into my class in an ongoing capacity to build relation…" at bounding box center [266, 174] width 273 height 33
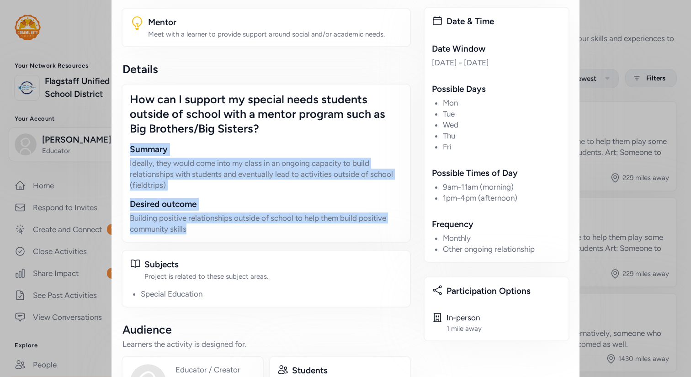
drag, startPoint x: 130, startPoint y: 150, endPoint x: 190, endPoint y: 231, distance: 100.2
click at [190, 231] on div "How can I support my special needs students outside of school with a mentor pro…" at bounding box center [266, 163] width 289 height 159
copy div "Summary Ideally, they would come into my class in an ongoing capacity to build …"
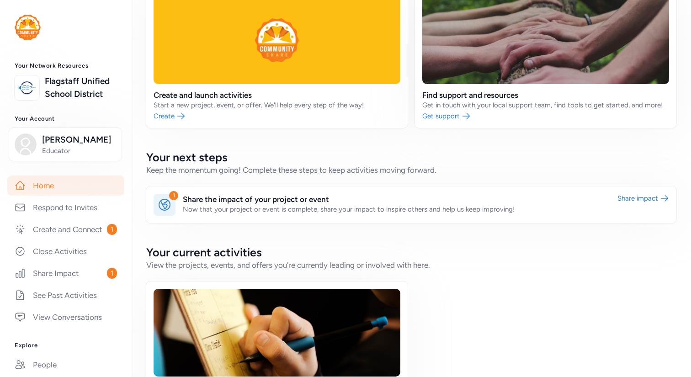
scroll to position [106, 0]
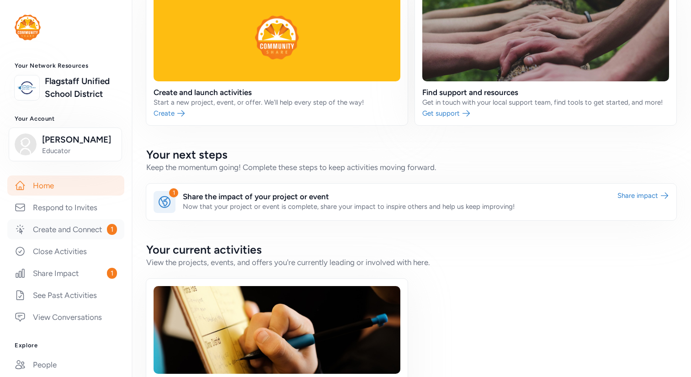
click at [83, 226] on link "Create and Connect 1" at bounding box center [65, 229] width 117 height 20
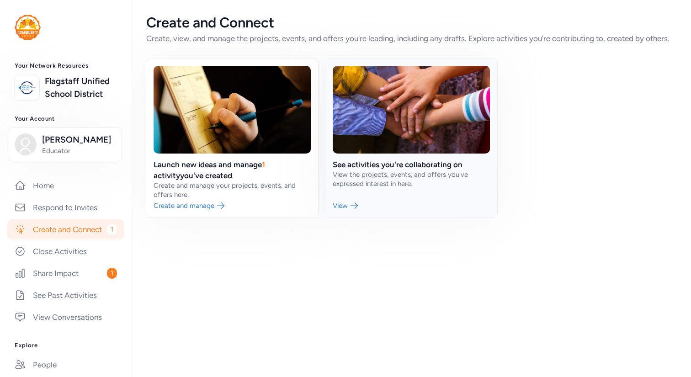
click at [389, 164] on link at bounding box center [411, 137] width 172 height 159
click at [206, 206] on link at bounding box center [232, 137] width 172 height 159
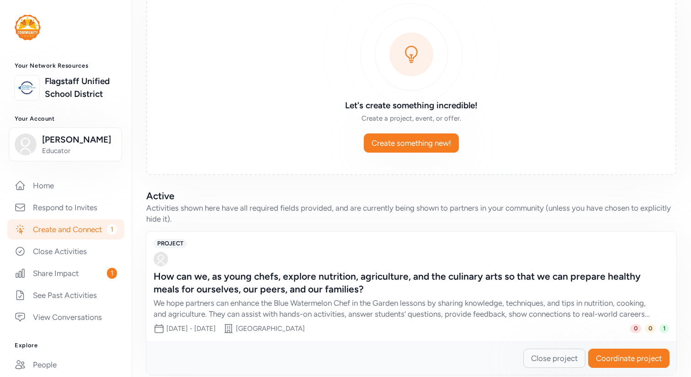
scroll to position [75, 0]
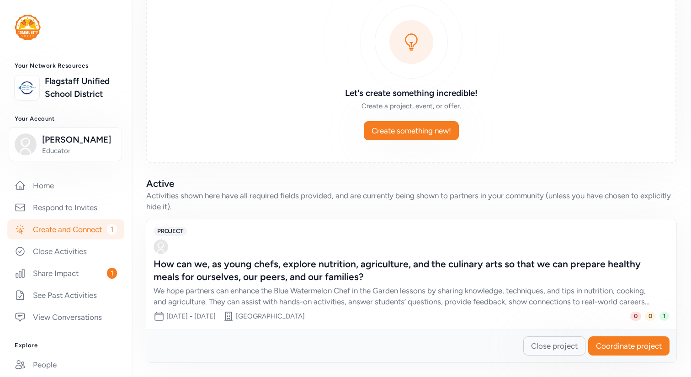
click at [236, 271] on div "How can we, as young chefs, explore nutrition, agriculture, and the culinary ar…" at bounding box center [402, 271] width 497 height 26
click at [620, 345] on span "Coordinate project" at bounding box center [629, 345] width 66 height 11
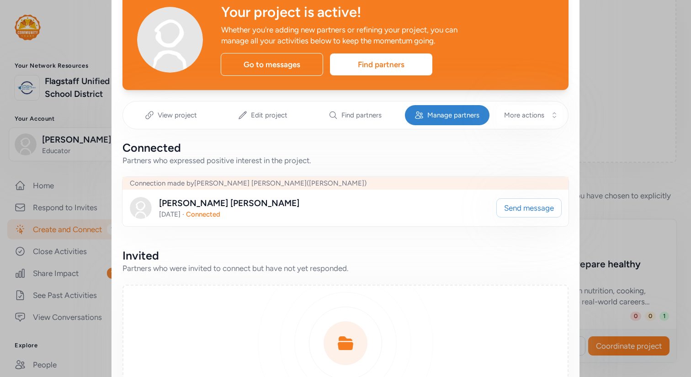
scroll to position [33, 0]
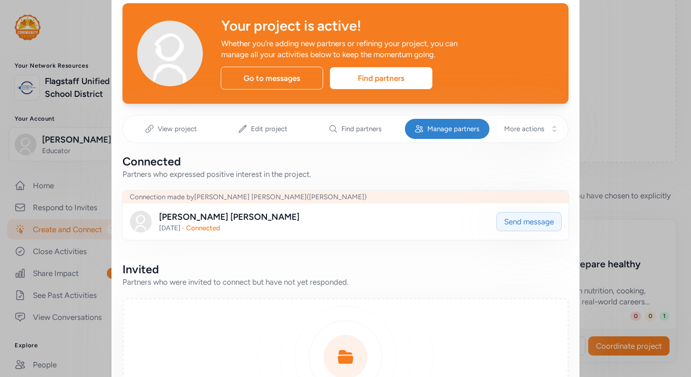
click at [522, 223] on span "Send message" at bounding box center [529, 221] width 50 height 11
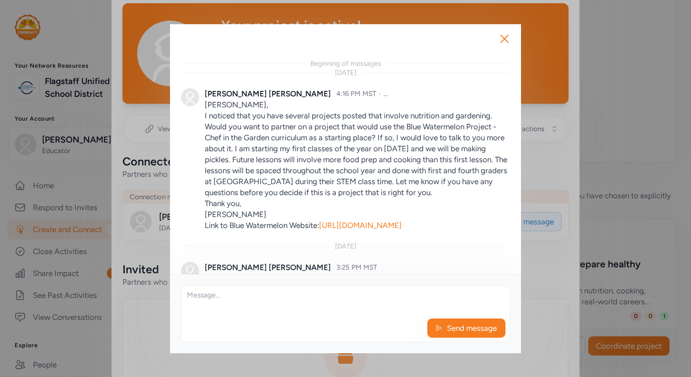
scroll to position [755, 0]
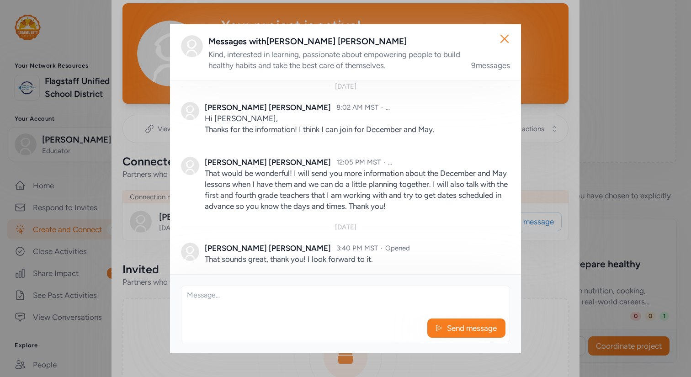
click at [225, 297] on textarea at bounding box center [345, 300] width 328 height 29
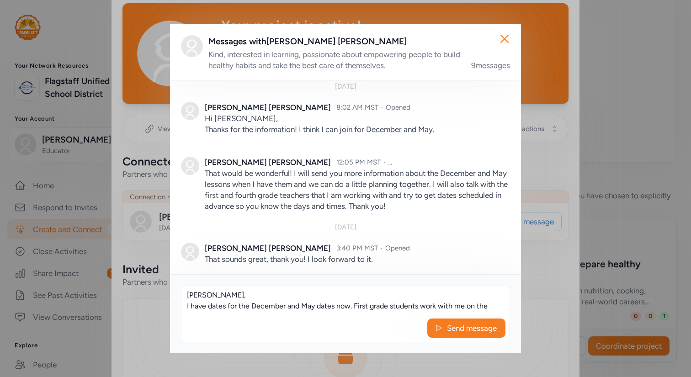
type textarea "[PERSON_NAME], I have dates for the December and May dates now. First grade stu…"
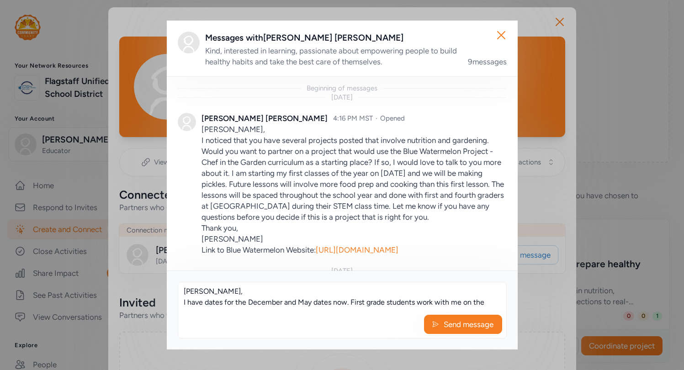
scroll to position [755, 0]
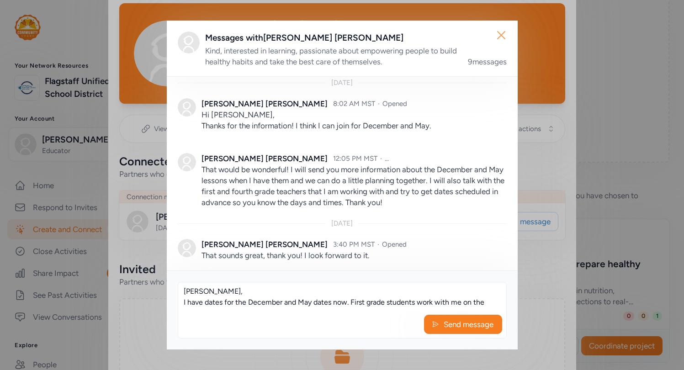
click at [500, 36] on icon "button" at bounding box center [501, 35] width 7 height 7
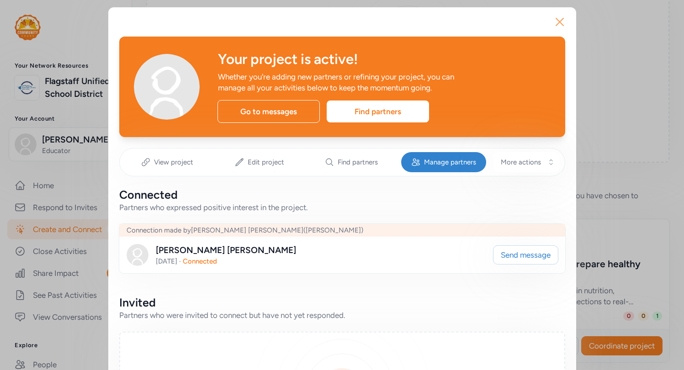
click at [561, 19] on icon "button" at bounding box center [559, 21] width 7 height 7
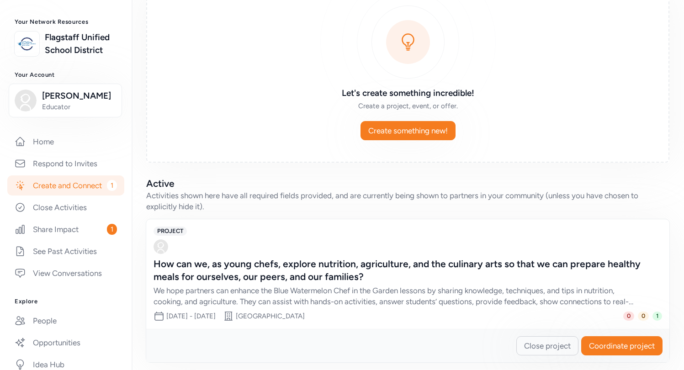
scroll to position [33, 0]
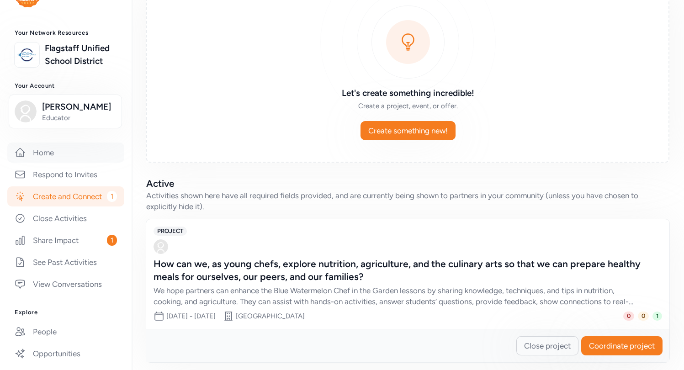
click at [43, 149] on link "Home" at bounding box center [65, 153] width 117 height 20
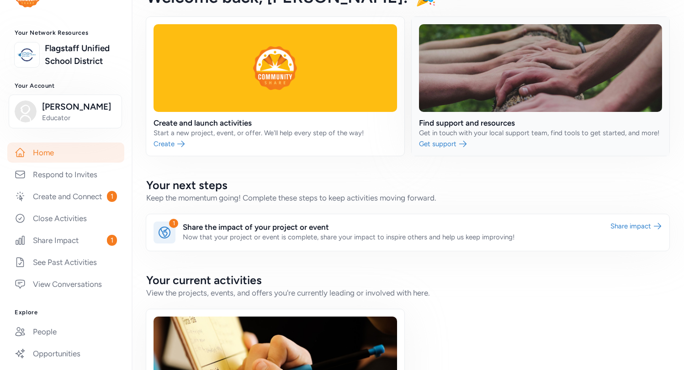
click at [450, 144] on link at bounding box center [541, 86] width 258 height 139
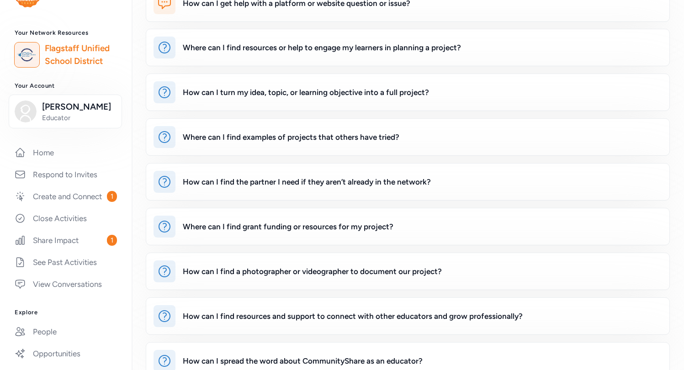
scroll to position [107, 0]
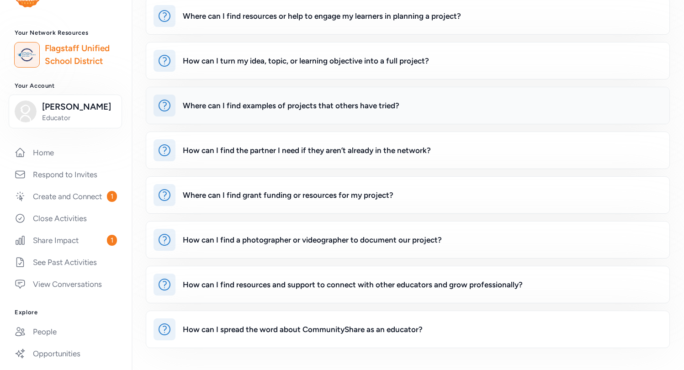
click at [301, 107] on div "Where can I find examples of projects that others have tried?" at bounding box center [291, 105] width 217 height 11
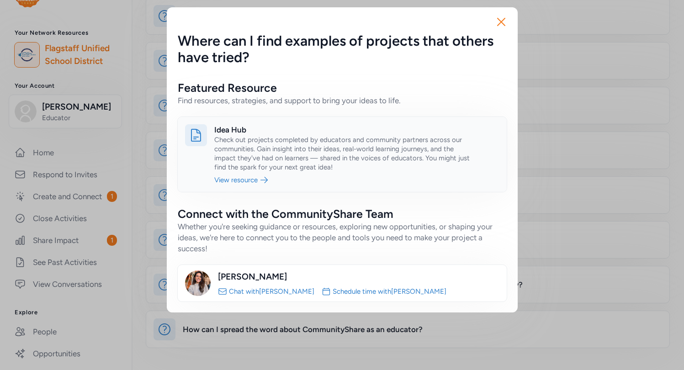
click at [251, 178] on link at bounding box center [342, 154] width 329 height 75
click at [244, 146] on link at bounding box center [342, 154] width 329 height 75
click at [250, 145] on link at bounding box center [342, 154] width 329 height 75
